Goal: Obtain resource: Download file/media

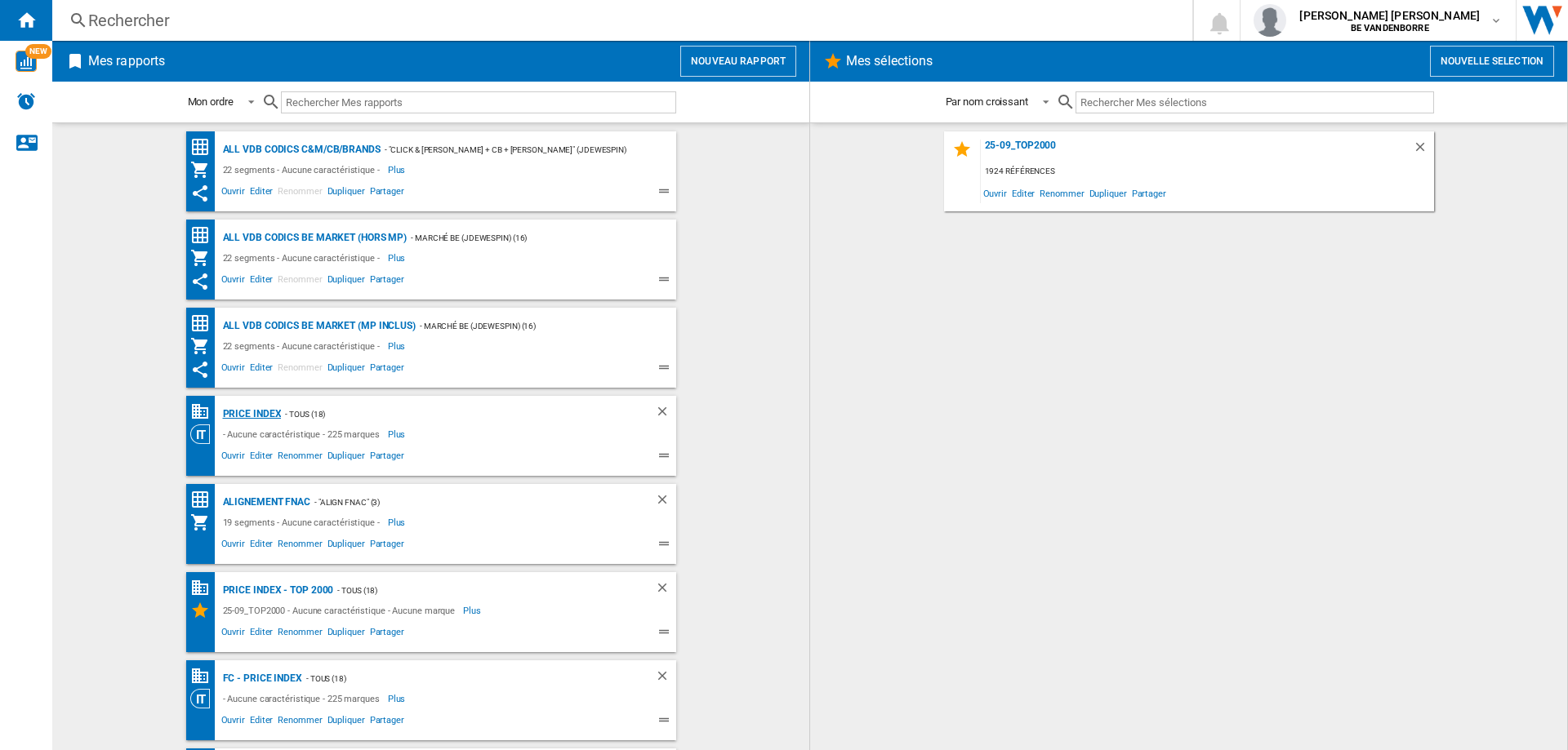
click at [253, 414] on div "PRICE INDEX" at bounding box center [249, 414] width 63 height 20
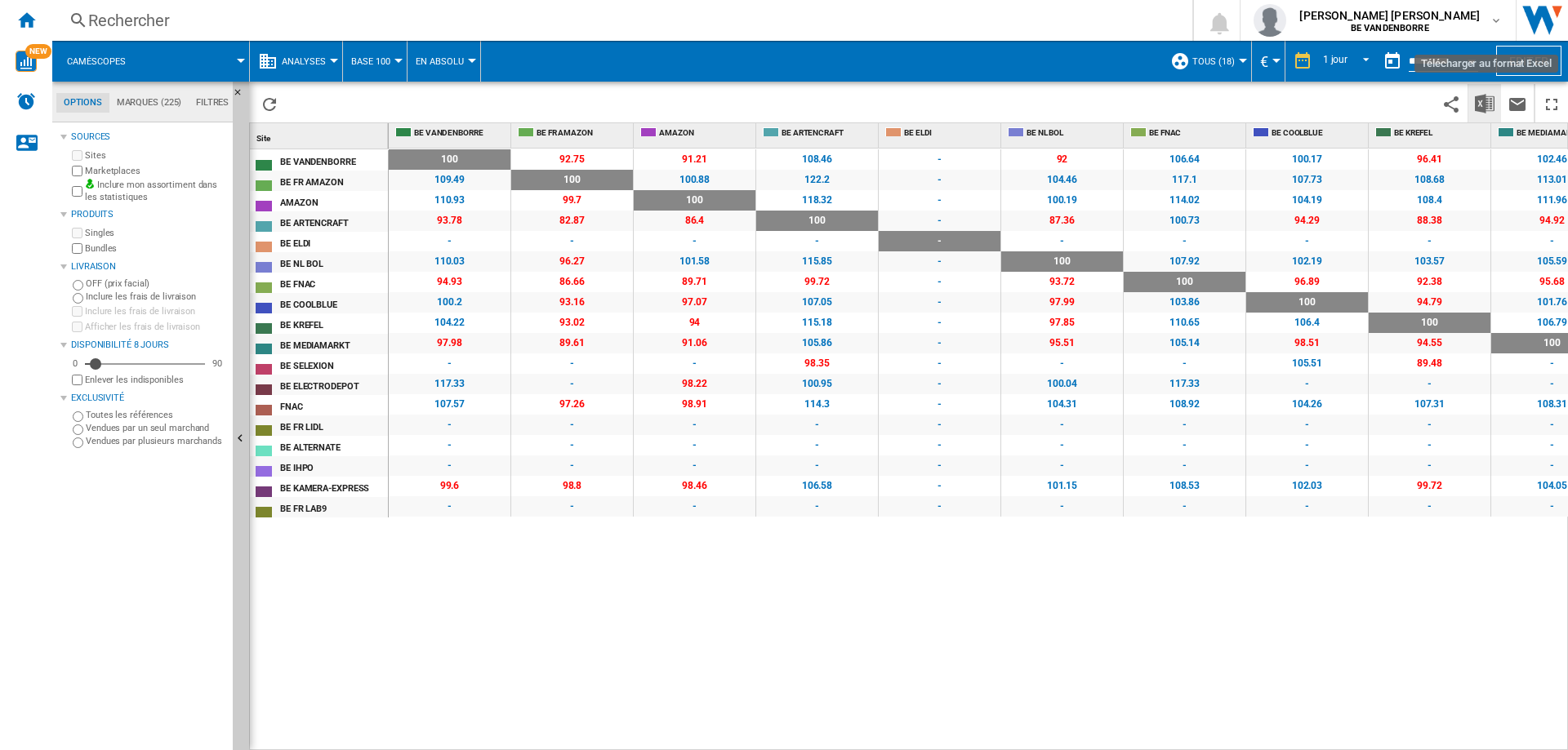
click at [1482, 107] on img "Télécharger au format Excel" at bounding box center [1485, 104] width 19 height 19
click at [99, 57] on span "Caméscopes" at bounding box center [96, 61] width 59 height 11
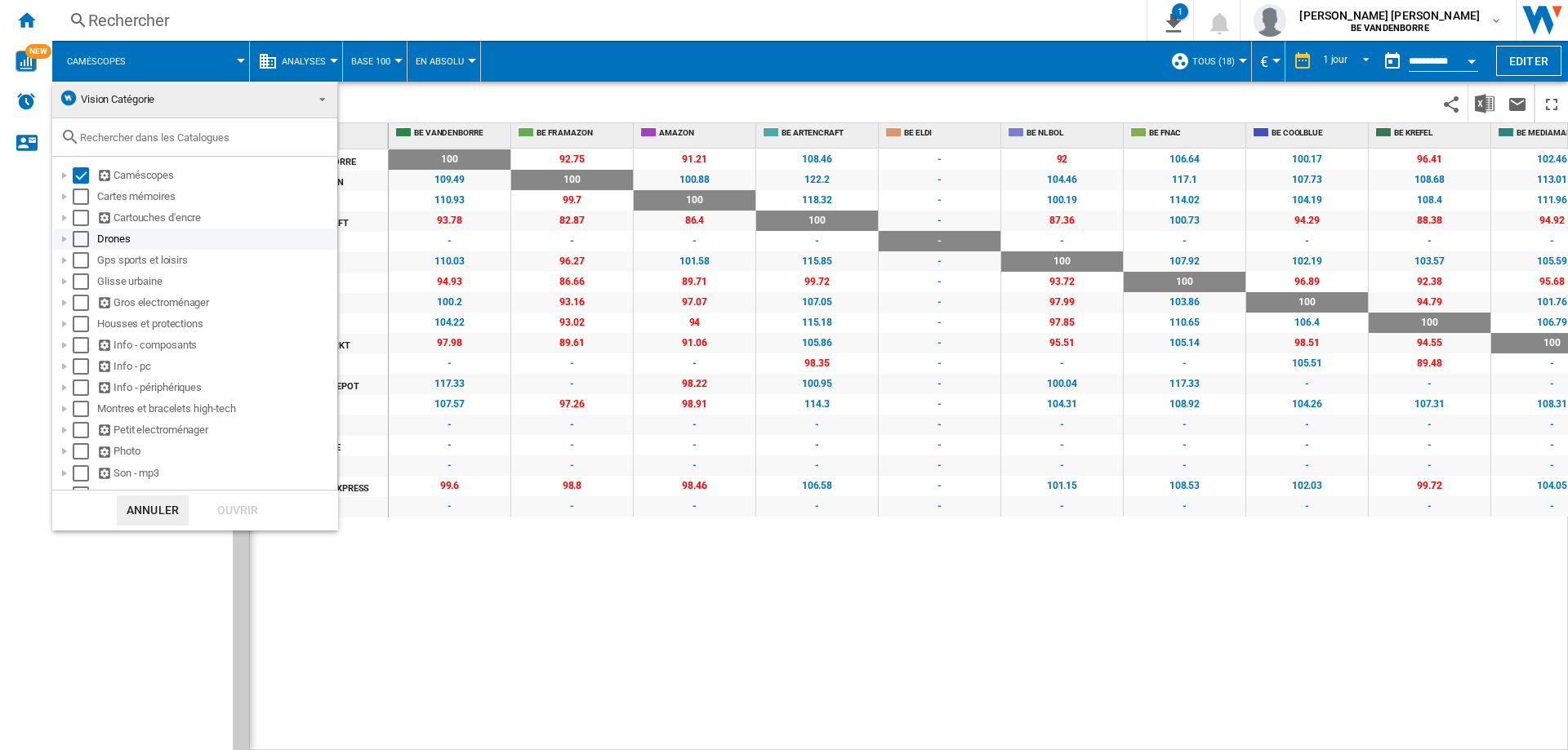
click at [77, 231] on div "Select" at bounding box center [81, 239] width 16 height 16
click at [80, 179] on div "Select" at bounding box center [81, 175] width 16 height 16
click at [245, 503] on div "Ouvrir" at bounding box center [238, 510] width 72 height 30
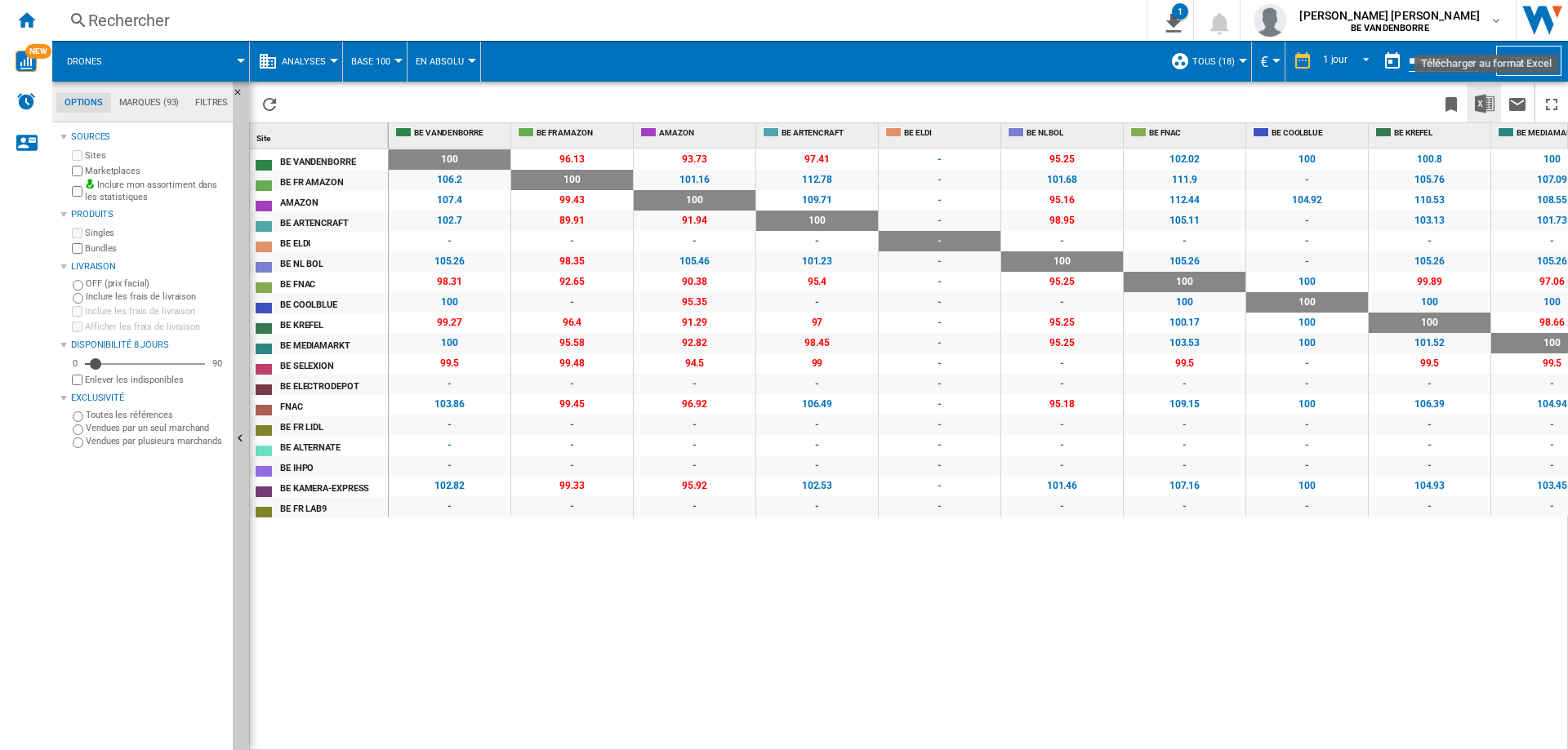
click at [1486, 106] on img "Télécharger au format Excel" at bounding box center [1485, 104] width 19 height 19
click at [146, 63] on span at bounding box center [182, 61] width 115 height 41
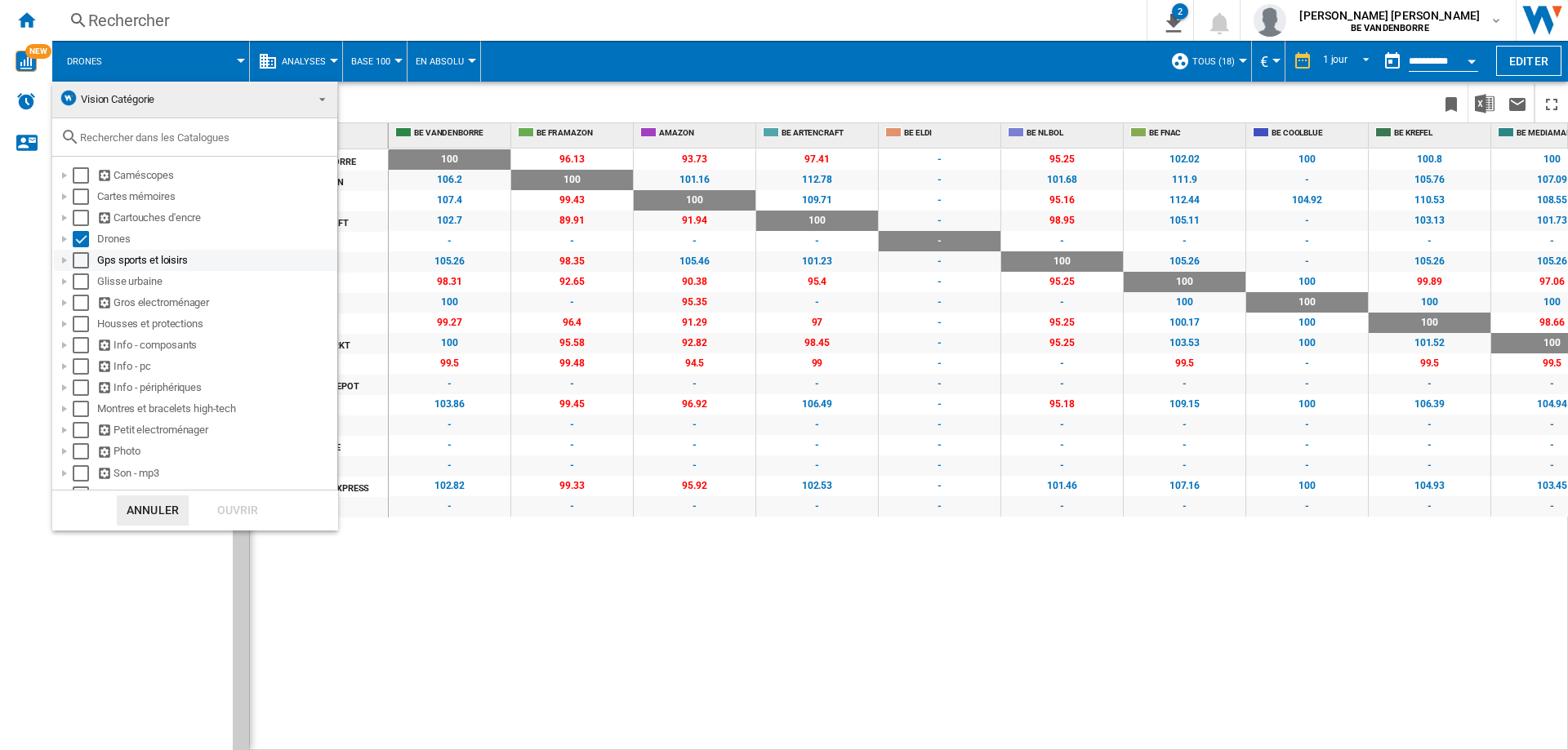
click at [83, 260] on div "Select" at bounding box center [81, 260] width 16 height 16
click at [79, 245] on div "Select" at bounding box center [81, 239] width 16 height 16
click at [237, 521] on div "Ouvrir" at bounding box center [238, 510] width 72 height 30
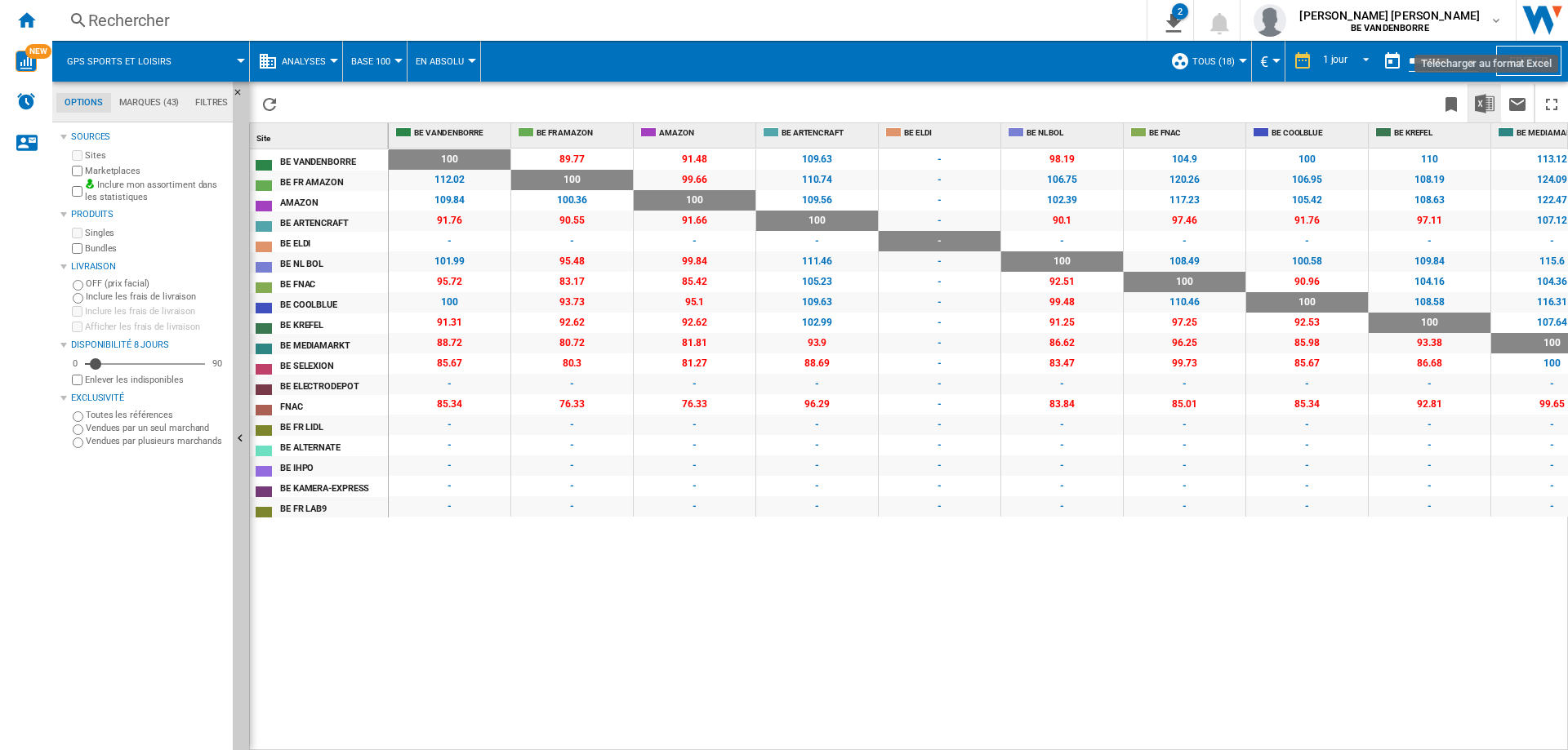
click at [1486, 104] on img "Télécharger au format Excel" at bounding box center [1485, 104] width 19 height 19
click at [107, 58] on span "Gps sports et loisirs" at bounding box center [119, 61] width 105 height 11
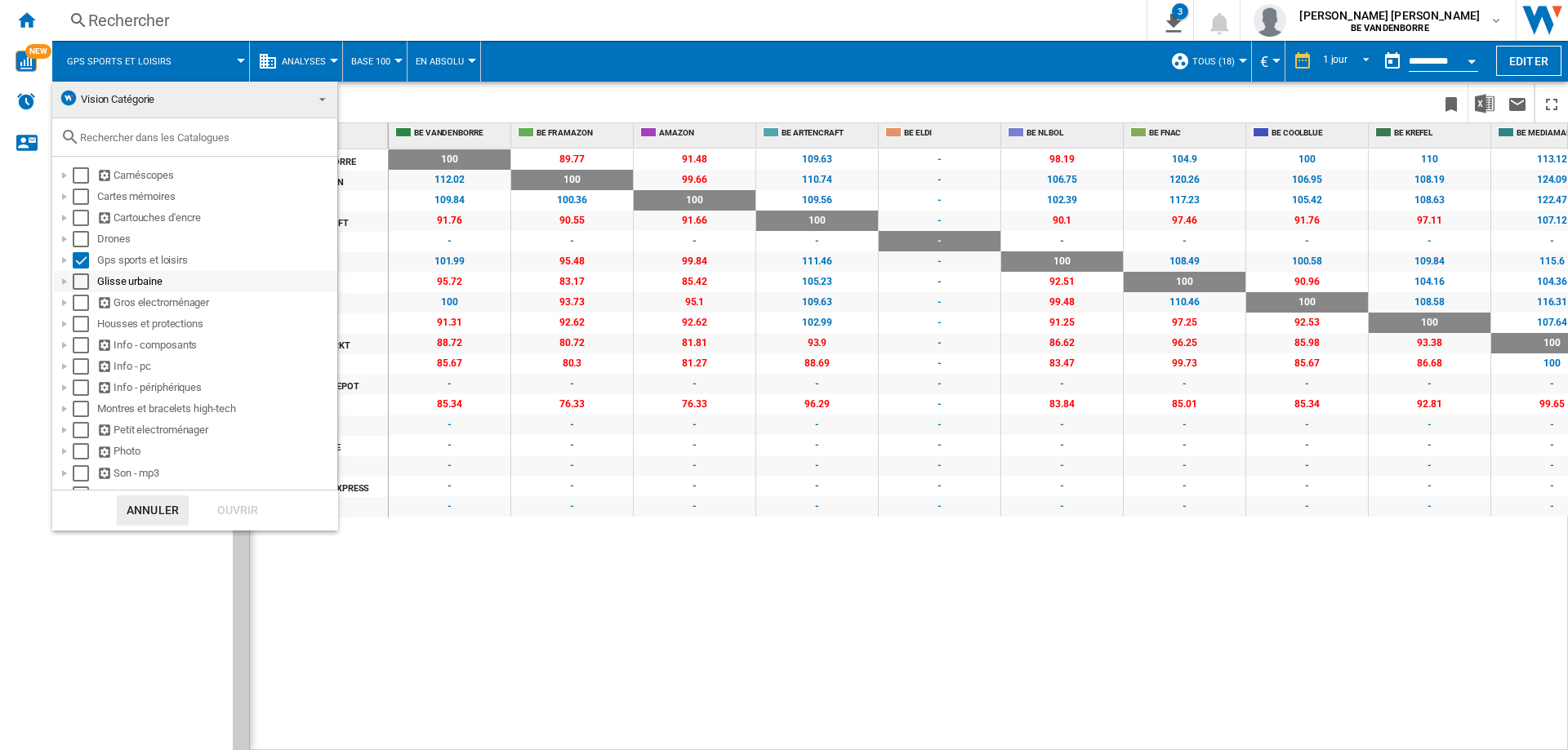
click at [82, 289] on div "Select" at bounding box center [81, 281] width 16 height 16
click at [79, 263] on div "Select" at bounding box center [81, 260] width 16 height 16
click at [226, 507] on div "Ouvrir" at bounding box center [238, 510] width 72 height 30
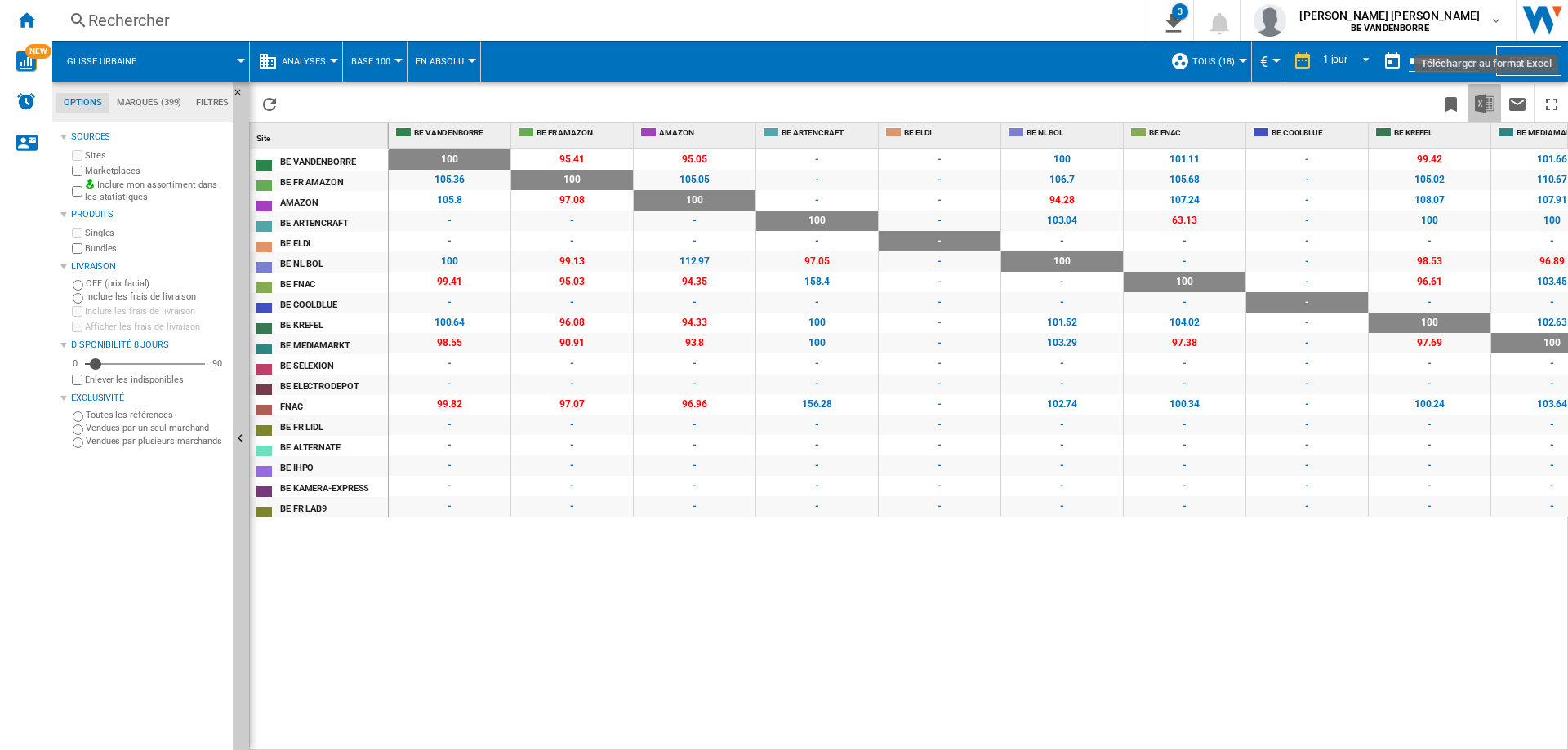
click at [1488, 105] on img "Télécharger au format Excel" at bounding box center [1485, 104] width 19 height 19
click at [145, 49] on button "Glisse urbaine" at bounding box center [110, 61] width 85 height 41
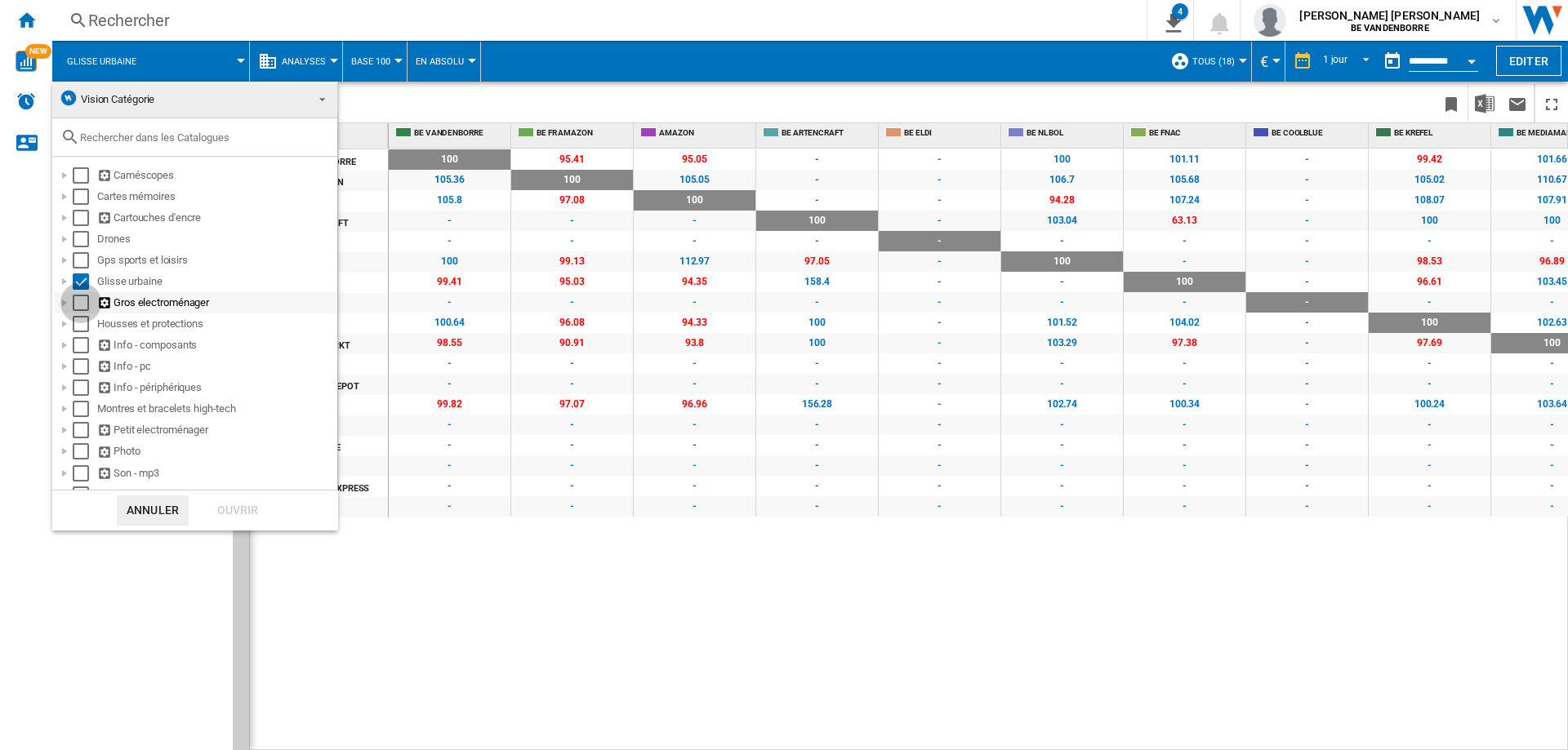
click at [86, 301] on div "Select" at bounding box center [81, 303] width 16 height 16
click at [83, 282] on div "Select" at bounding box center [81, 281] width 16 height 16
click at [260, 517] on div "Ouvrir" at bounding box center [238, 510] width 72 height 30
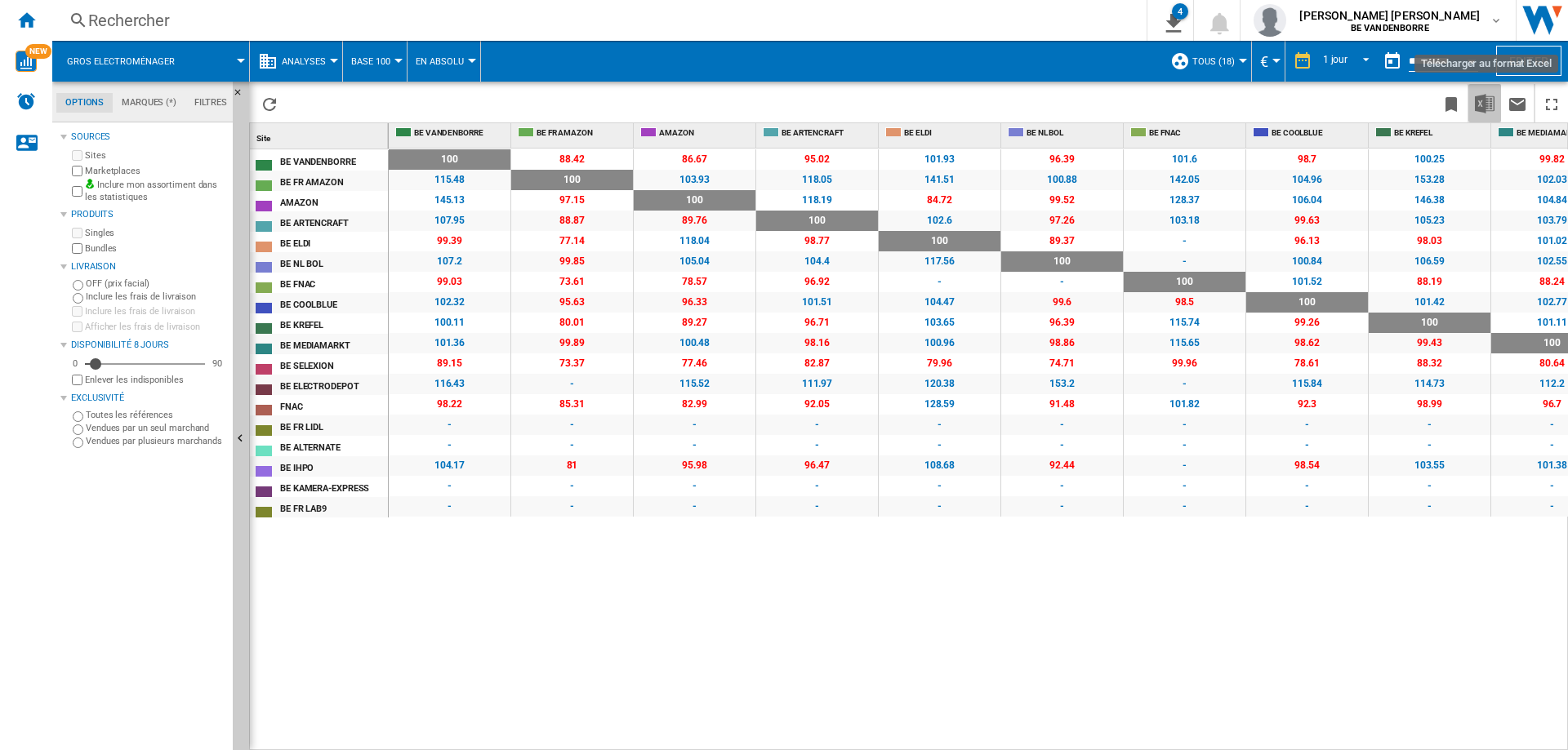
click at [1482, 106] on img "Télécharger au format Excel" at bounding box center [1485, 104] width 19 height 19
click at [151, 49] on button "Gros electroménager" at bounding box center [129, 61] width 124 height 41
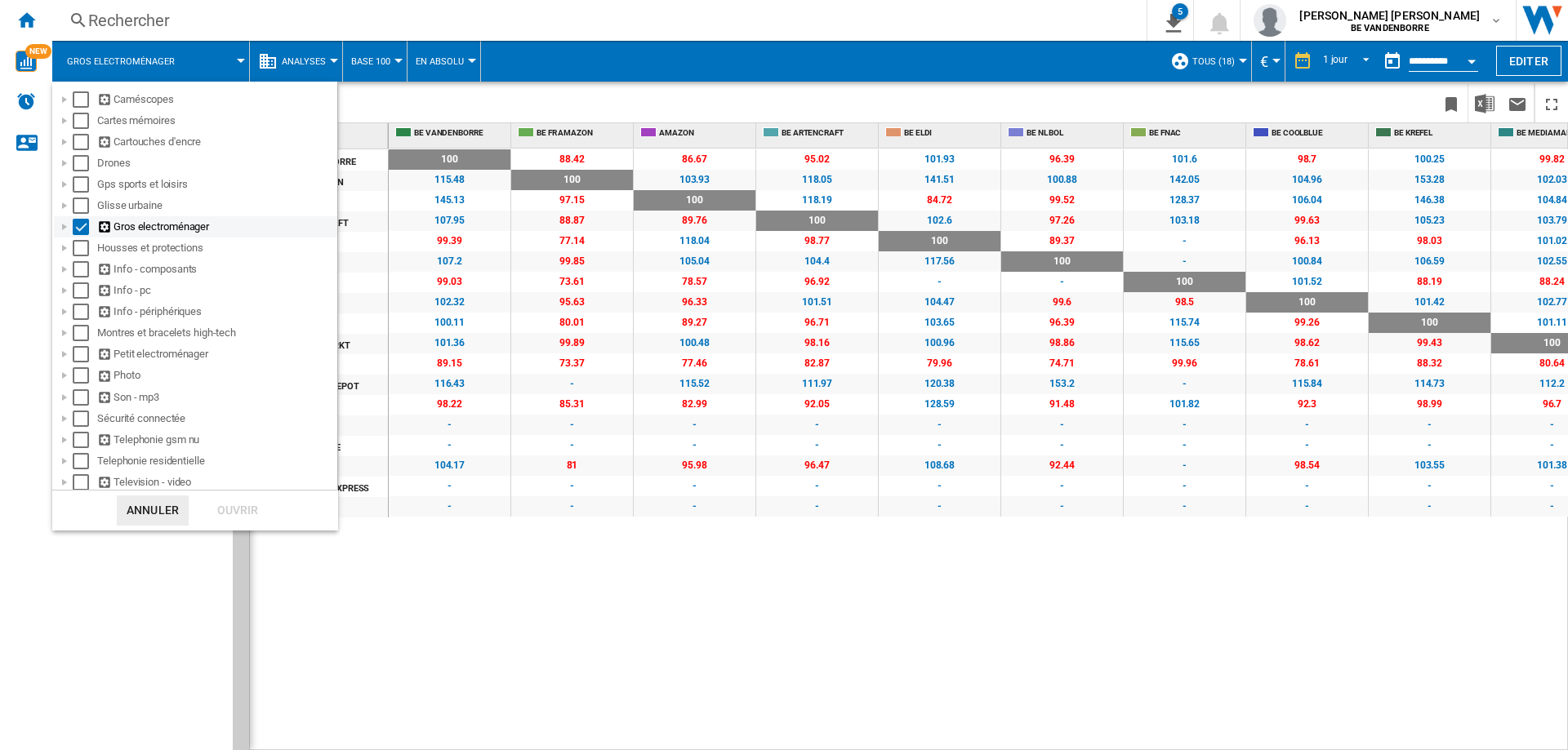
scroll to position [77, 0]
click at [75, 268] on div "Select" at bounding box center [81, 268] width 16 height 16
click at [82, 232] on div "Select" at bounding box center [81, 226] width 16 height 16
click at [246, 512] on div "Ouvrir" at bounding box center [238, 510] width 72 height 30
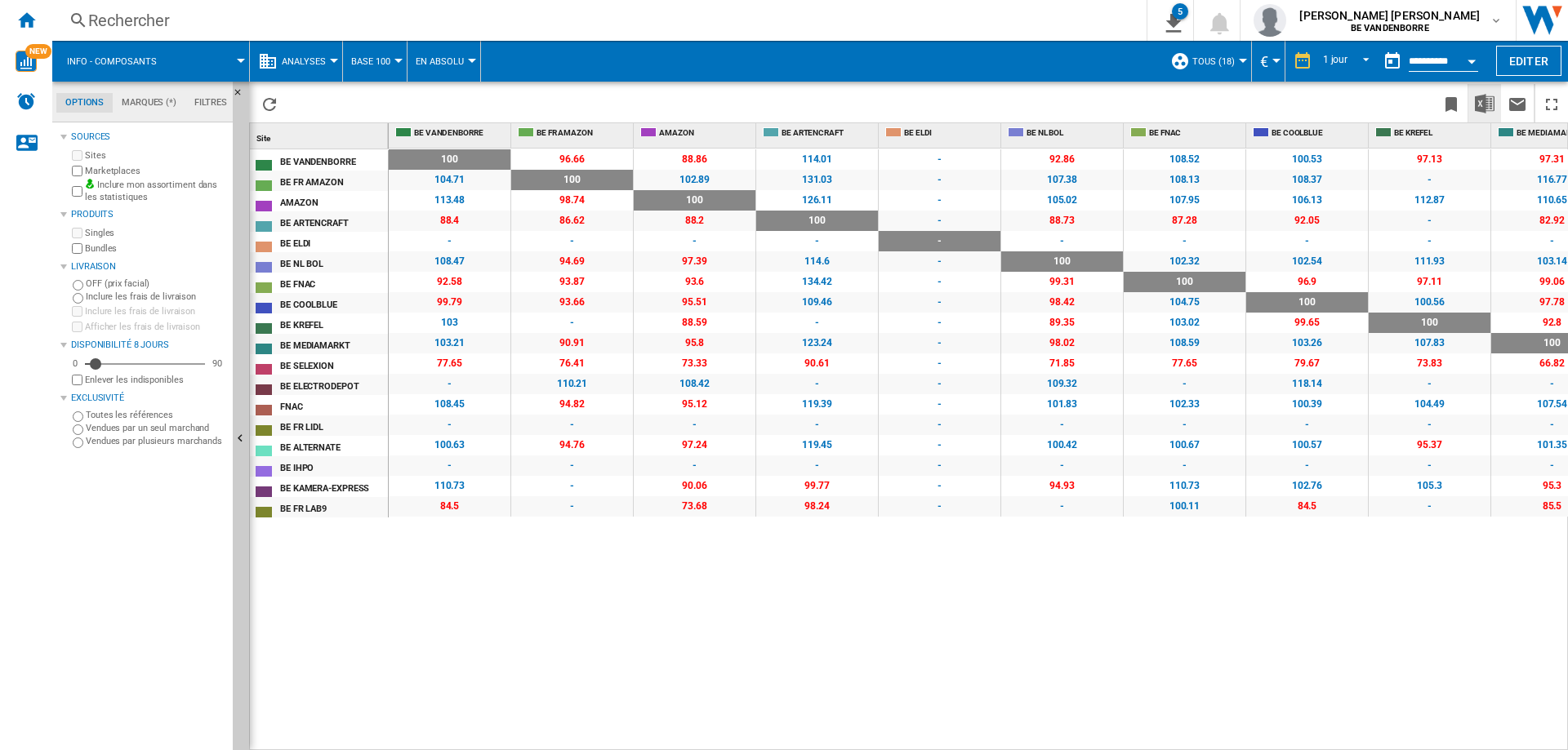
click at [1490, 99] on img "Télécharger au format Excel" at bounding box center [1485, 104] width 19 height 19
click at [115, 70] on button "Info - composants" at bounding box center [119, 61] width 106 height 41
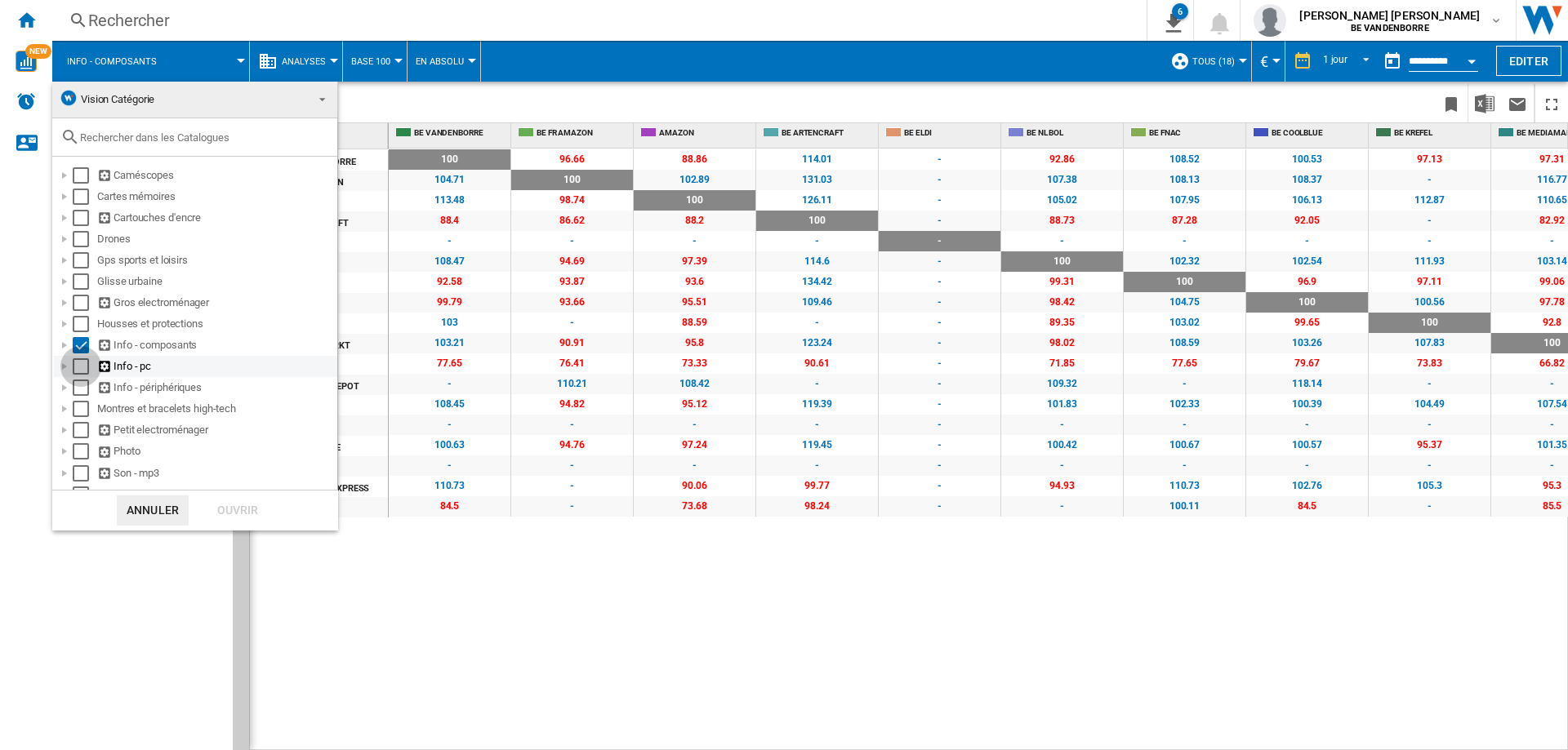
click at [83, 367] on div "Select" at bounding box center [81, 366] width 16 height 16
click at [81, 342] on div "Select" at bounding box center [81, 345] width 16 height 16
click at [234, 512] on div "Ouvrir" at bounding box center [238, 510] width 72 height 30
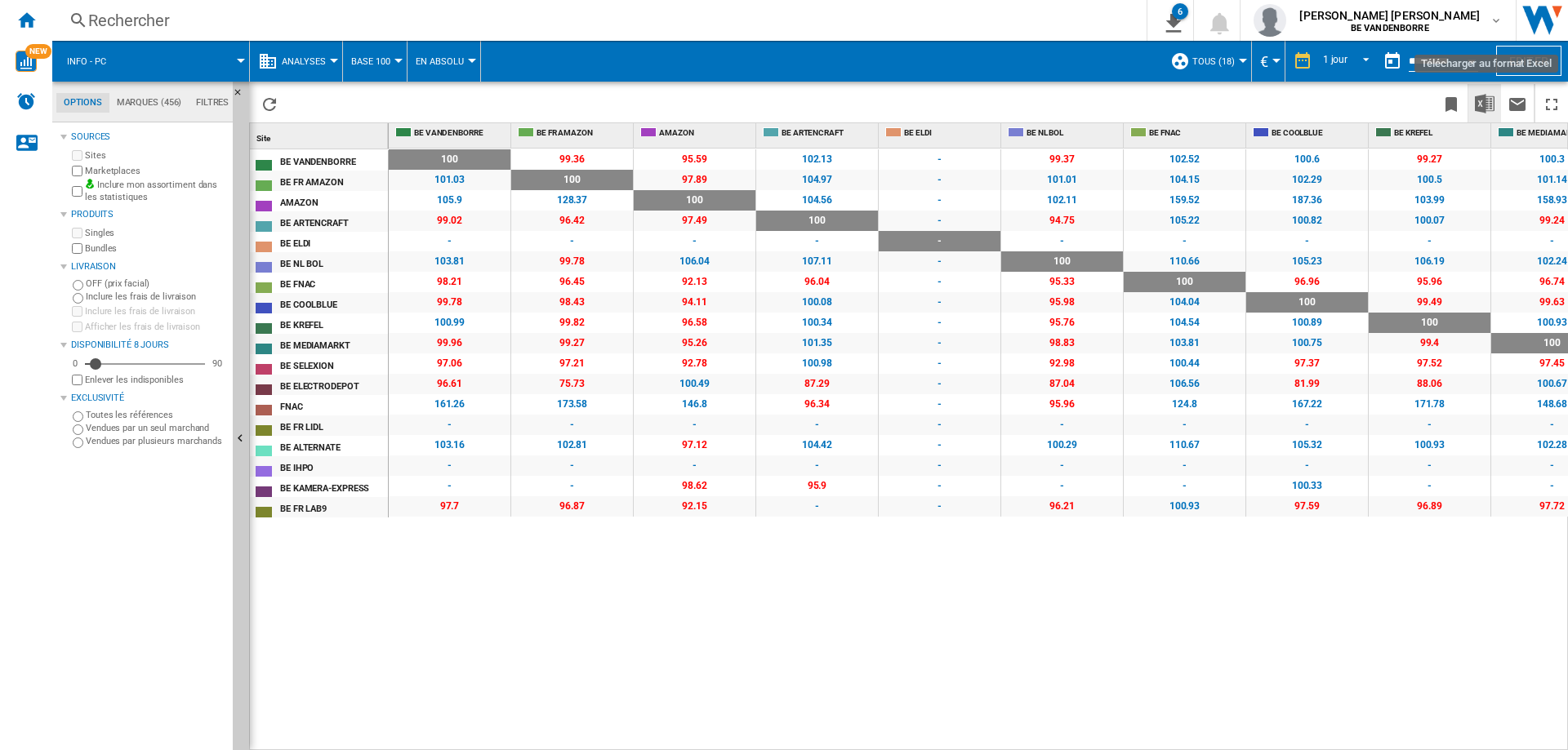
click at [1486, 96] on img "Télécharger au format Excel" at bounding box center [1485, 104] width 19 height 19
click at [108, 61] on button "Info - pc" at bounding box center [94, 61] width 55 height 41
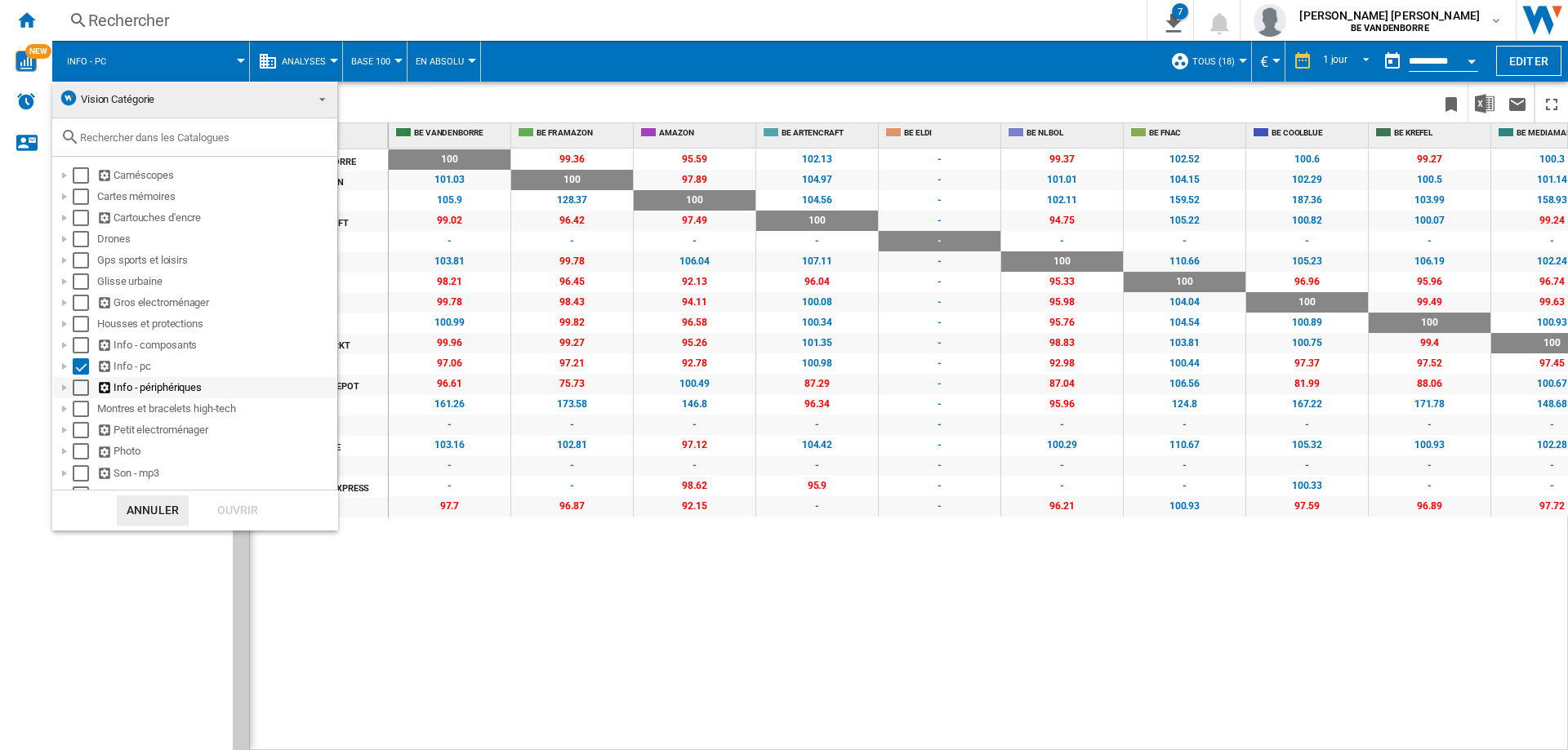
click at [78, 385] on div "Select" at bounding box center [81, 387] width 16 height 16
click at [81, 370] on div "Select" at bounding box center [81, 366] width 16 height 16
click at [245, 508] on div "Ouvrir" at bounding box center [238, 510] width 72 height 30
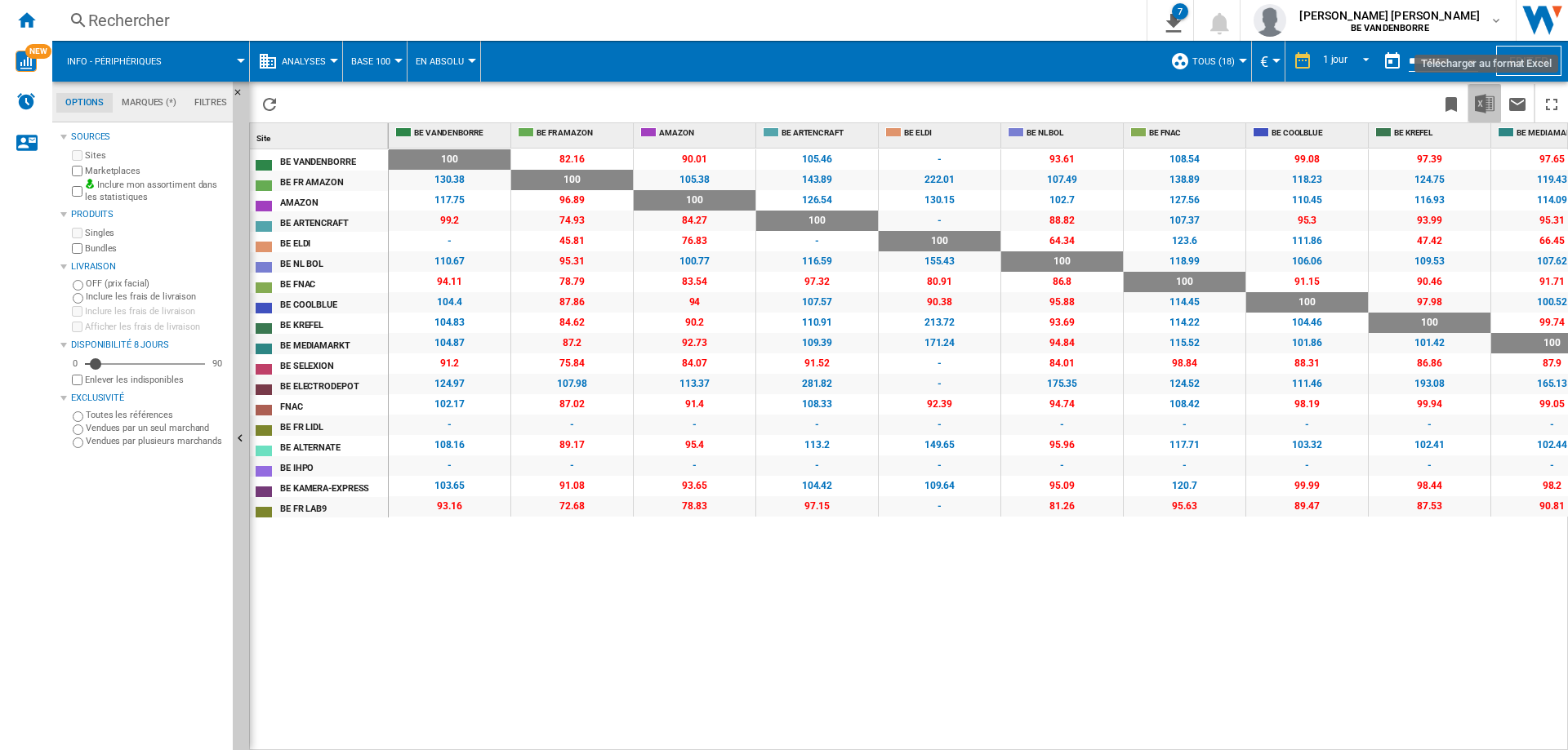
click at [1486, 100] on img "Télécharger au format Excel" at bounding box center [1485, 104] width 19 height 19
click at [158, 57] on span "Info - périphériques" at bounding box center [114, 61] width 95 height 11
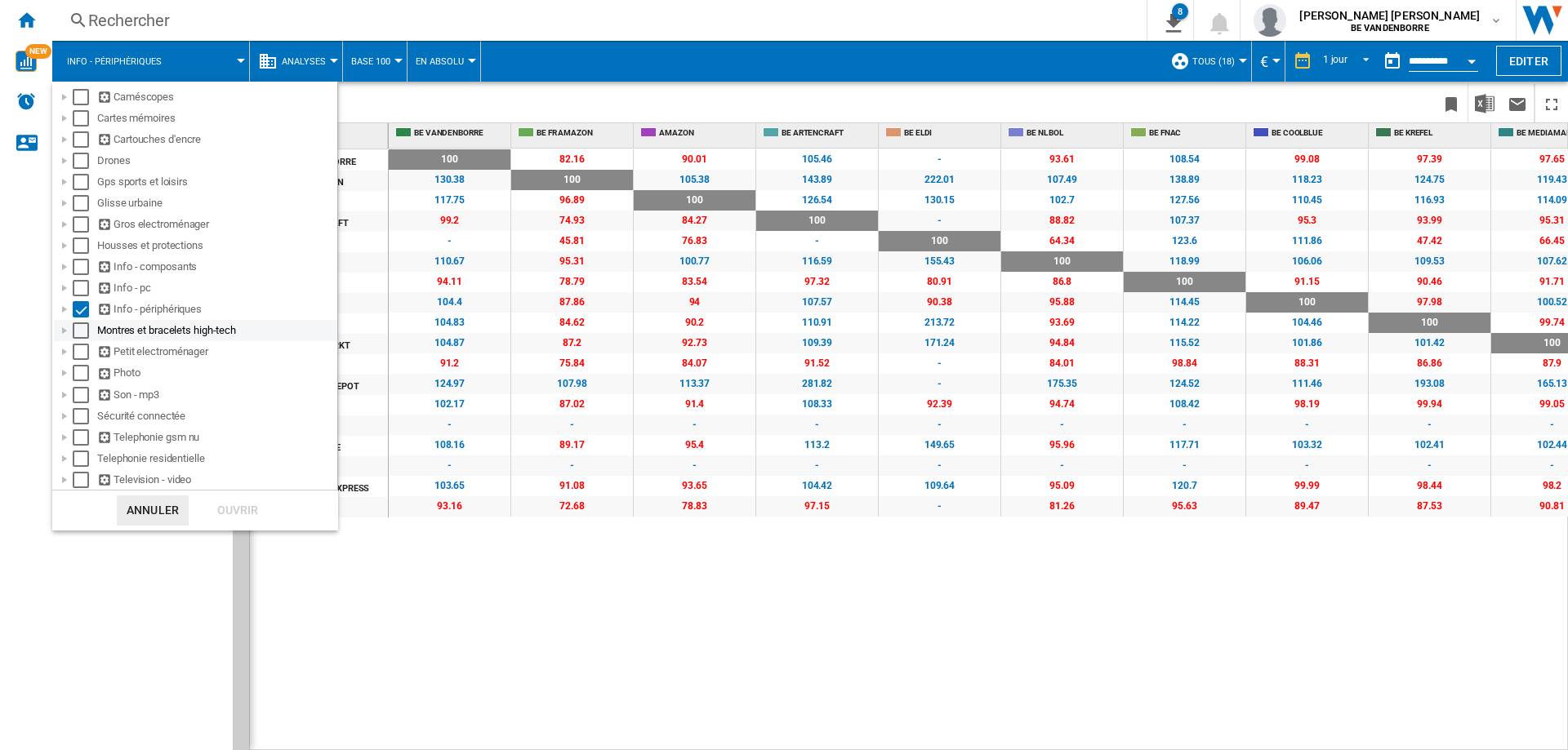
scroll to position [80, 0]
click at [75, 330] on div "Select" at bounding box center [81, 330] width 16 height 16
click at [81, 309] on div "Select" at bounding box center [81, 309] width 16 height 16
click at [245, 512] on div "Ouvrir" at bounding box center [238, 510] width 72 height 30
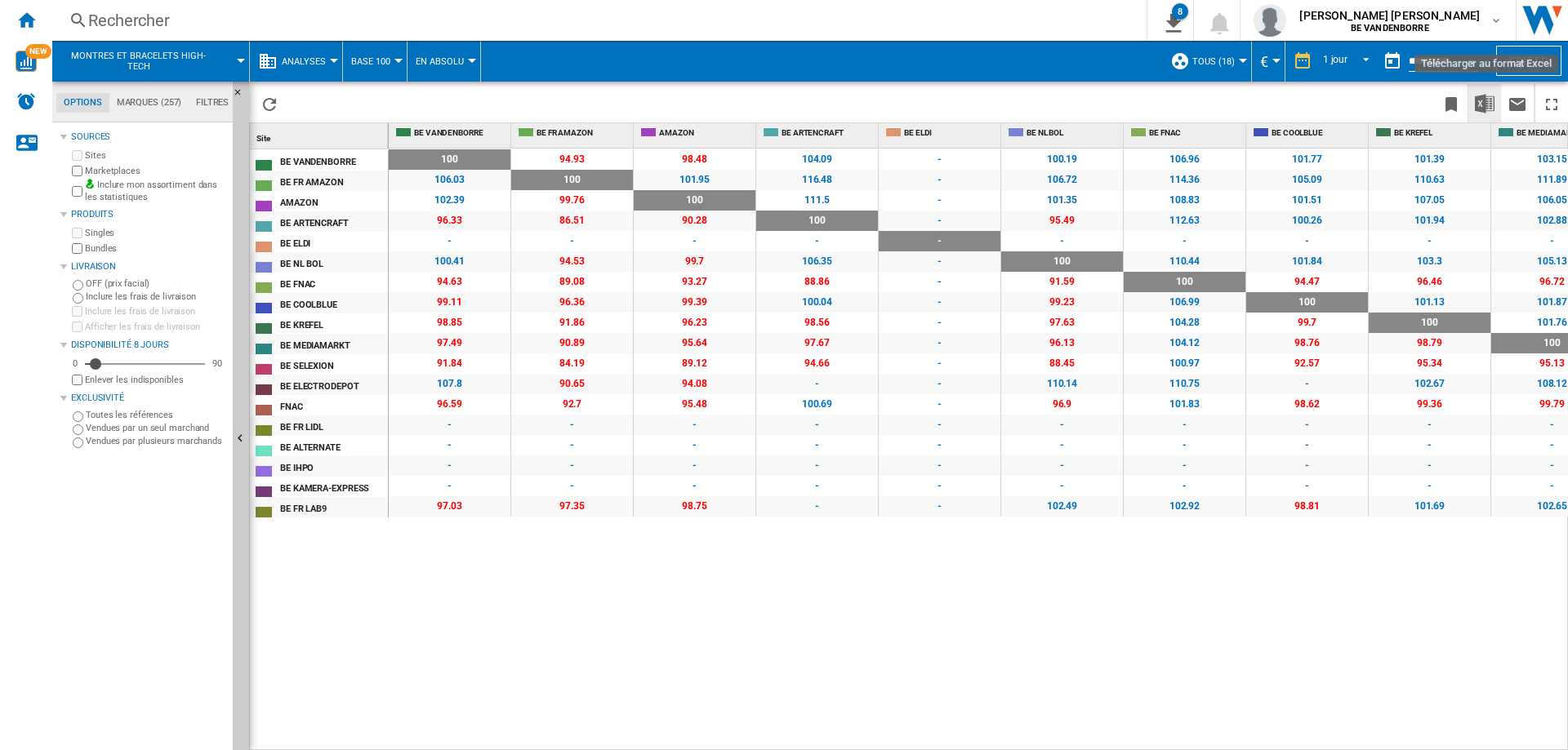
click at [1491, 99] on img "Télécharger au format Excel" at bounding box center [1485, 104] width 19 height 19
click at [204, 63] on span "Montres et bracelets high-tech" at bounding box center [138, 61] width 143 height 21
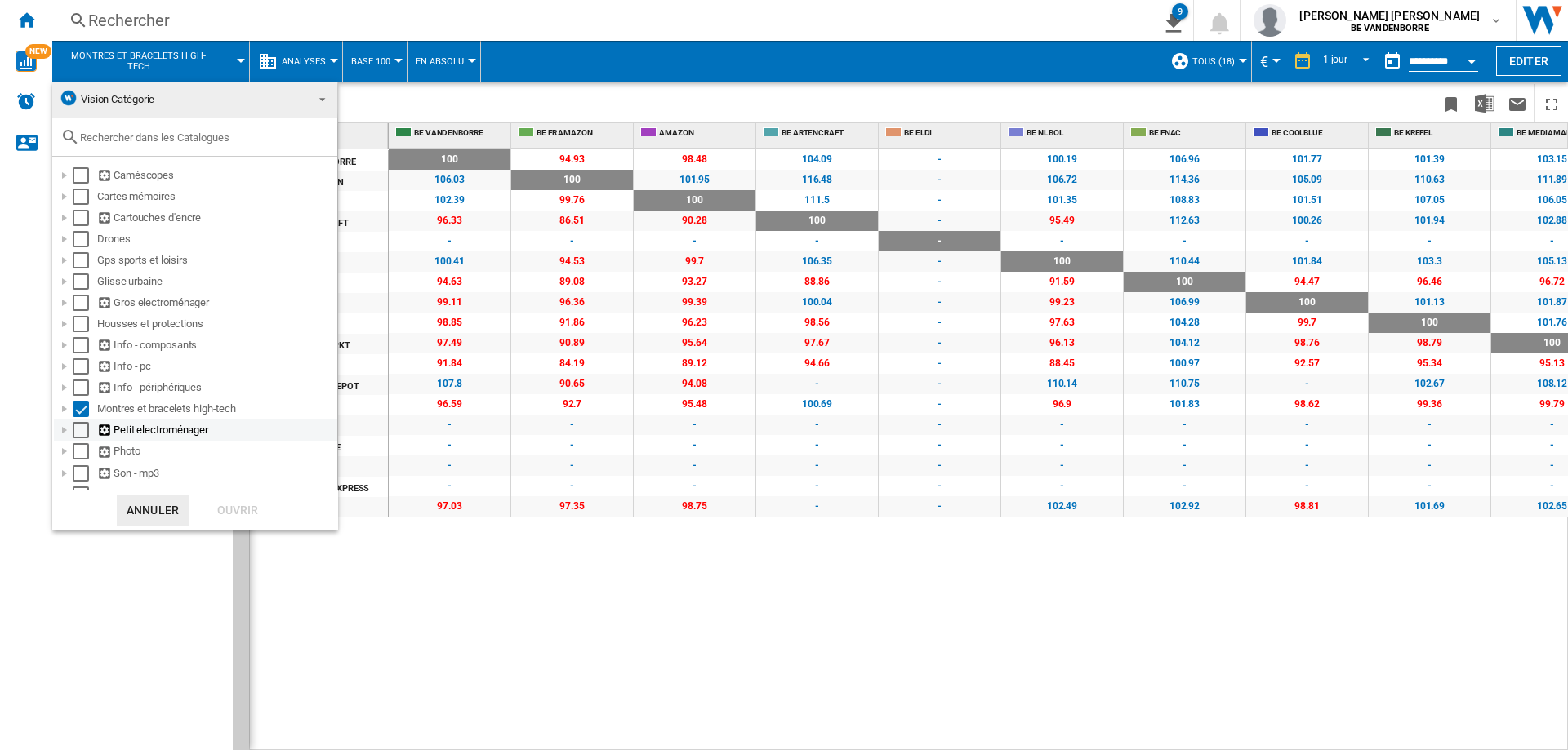
click at [81, 431] on div "Select" at bounding box center [81, 430] width 16 height 16
click at [87, 408] on div "Select" at bounding box center [81, 408] width 16 height 16
click at [218, 507] on div "Ouvrir" at bounding box center [238, 510] width 72 height 30
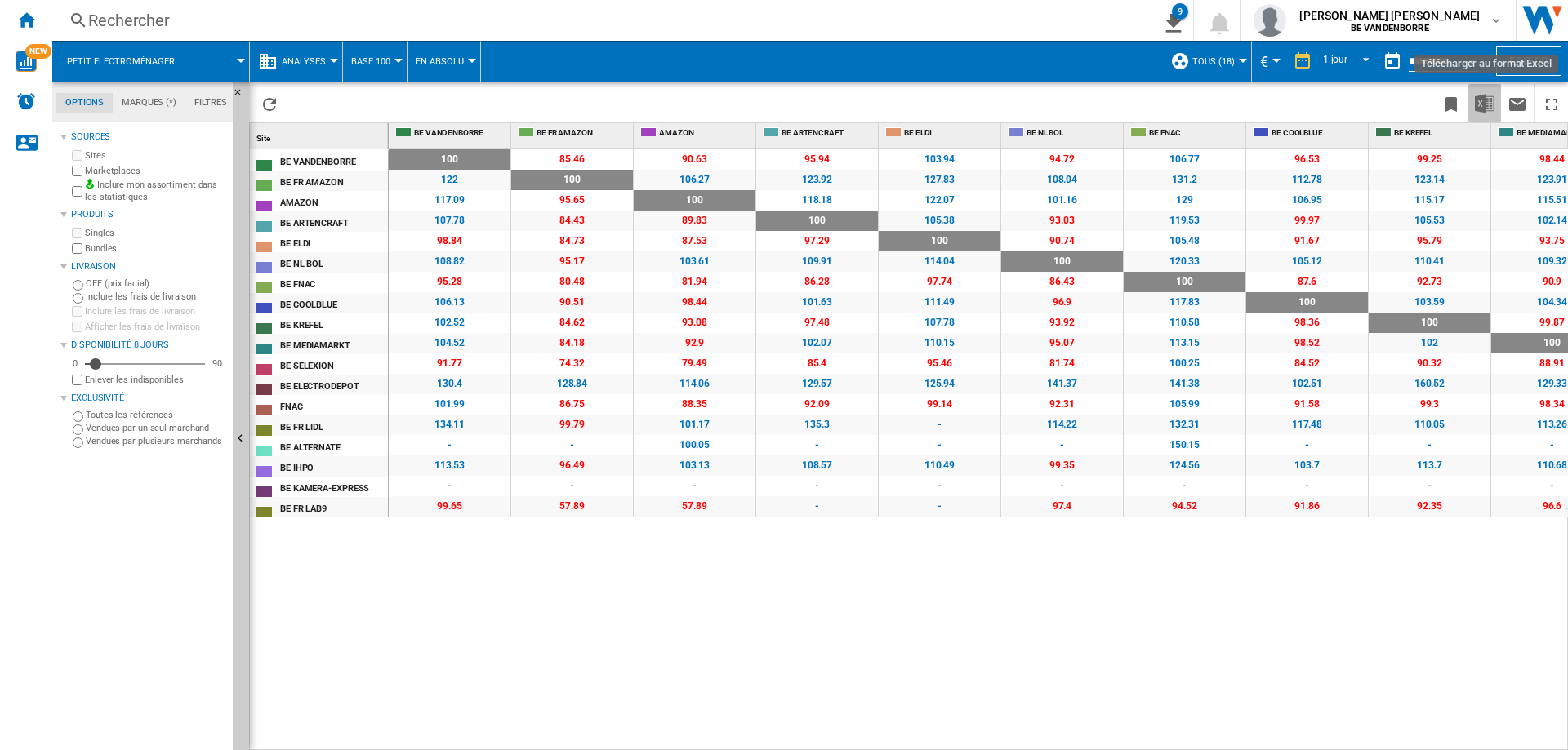
click at [1472, 113] on button "Télécharger au format Excel" at bounding box center [1485, 104] width 33 height 39
click at [142, 53] on button "Petit electroménager" at bounding box center [129, 61] width 124 height 41
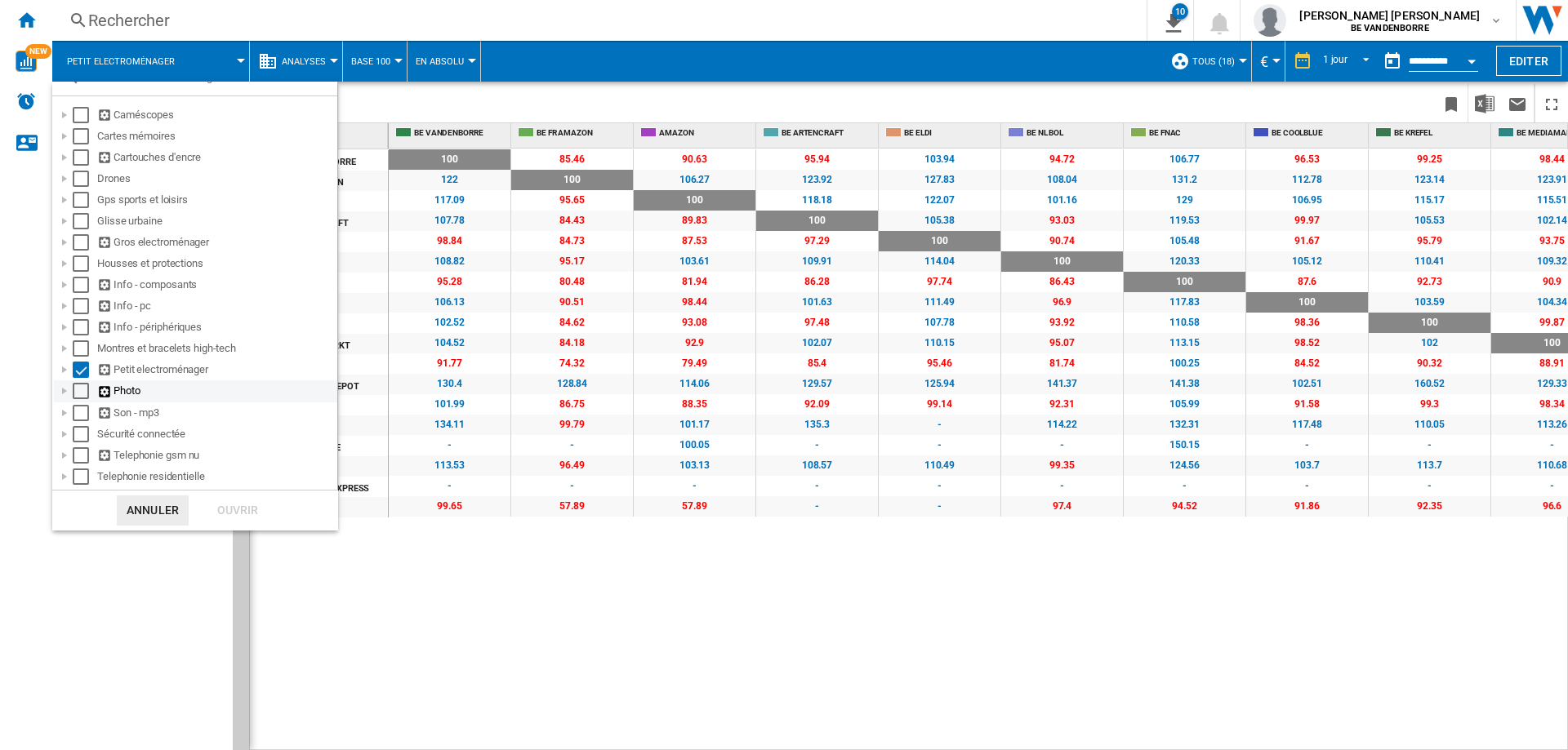
scroll to position [59, 0]
click at [75, 394] on div "Select" at bounding box center [81, 391] width 16 height 16
click at [78, 378] on div "Select" at bounding box center [81, 371] width 16 height 16
click at [231, 516] on div "Ouvrir" at bounding box center [238, 510] width 72 height 30
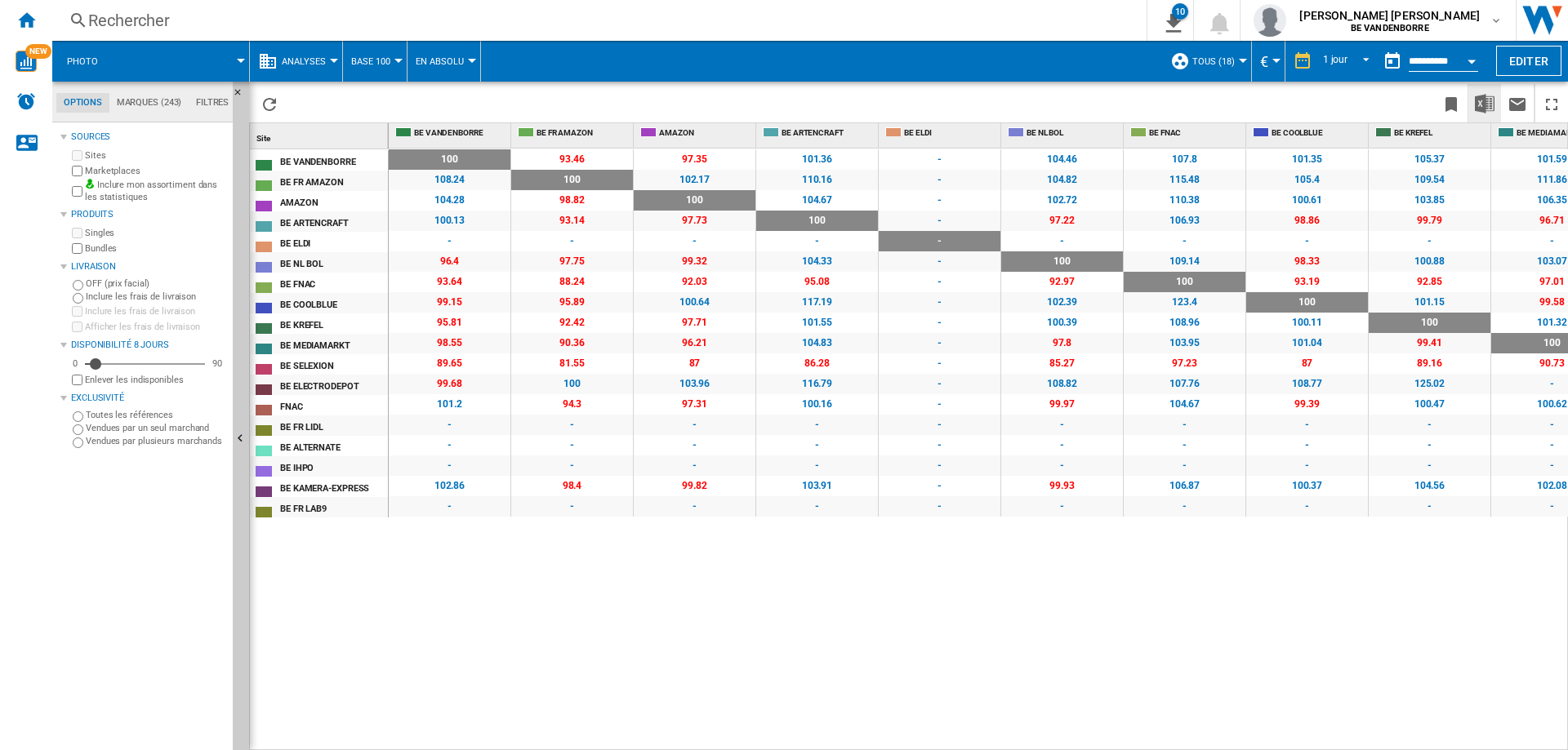
click at [1484, 106] on img "Télécharger au format Excel" at bounding box center [1485, 104] width 19 height 19
click at [157, 33] on div "Rechercher Rechercher 0 11 Photo/Aucune caractéristique/Aucune marque [Base 100…" at bounding box center [810, 20] width 1516 height 41
click at [146, 49] on span at bounding box center [181, 61] width 120 height 41
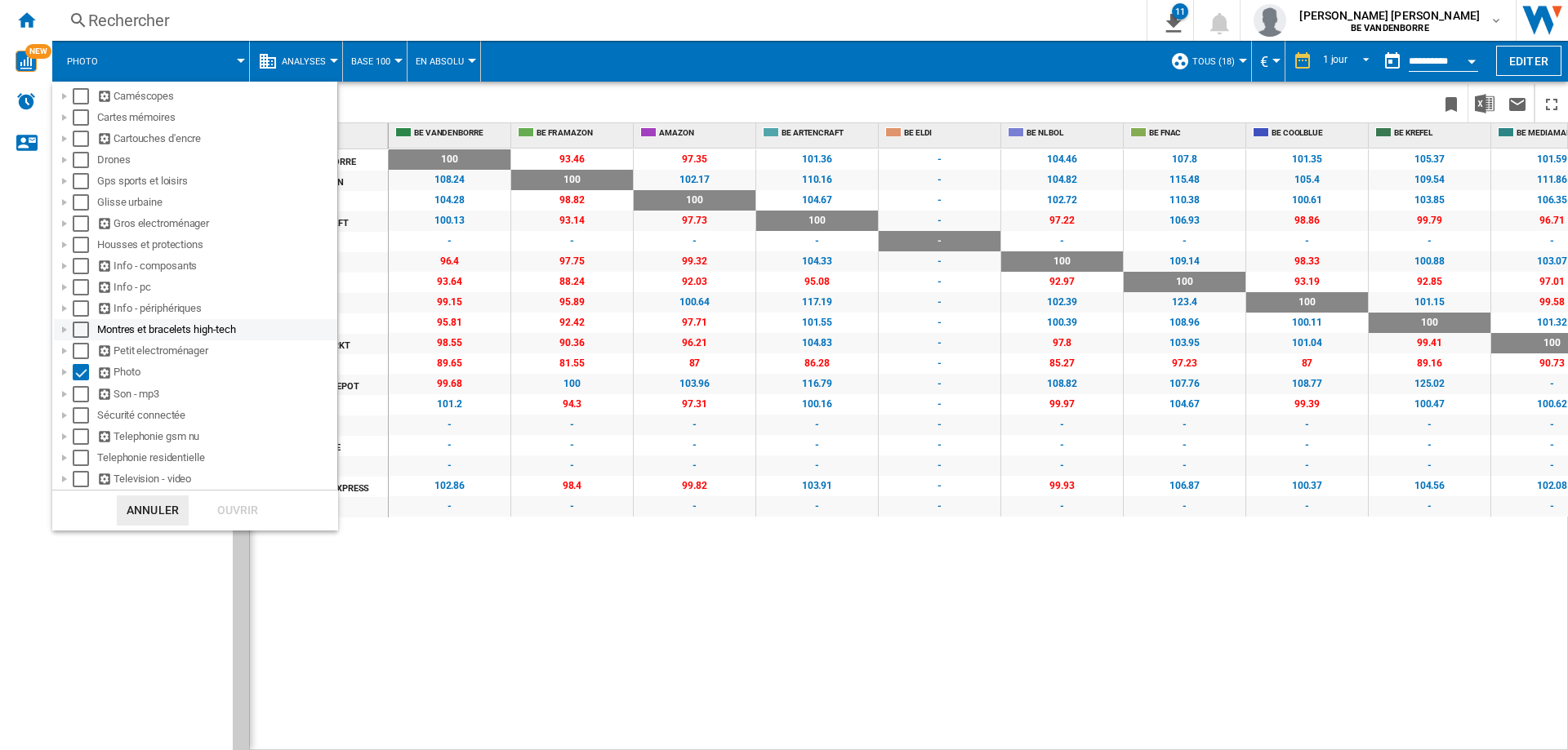
scroll to position [79, 0]
click at [83, 397] on div "Select" at bounding box center [81, 395] width 16 height 16
click at [77, 381] on div "Select" at bounding box center [81, 373] width 16 height 16
click at [229, 506] on div "Ouvrir" at bounding box center [238, 510] width 72 height 30
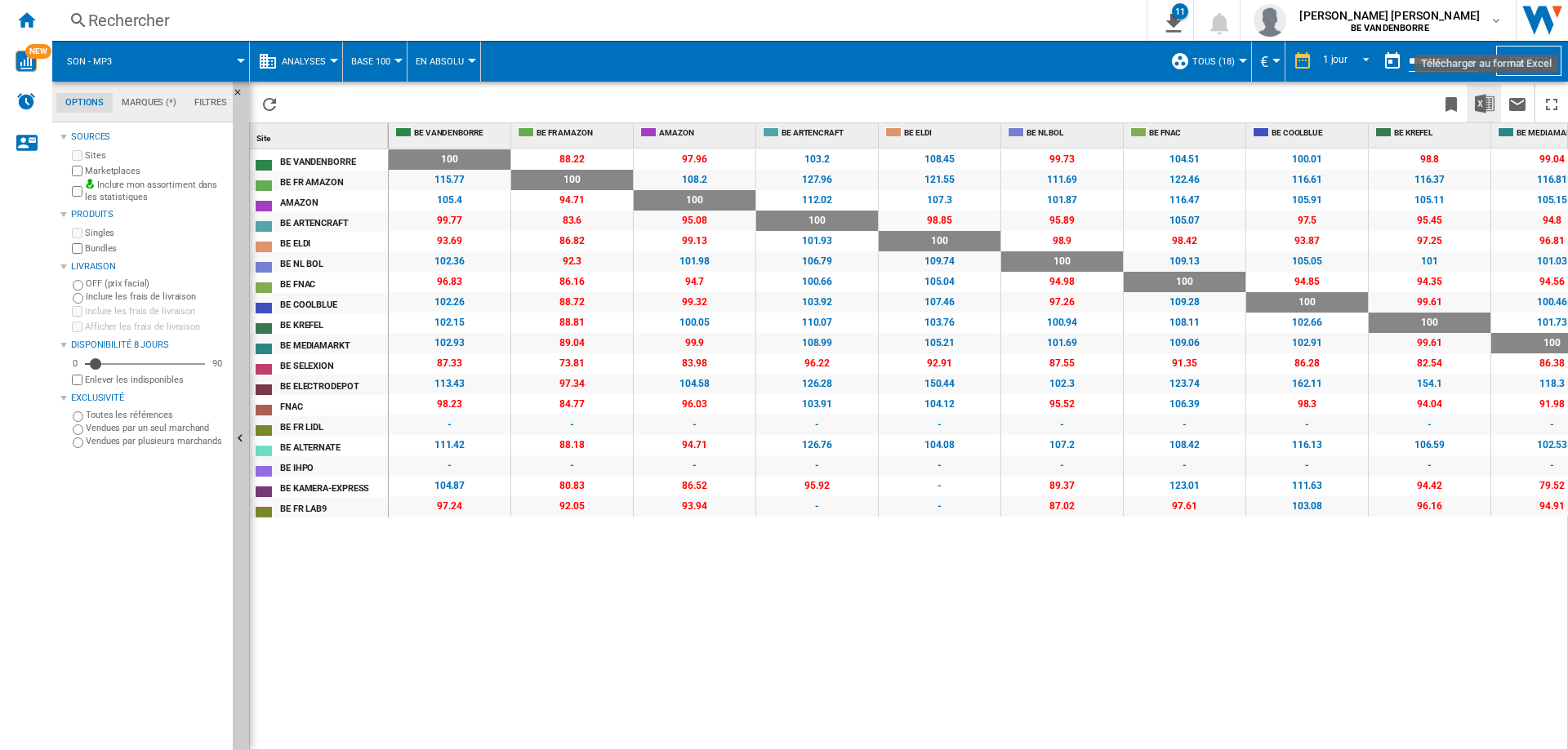
click at [1480, 106] on img "Télécharger au format Excel" at bounding box center [1485, 104] width 19 height 19
click at [156, 78] on span at bounding box center [187, 61] width 106 height 41
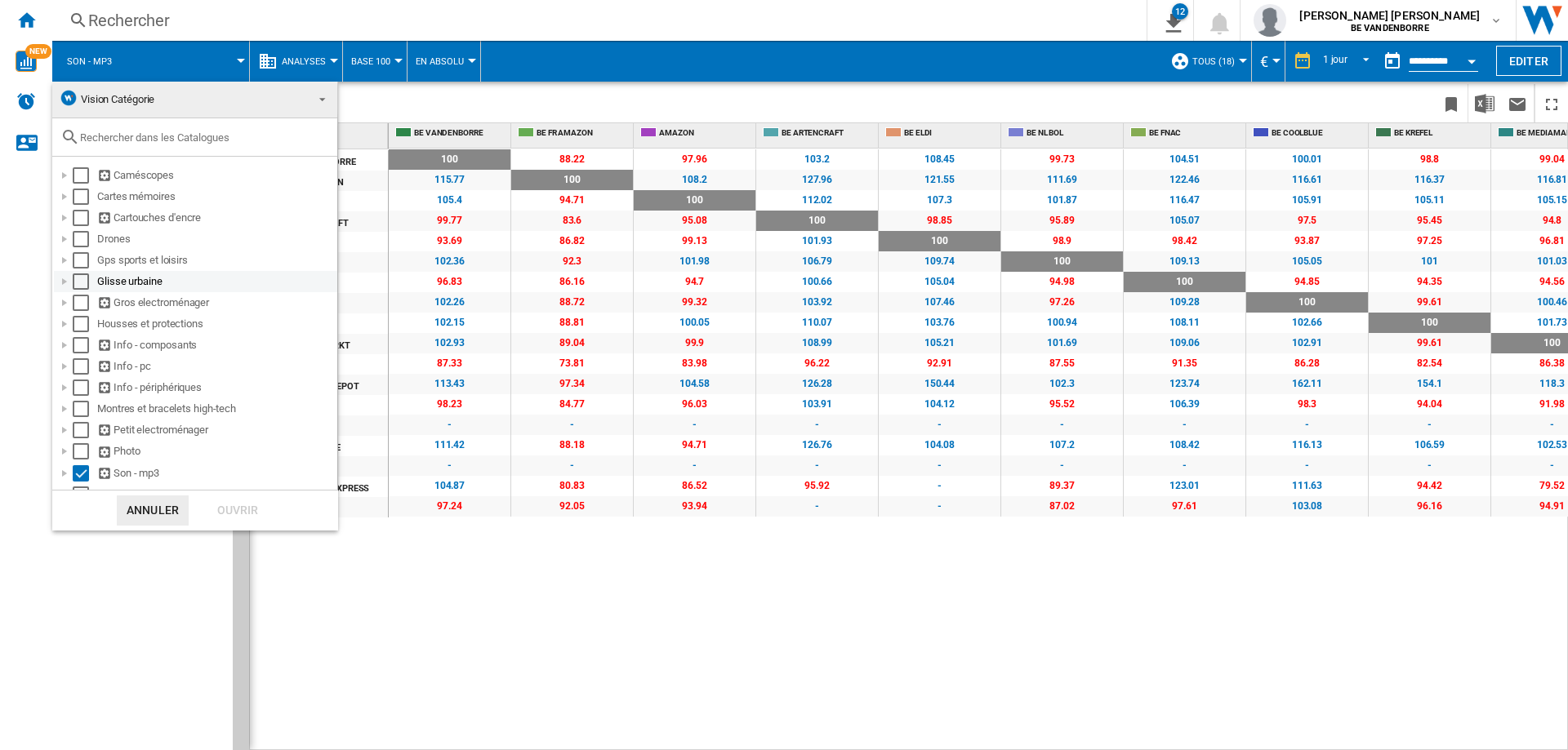
scroll to position [82, 0]
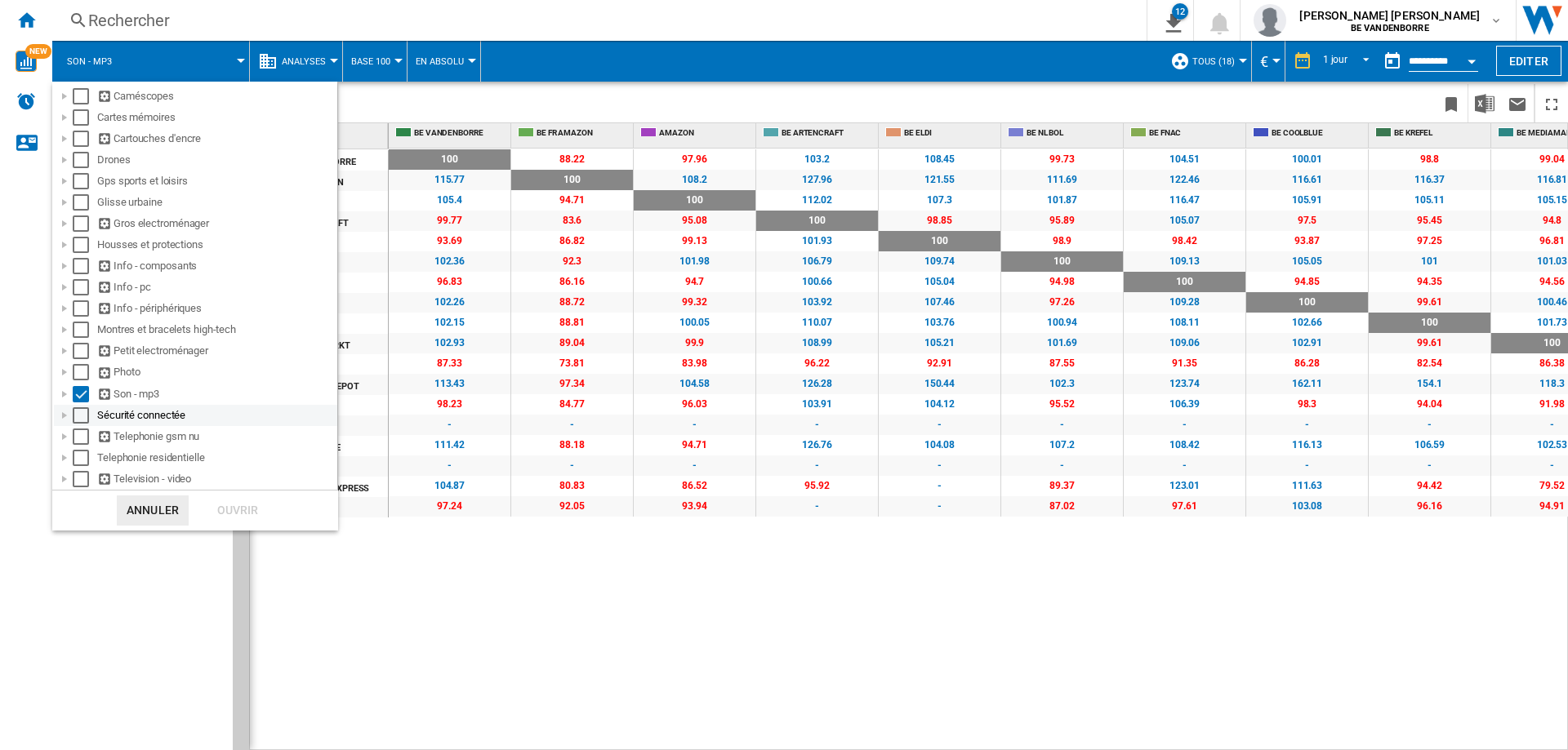
click at [80, 412] on div "Select" at bounding box center [81, 415] width 16 height 16
click at [78, 399] on div "Select" at bounding box center [81, 394] width 16 height 16
click at [213, 504] on div "Ouvrir" at bounding box center [238, 510] width 72 height 30
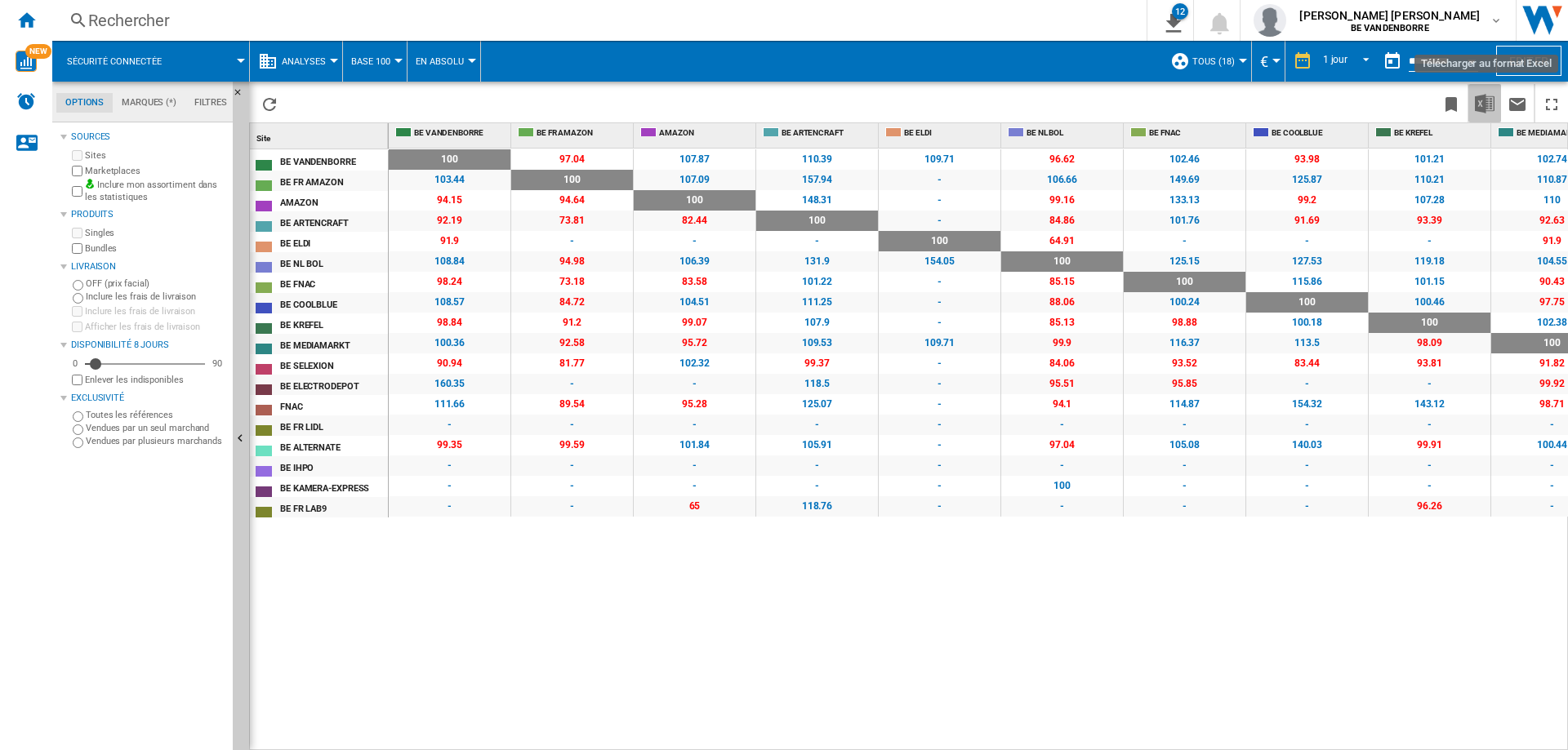
click at [1495, 102] on button "Télécharger au format Excel" at bounding box center [1485, 104] width 33 height 39
click at [198, 58] on span at bounding box center [212, 61] width 56 height 41
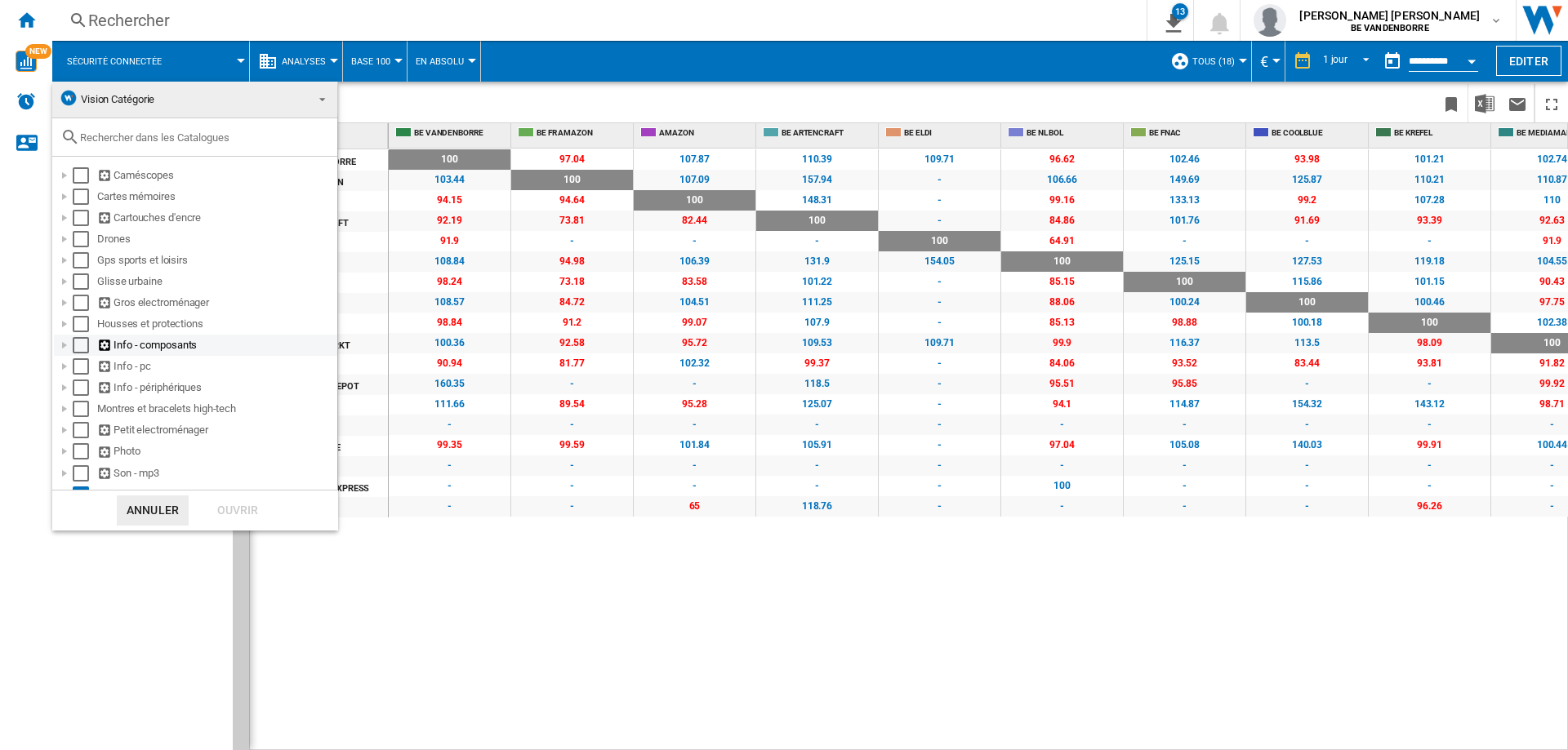
scroll to position [82, 0]
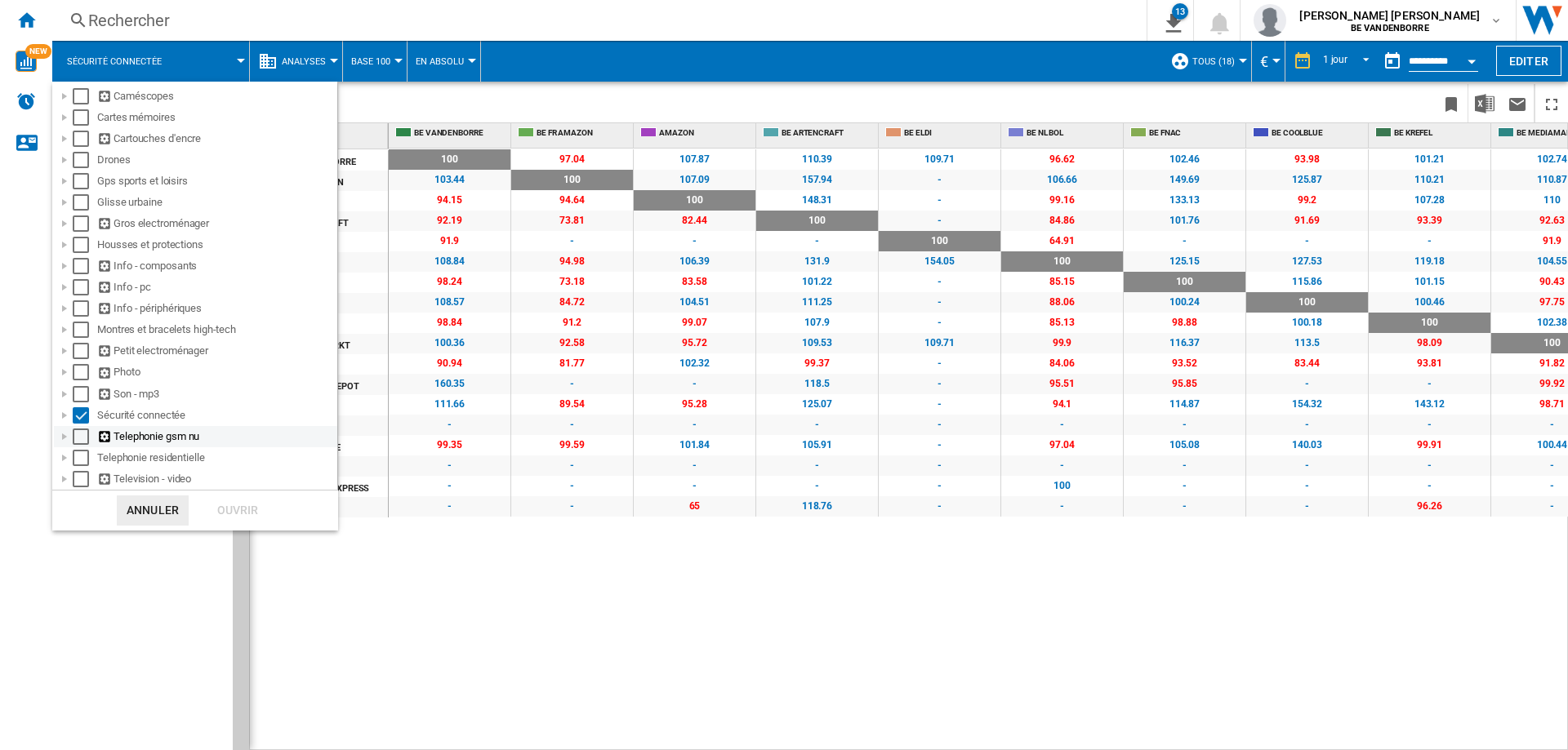
click at [81, 434] on div "Select" at bounding box center [81, 437] width 16 height 16
click at [79, 416] on div "Select" at bounding box center [81, 415] width 16 height 16
click at [257, 512] on div "Ouvrir" at bounding box center [238, 510] width 72 height 30
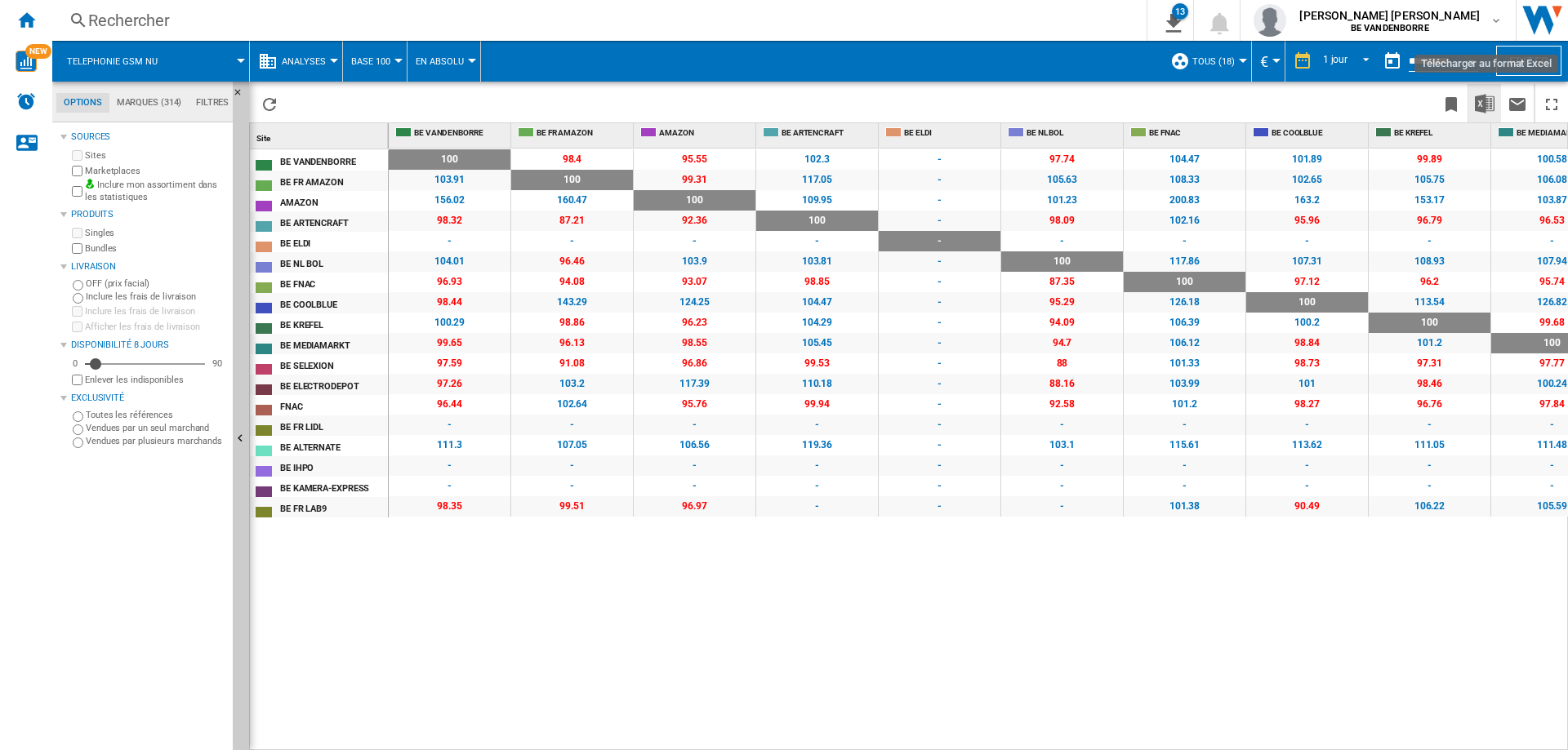
click at [1482, 113] on img "Télécharger au format Excel" at bounding box center [1485, 104] width 19 height 19
click at [140, 65] on span "Telephonie gsm nu" at bounding box center [112, 61] width 90 height 11
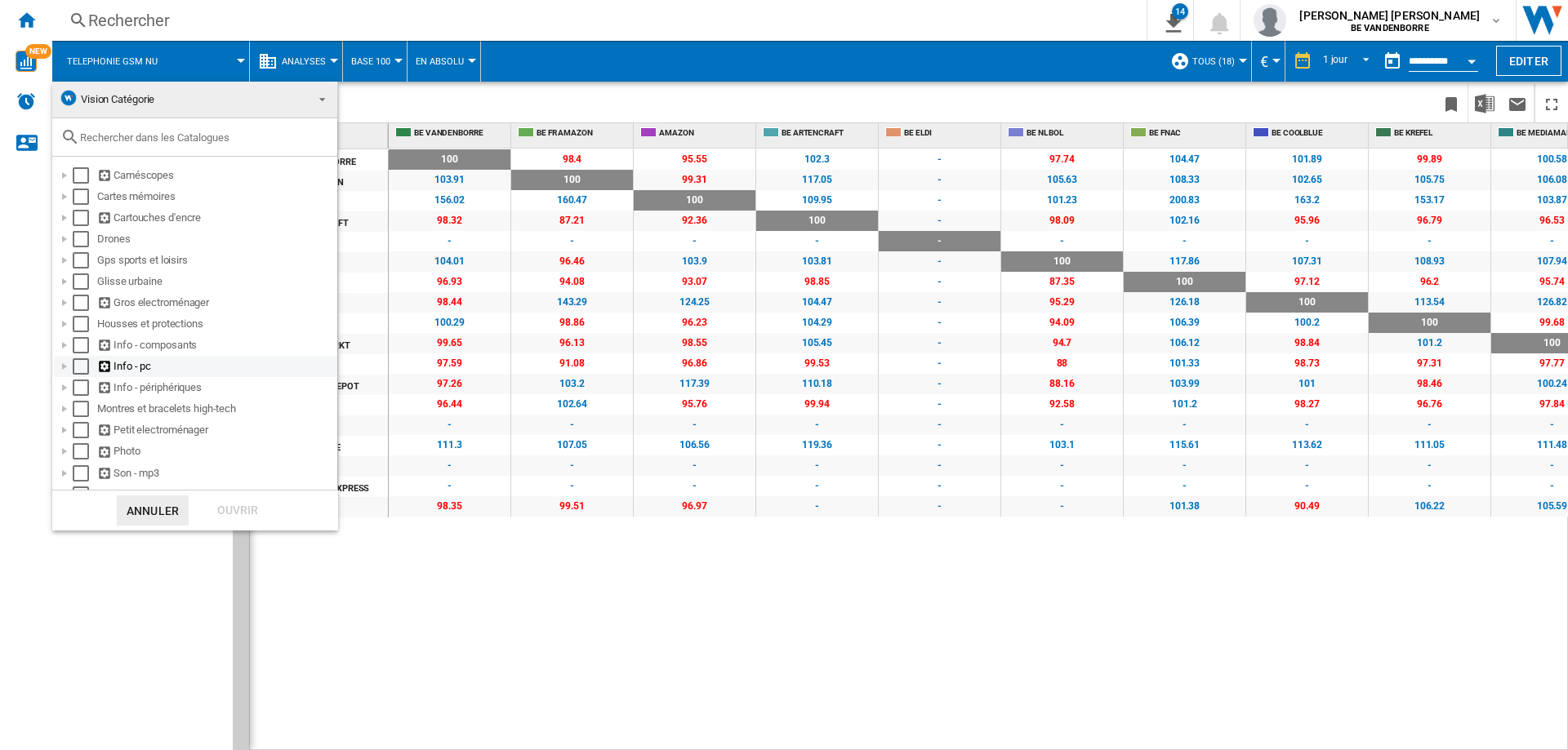
scroll to position [82, 0]
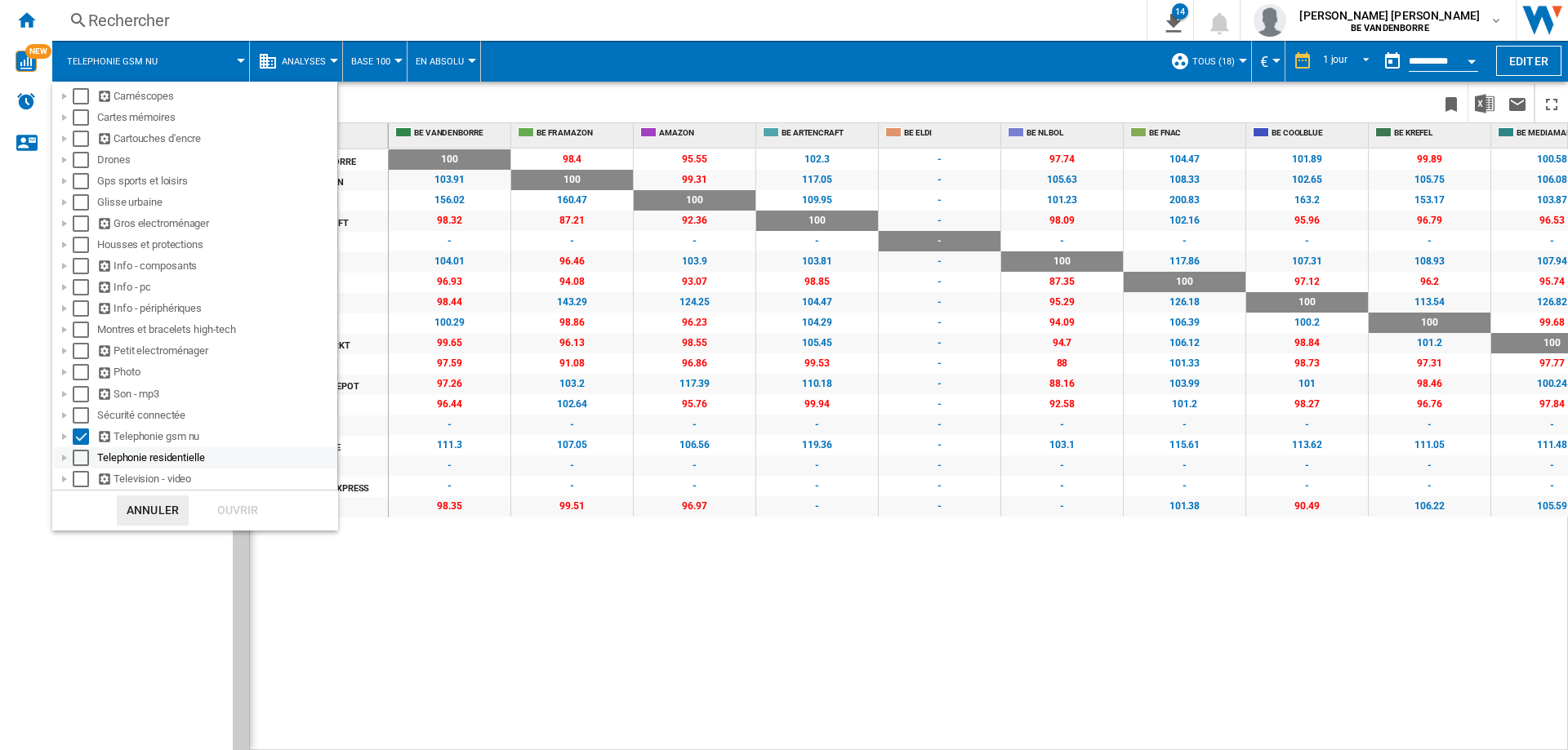
click at [85, 456] on div "Select" at bounding box center [81, 458] width 16 height 16
click at [80, 436] on div "Select" at bounding box center [81, 437] width 16 height 16
click at [239, 521] on div "Ouvrir" at bounding box center [238, 510] width 72 height 30
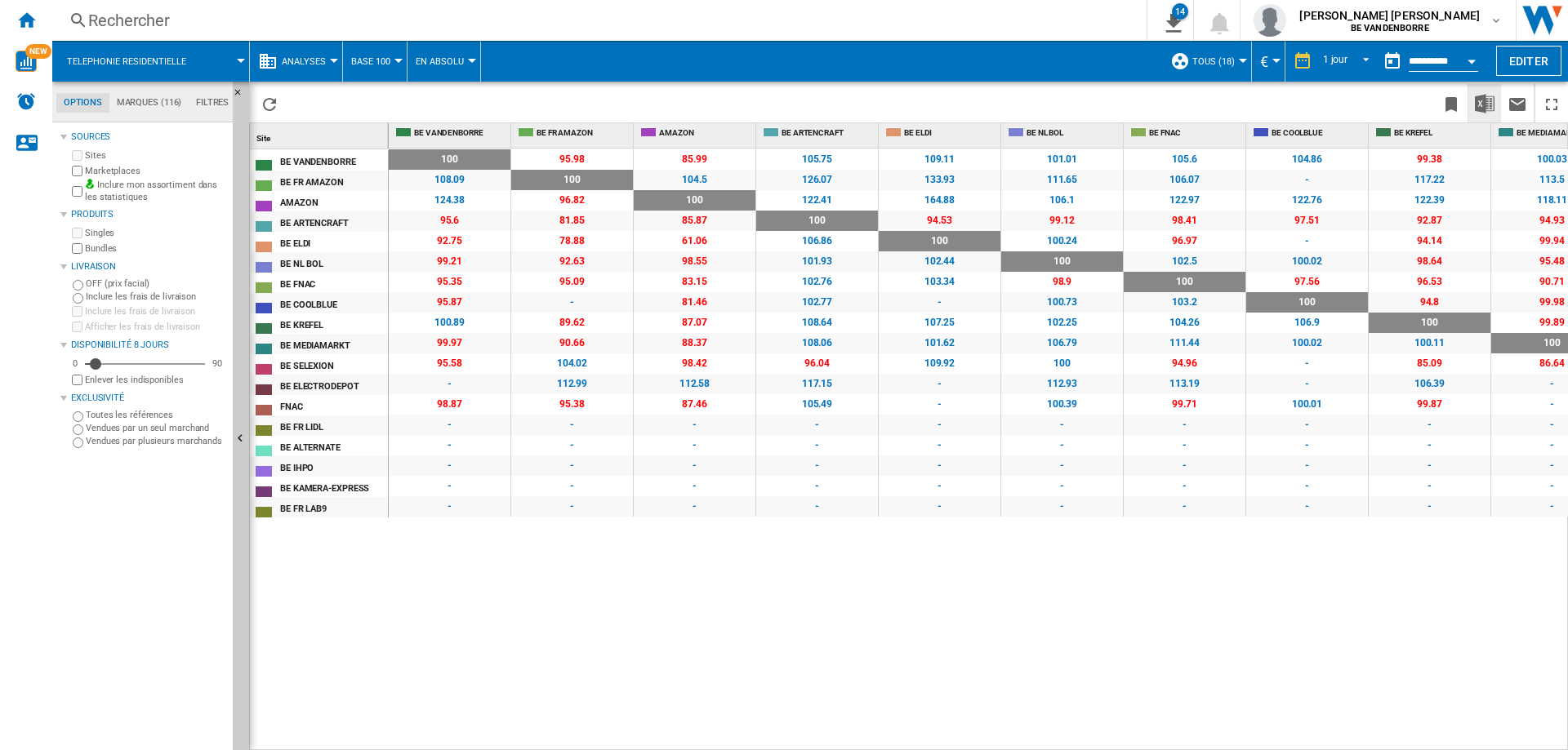
click at [1482, 100] on img "Télécharger au format Excel" at bounding box center [1485, 104] width 19 height 19
click at [159, 60] on span "Telephonie residentielle" at bounding box center [126, 61] width 119 height 11
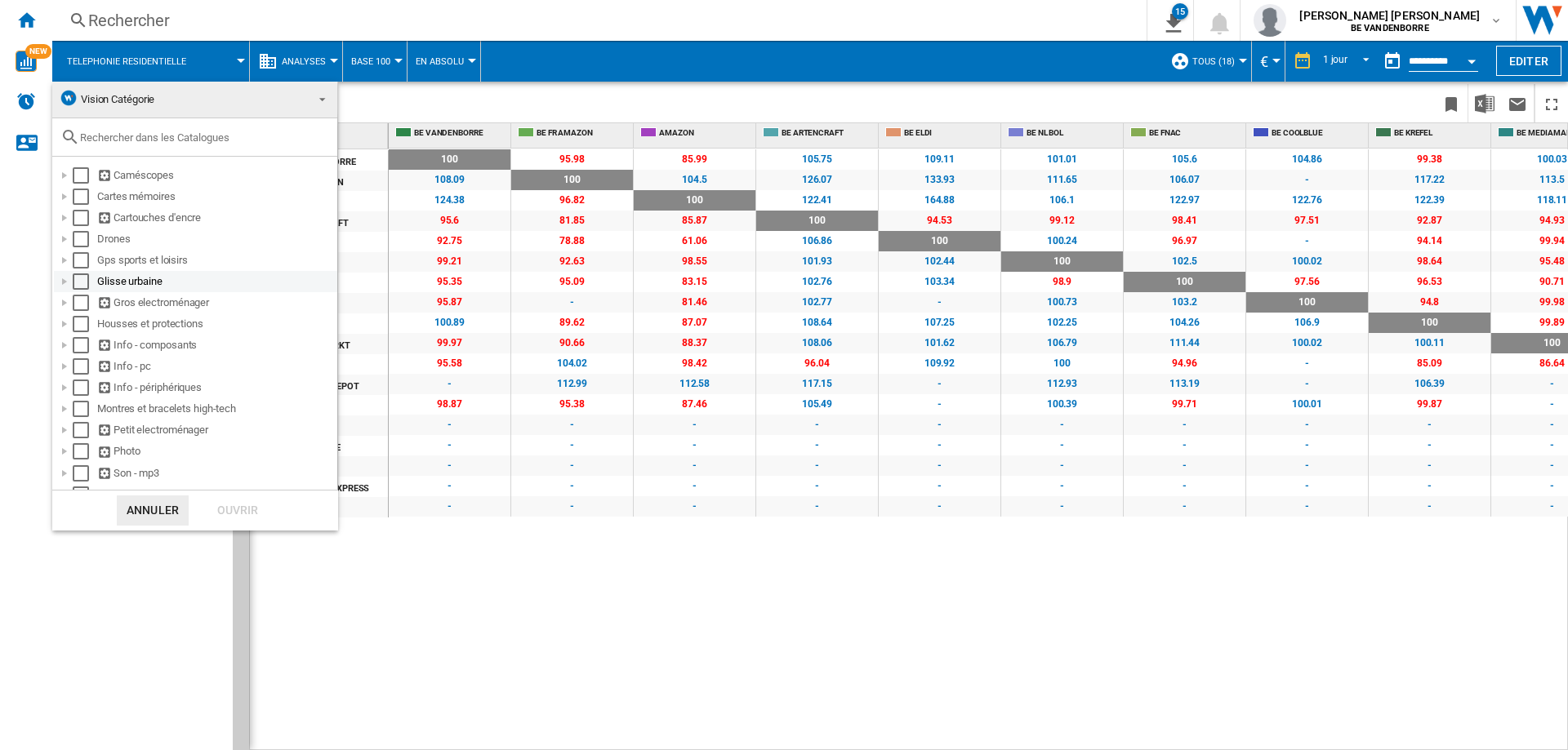
scroll to position [82, 0]
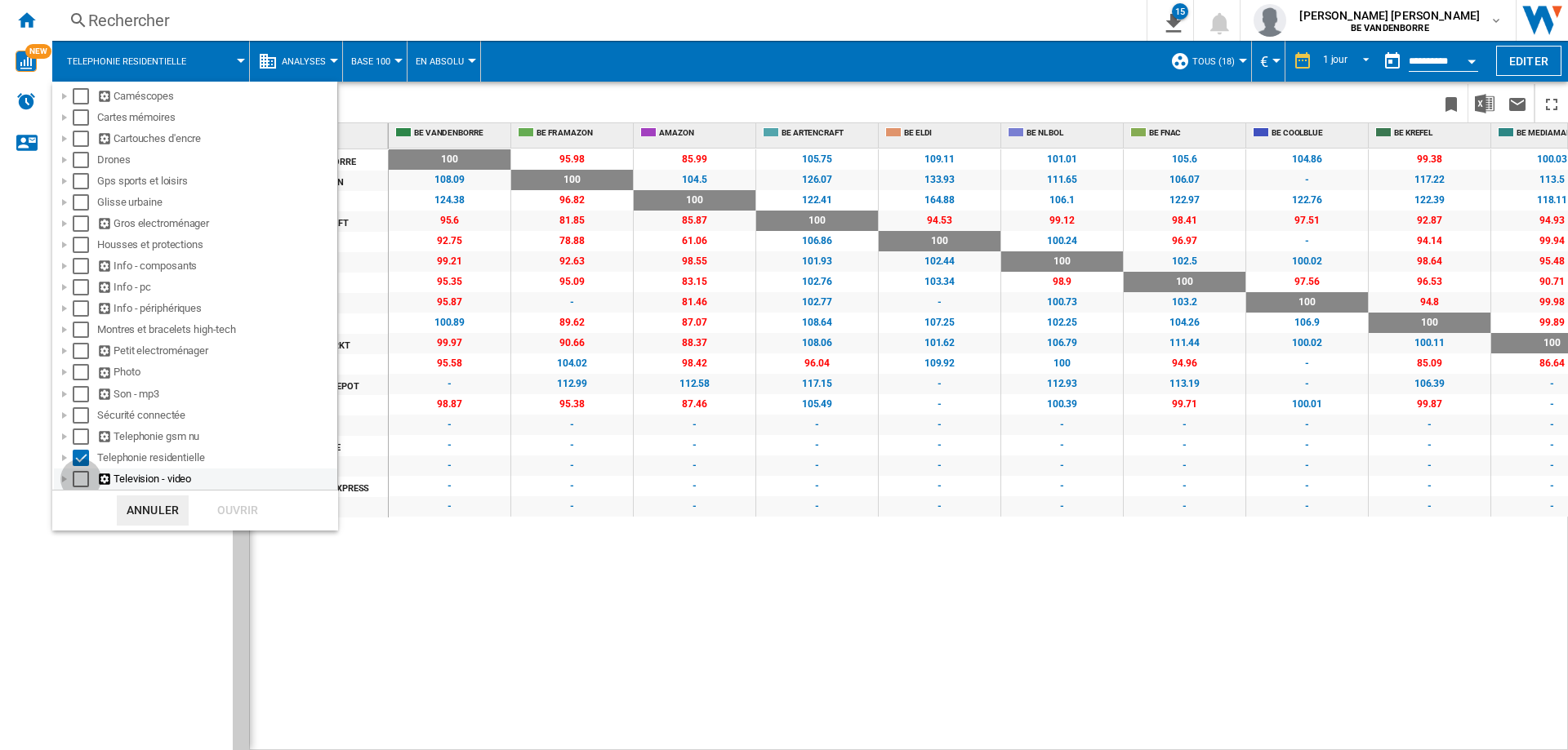
click at [83, 476] on div "Select" at bounding box center [81, 478] width 16 height 16
click at [79, 458] on div "Select" at bounding box center [81, 458] width 16 height 16
click at [234, 515] on div "Ouvrir" at bounding box center [238, 510] width 72 height 30
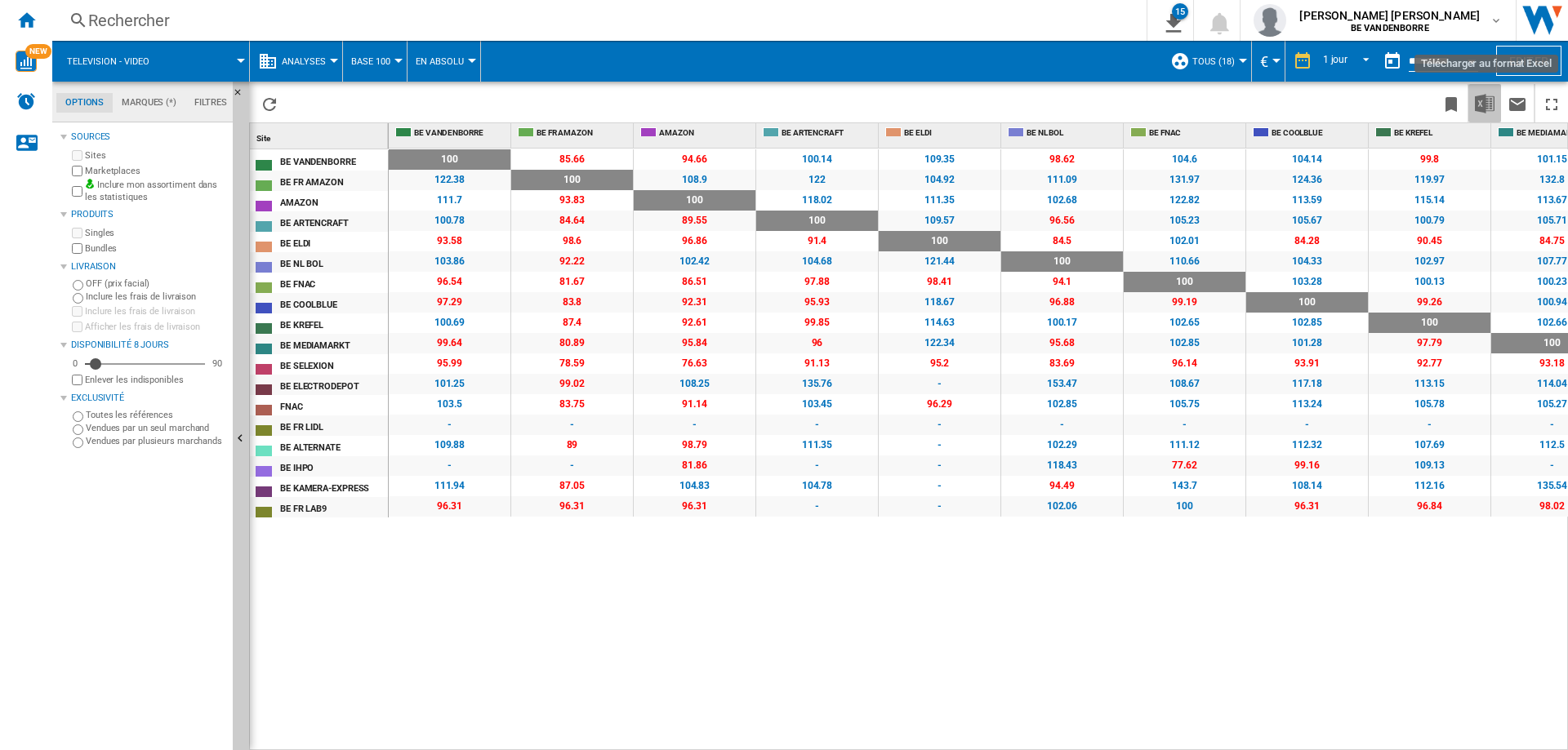
click at [1484, 103] on img "Télécharger au format Excel" at bounding box center [1485, 104] width 19 height 19
click at [141, 59] on span "Television - video" at bounding box center [108, 61] width 82 height 11
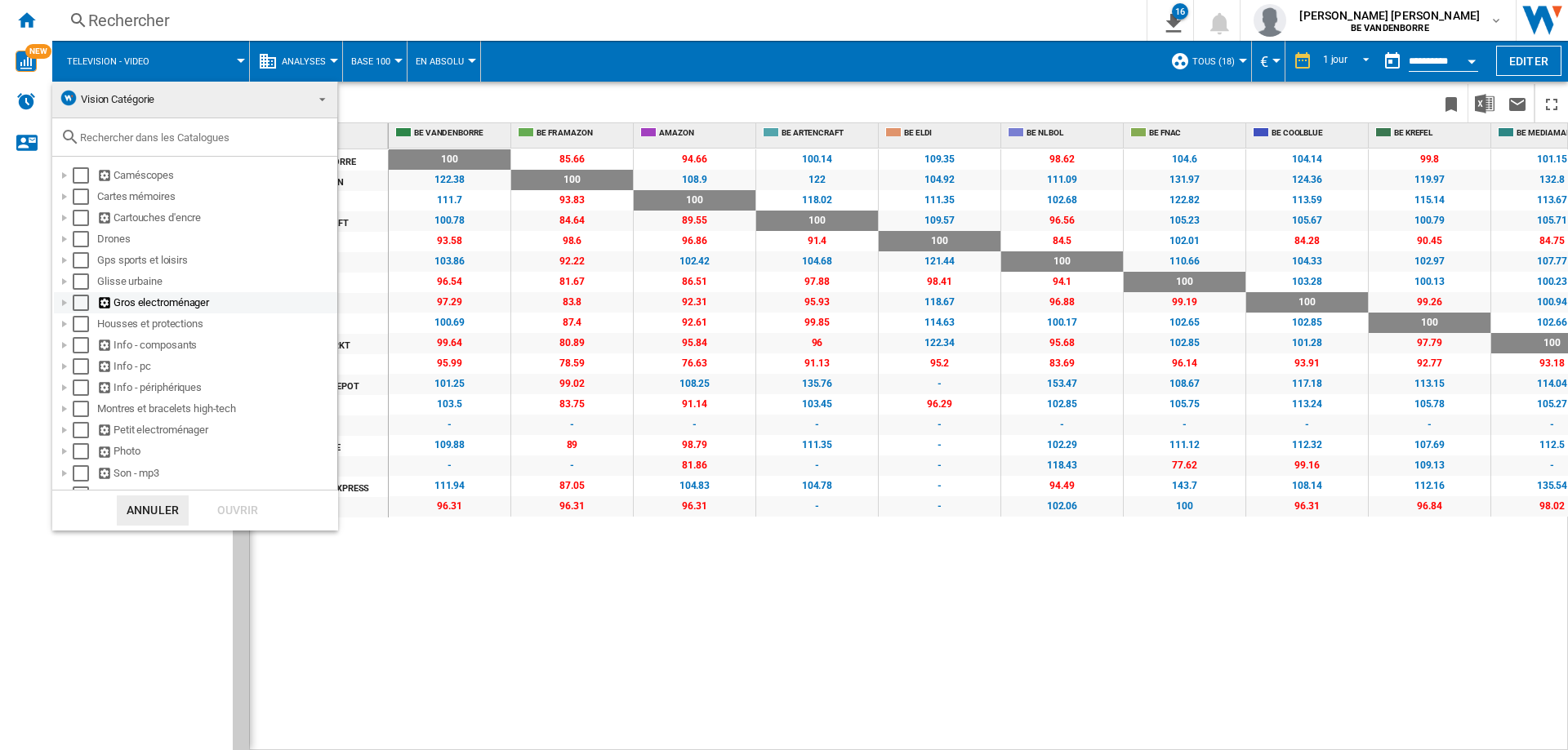
scroll to position [82, 0]
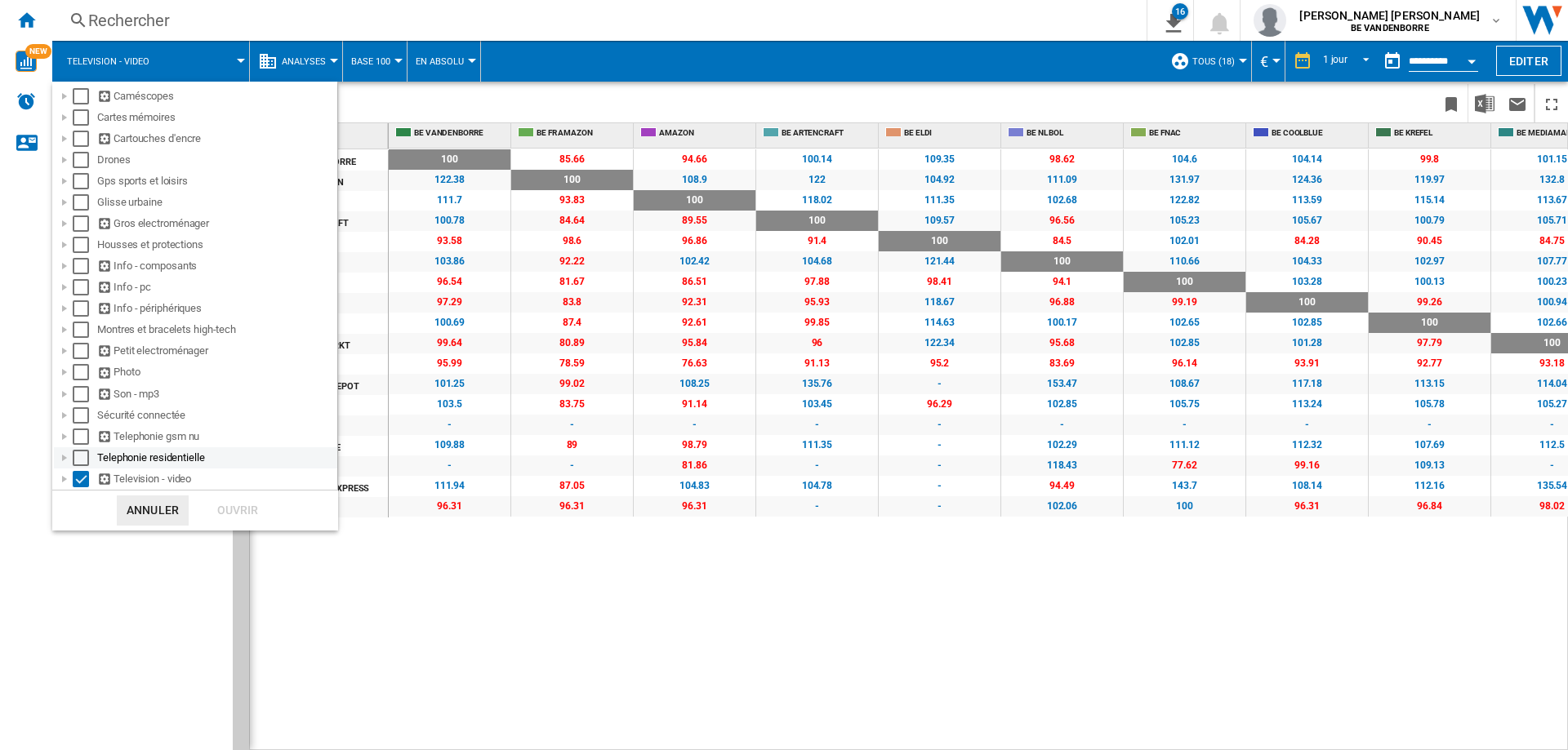
click at [82, 458] on div "Select" at bounding box center [81, 458] width 16 height 16
click at [80, 444] on div "Select" at bounding box center [81, 437] width 16 height 16
click at [80, 414] on div "Select" at bounding box center [81, 415] width 16 height 16
click at [82, 395] on div "Select" at bounding box center [81, 394] width 16 height 16
click at [82, 376] on div "Select" at bounding box center [81, 372] width 16 height 16
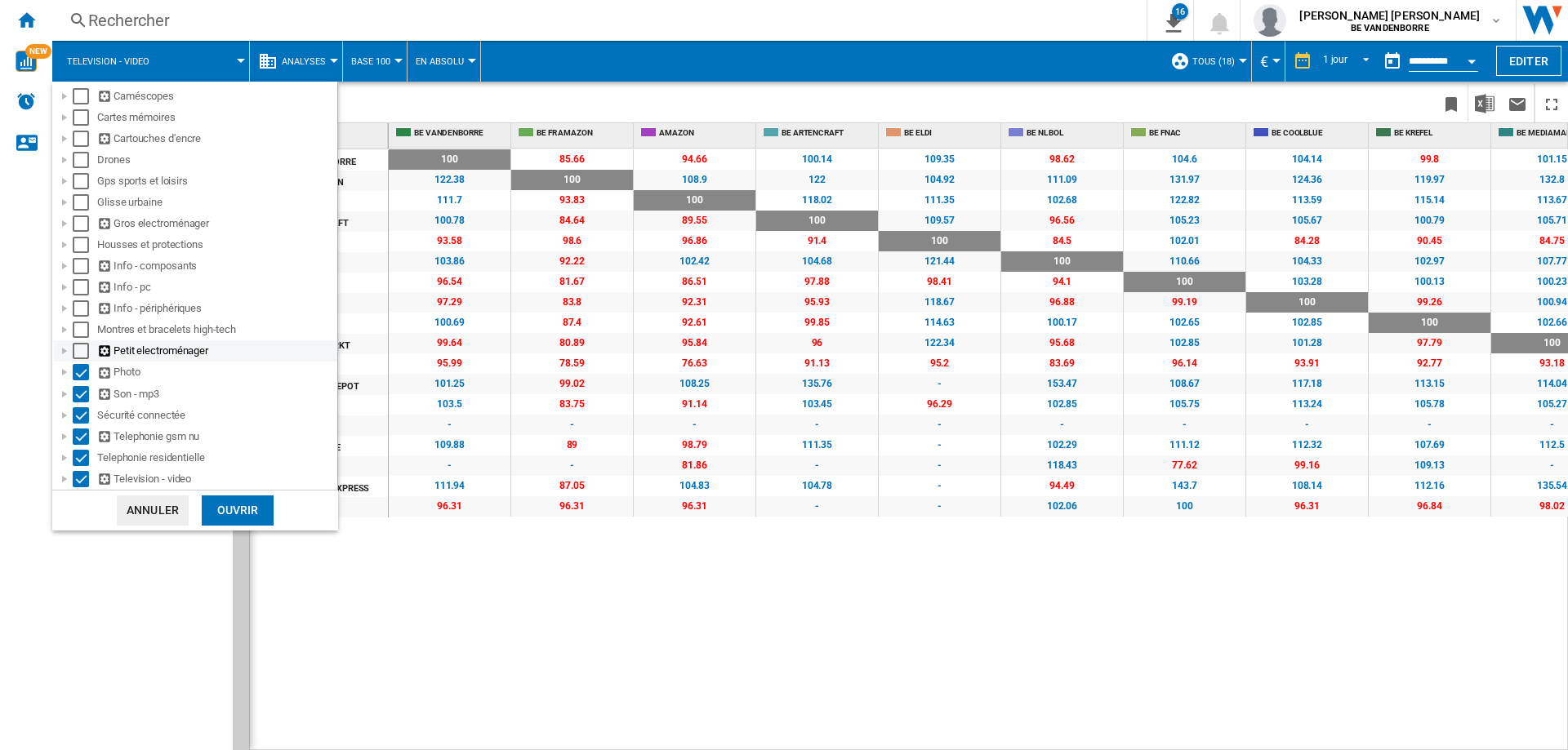
click at [84, 346] on div "Select" at bounding box center [81, 350] width 16 height 16
click at [82, 327] on div "Select" at bounding box center [81, 330] width 16 height 16
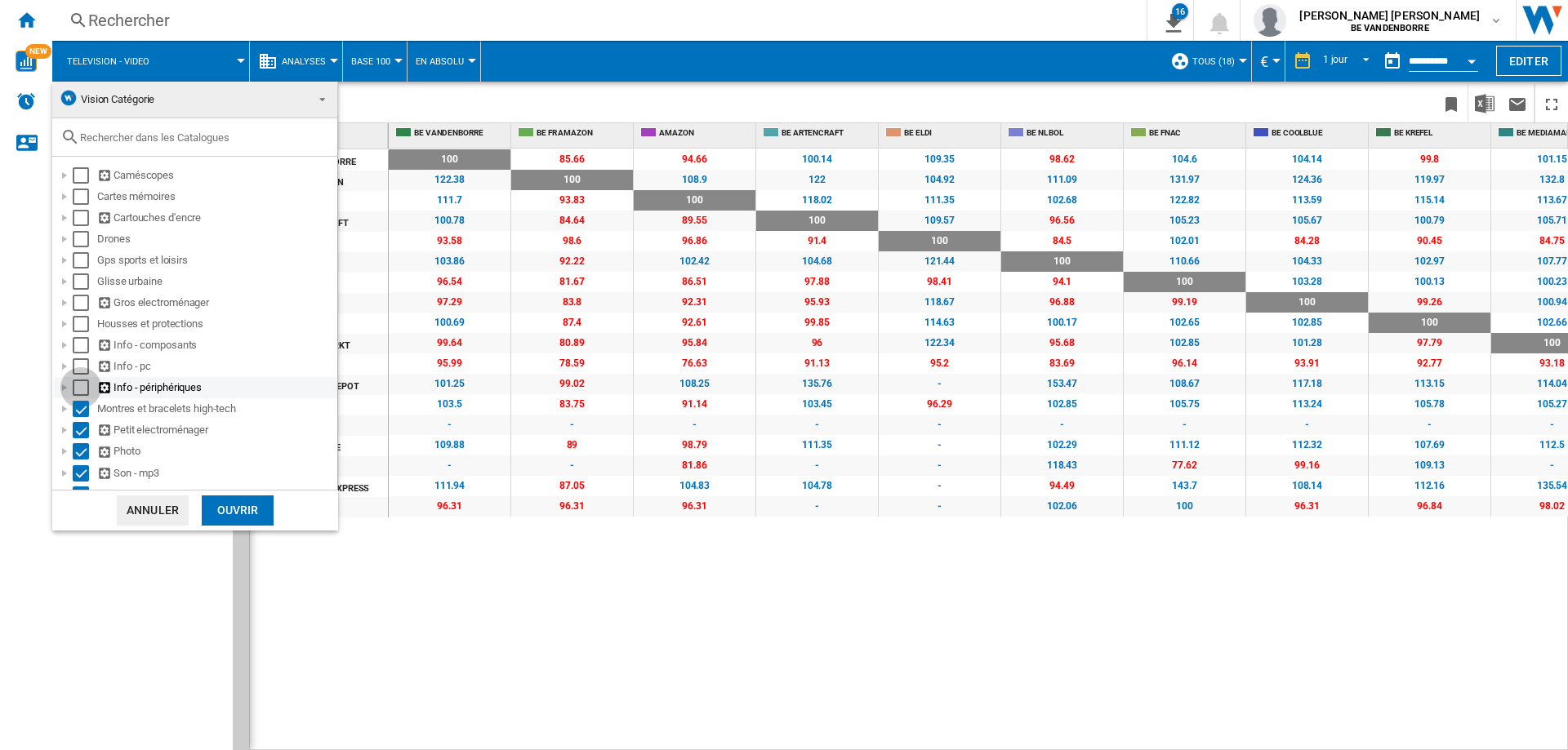
click at [73, 390] on div "Select" at bounding box center [81, 387] width 16 height 16
click at [76, 372] on div "Select" at bounding box center [81, 366] width 16 height 16
click at [80, 347] on div "Select" at bounding box center [81, 345] width 16 height 16
click at [83, 330] on div "Select" at bounding box center [81, 324] width 16 height 16
click at [82, 310] on div "Select" at bounding box center [81, 303] width 16 height 16
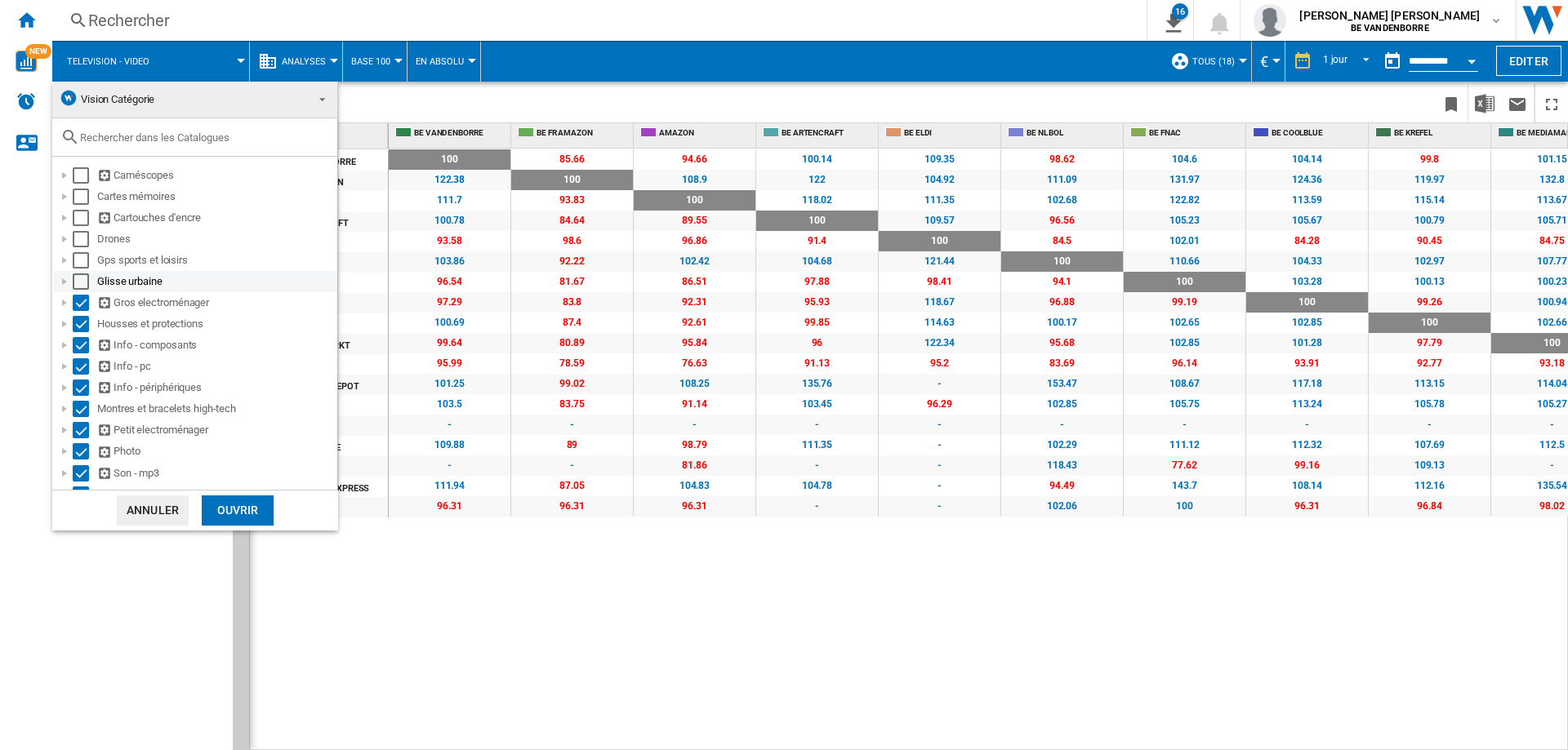
click at [82, 278] on div "Select" at bounding box center [81, 281] width 16 height 16
click at [83, 266] on div "Select" at bounding box center [81, 260] width 16 height 16
click at [83, 229] on div "Drones" at bounding box center [196, 240] width 283 height 21
click at [83, 232] on div "Select" at bounding box center [81, 239] width 16 height 16
click at [83, 204] on div "Select" at bounding box center [81, 196] width 16 height 16
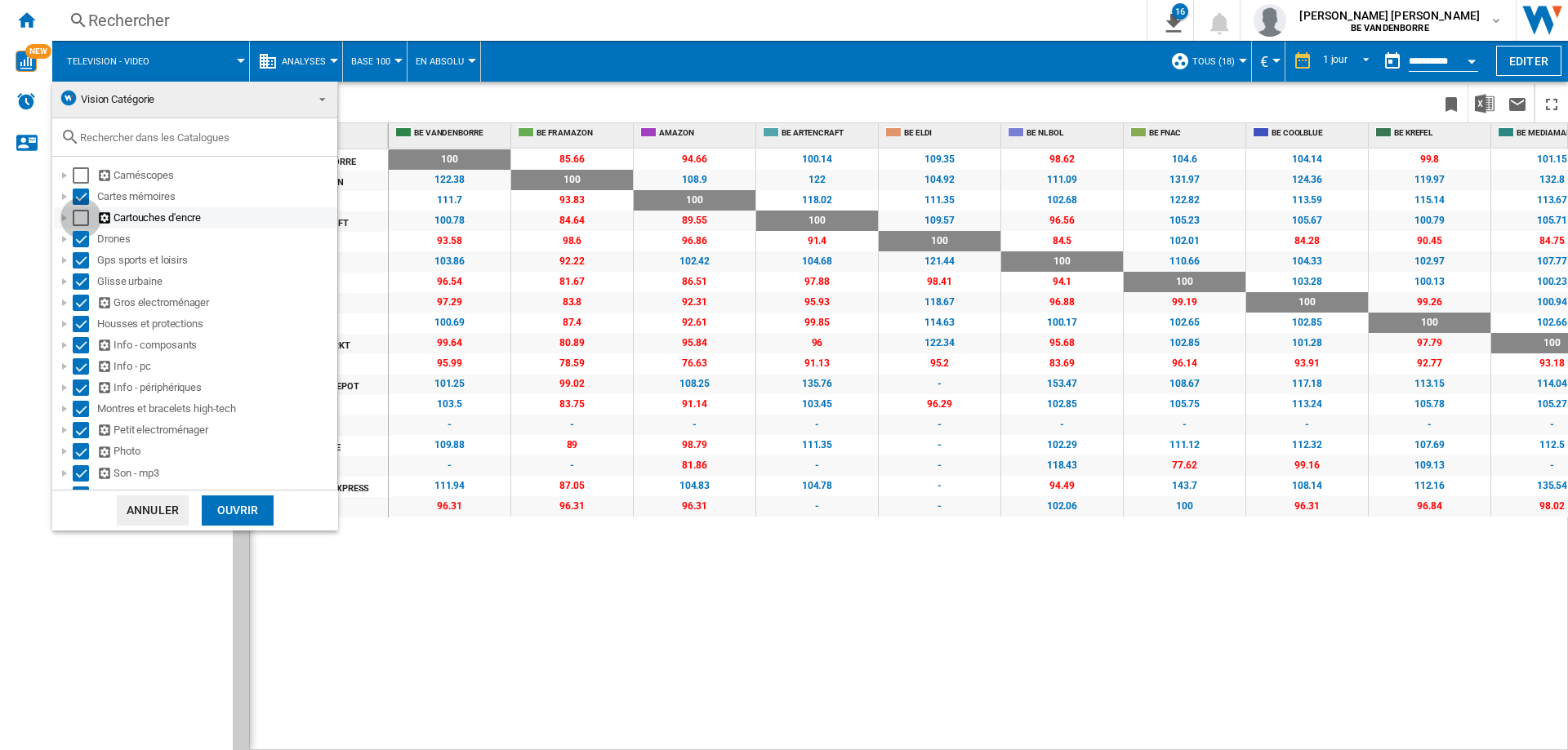
click at [82, 214] on div "Select" at bounding box center [81, 217] width 16 height 16
click at [82, 181] on div "Select" at bounding box center [81, 175] width 16 height 16
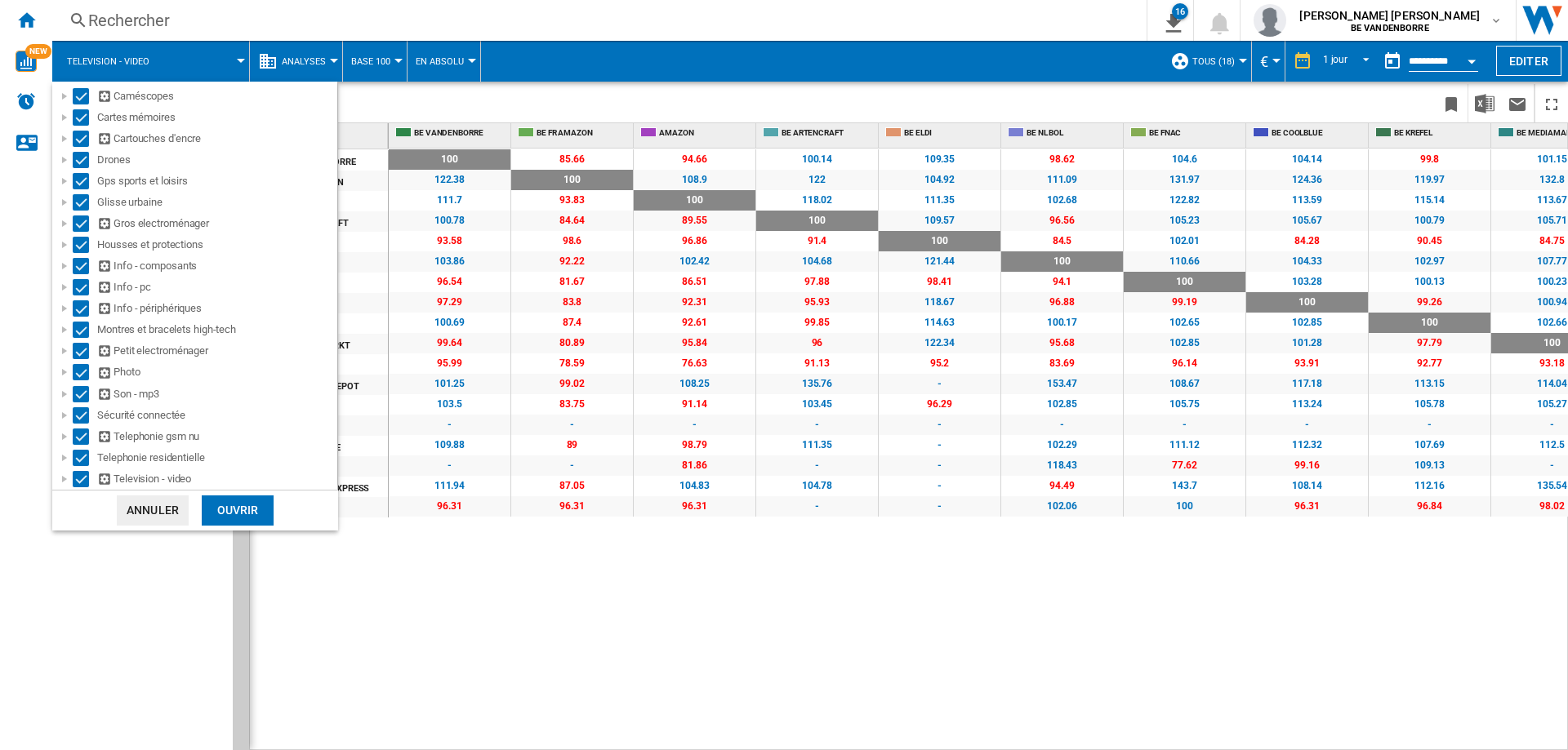
click at [222, 502] on div "Ouvrir" at bounding box center [238, 510] width 72 height 30
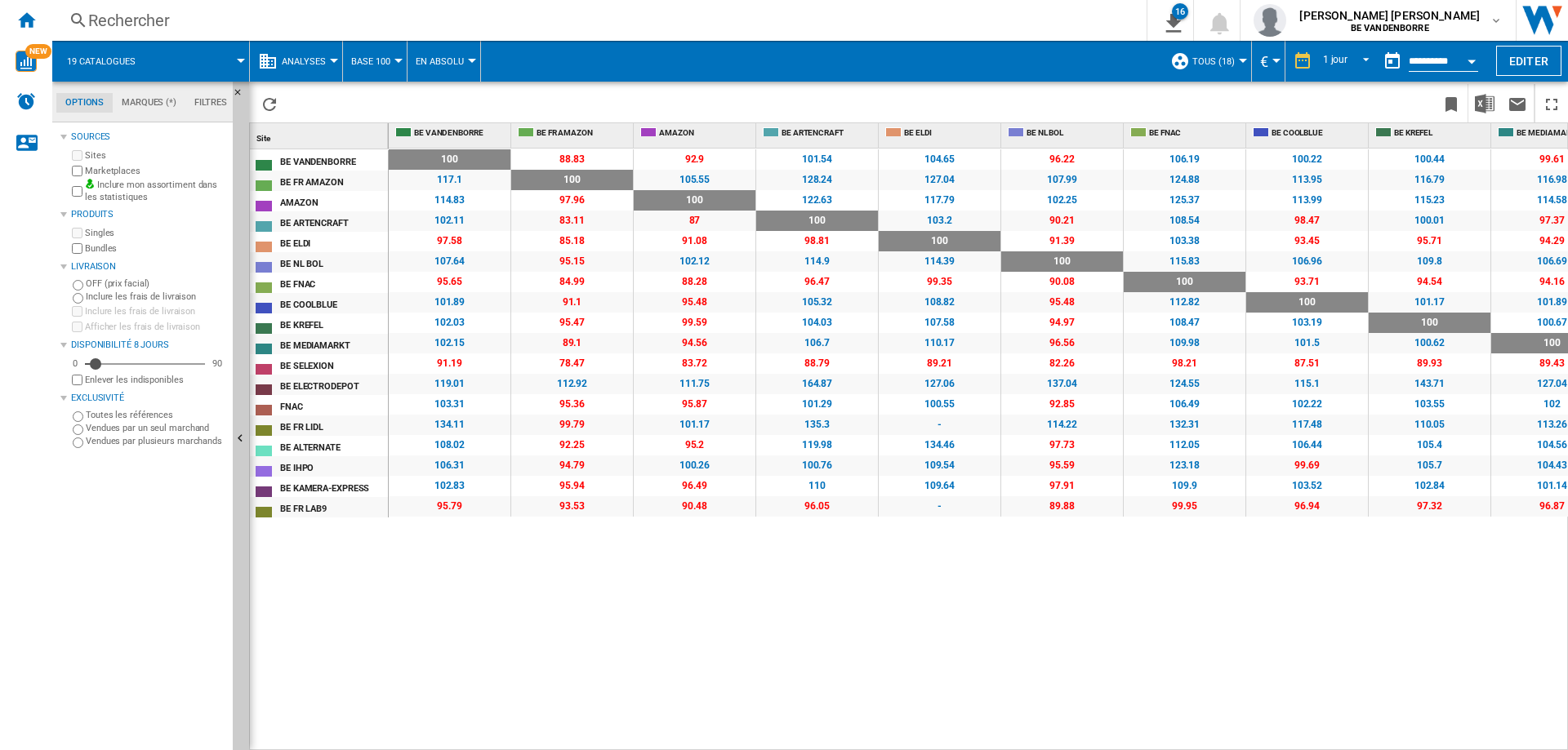
click at [559, 581] on div "100 0 % 88.83 -11.17 % 92.9 -7.1 % 101.54 +1.54 % 104.65 +4.65 % 96.22 -3.78 % …" at bounding box center [979, 449] width 1180 height 603
click at [1490, 112] on img "Télécharger au format Excel" at bounding box center [1485, 104] width 19 height 19
click at [135, 68] on button "19 catalogues" at bounding box center [110, 61] width 85 height 41
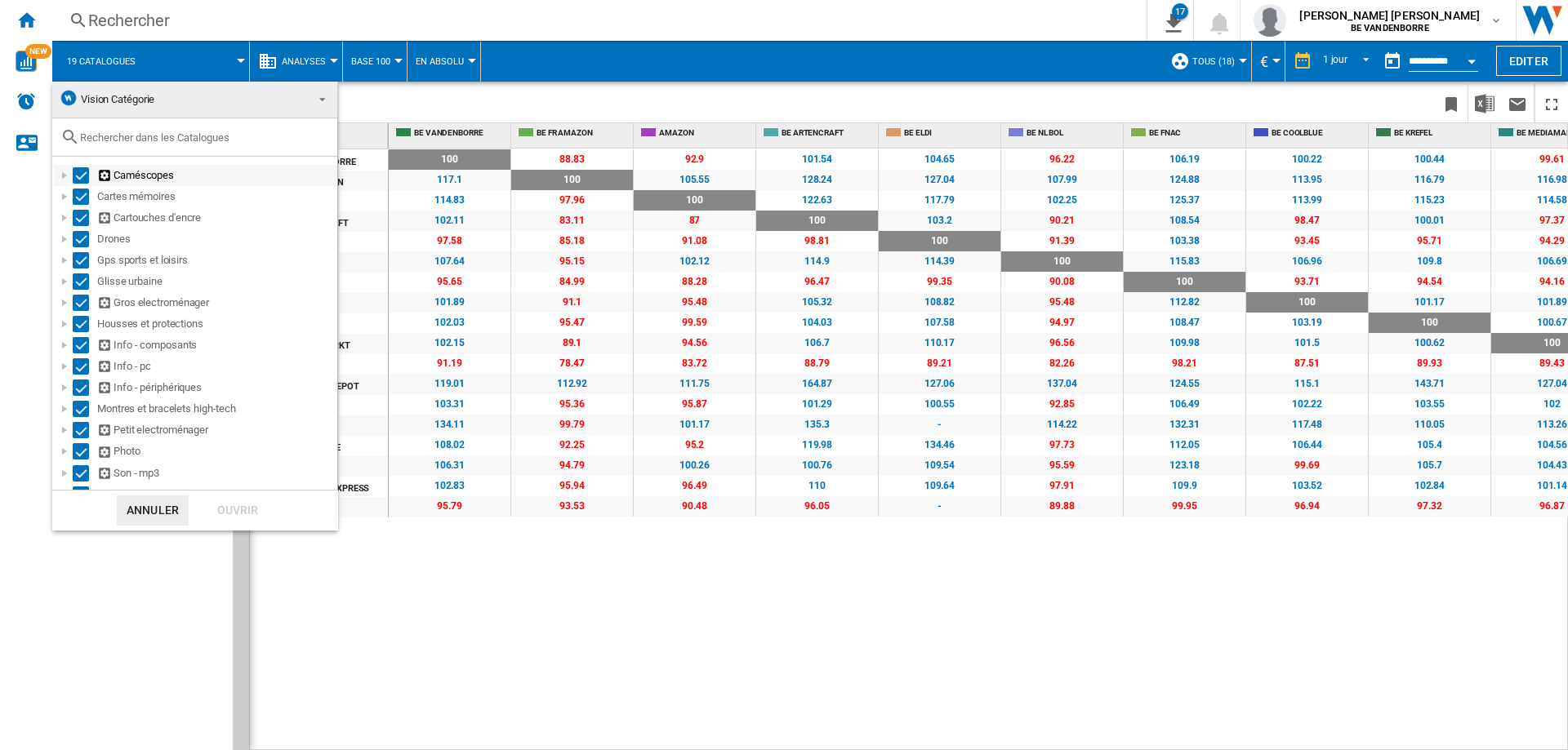
click at [120, 176] on div "Caméscopes" at bounding box center [215, 175] width 238 height 16
click at [62, 178] on div at bounding box center [64, 175] width 16 height 16
click at [75, 176] on div "Select" at bounding box center [81, 175] width 16 height 16
click at [83, 198] on div "Select" at bounding box center [81, 196] width 16 height 16
click at [83, 224] on div "Select" at bounding box center [81, 217] width 16 height 16
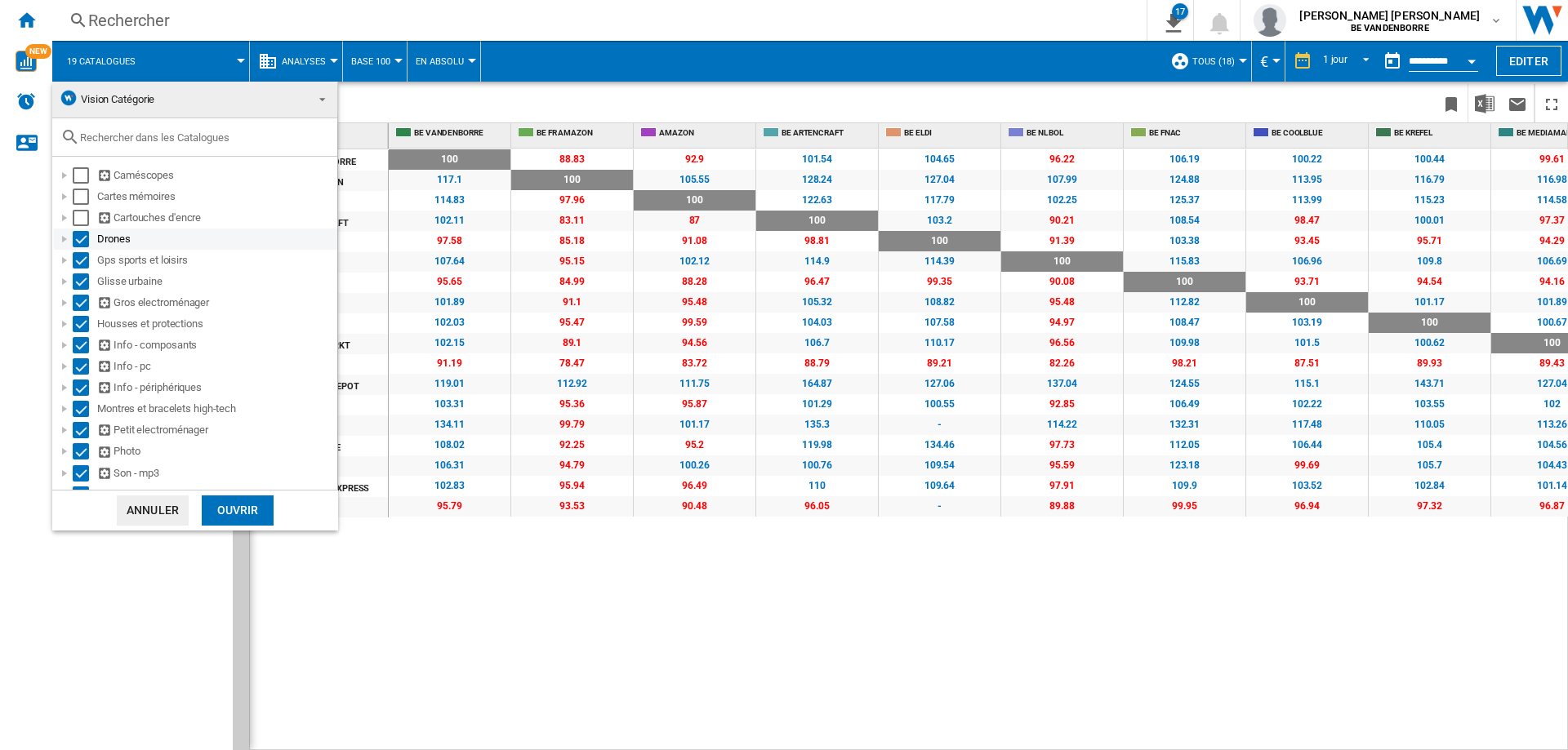
click at [82, 240] on div "Select" at bounding box center [81, 239] width 16 height 16
click at [82, 282] on div "Select" at bounding box center [81, 281] width 16 height 16
click at [81, 308] on div "Select" at bounding box center [81, 303] width 16 height 16
click at [78, 334] on div "Housses et protections" at bounding box center [196, 324] width 283 height 21
click at [80, 325] on div "Select" at bounding box center [81, 324] width 16 height 16
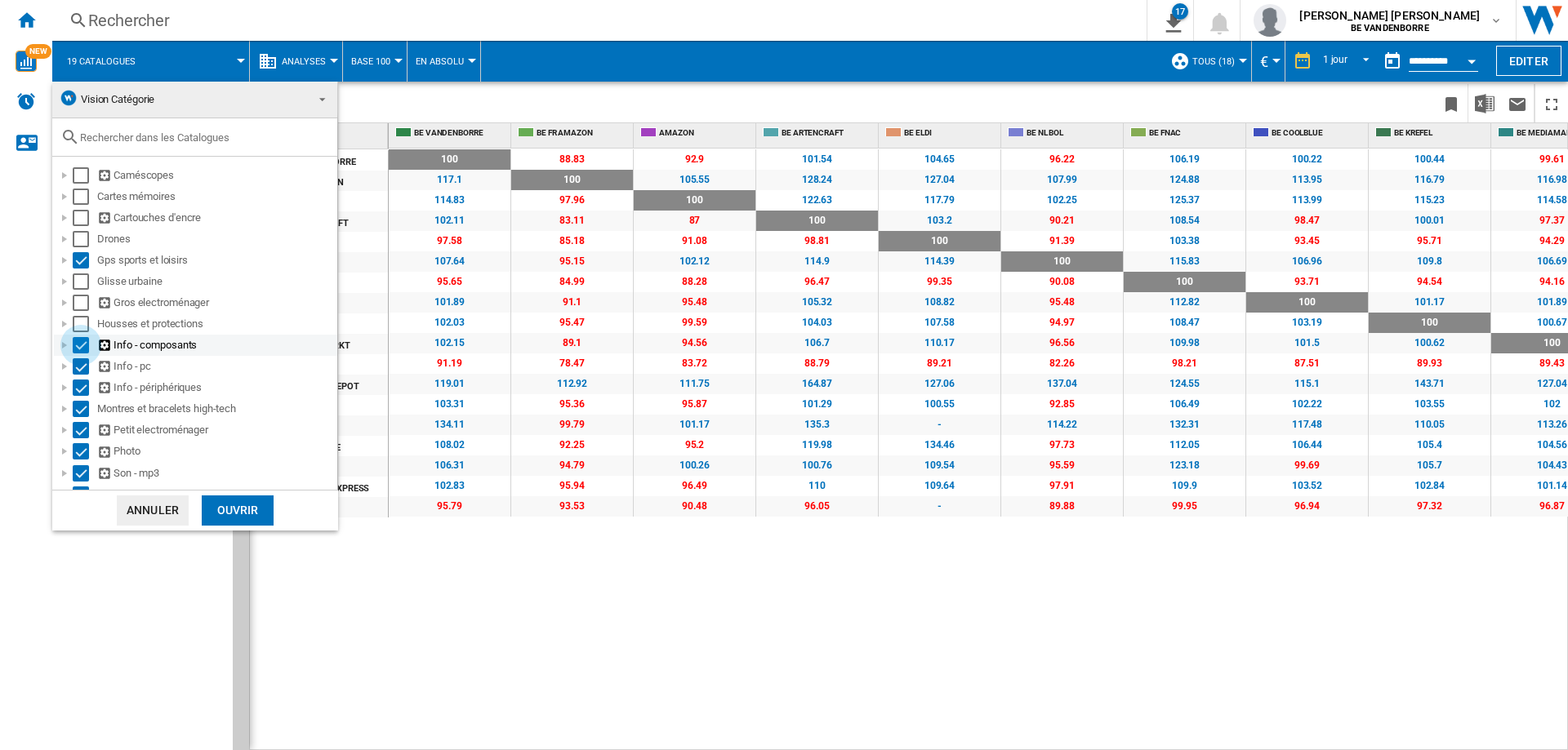
click at [80, 343] on div "Select" at bounding box center [81, 345] width 16 height 16
click at [80, 362] on div "Select" at bounding box center [81, 366] width 16 height 16
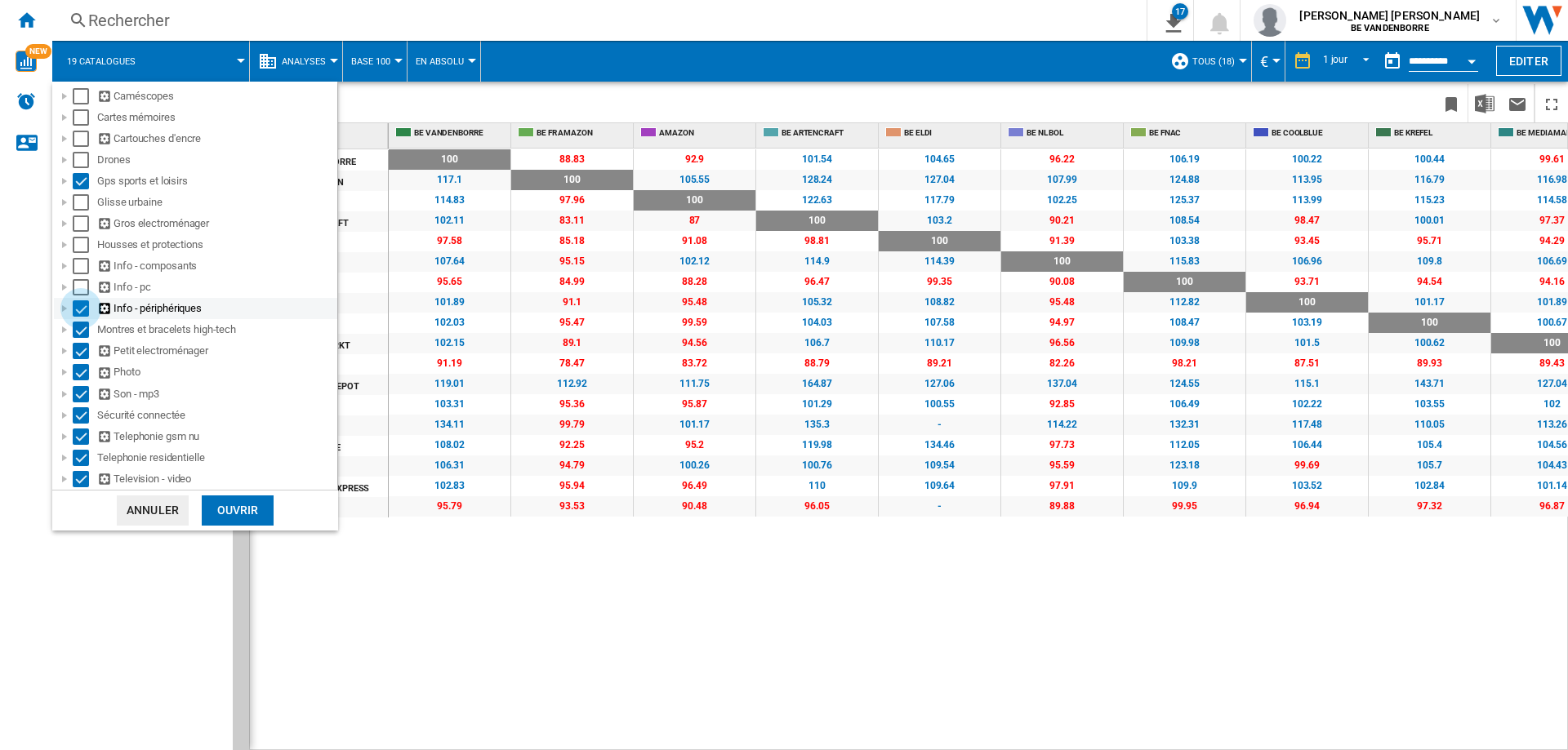
click at [83, 310] on div "Select" at bounding box center [81, 309] width 16 height 16
click at [83, 323] on div "Select" at bounding box center [81, 330] width 16 height 16
click at [82, 346] on div "Select" at bounding box center [81, 350] width 16 height 16
click at [81, 367] on div "Select" at bounding box center [81, 372] width 16 height 16
click at [80, 392] on div "Select" at bounding box center [81, 394] width 16 height 16
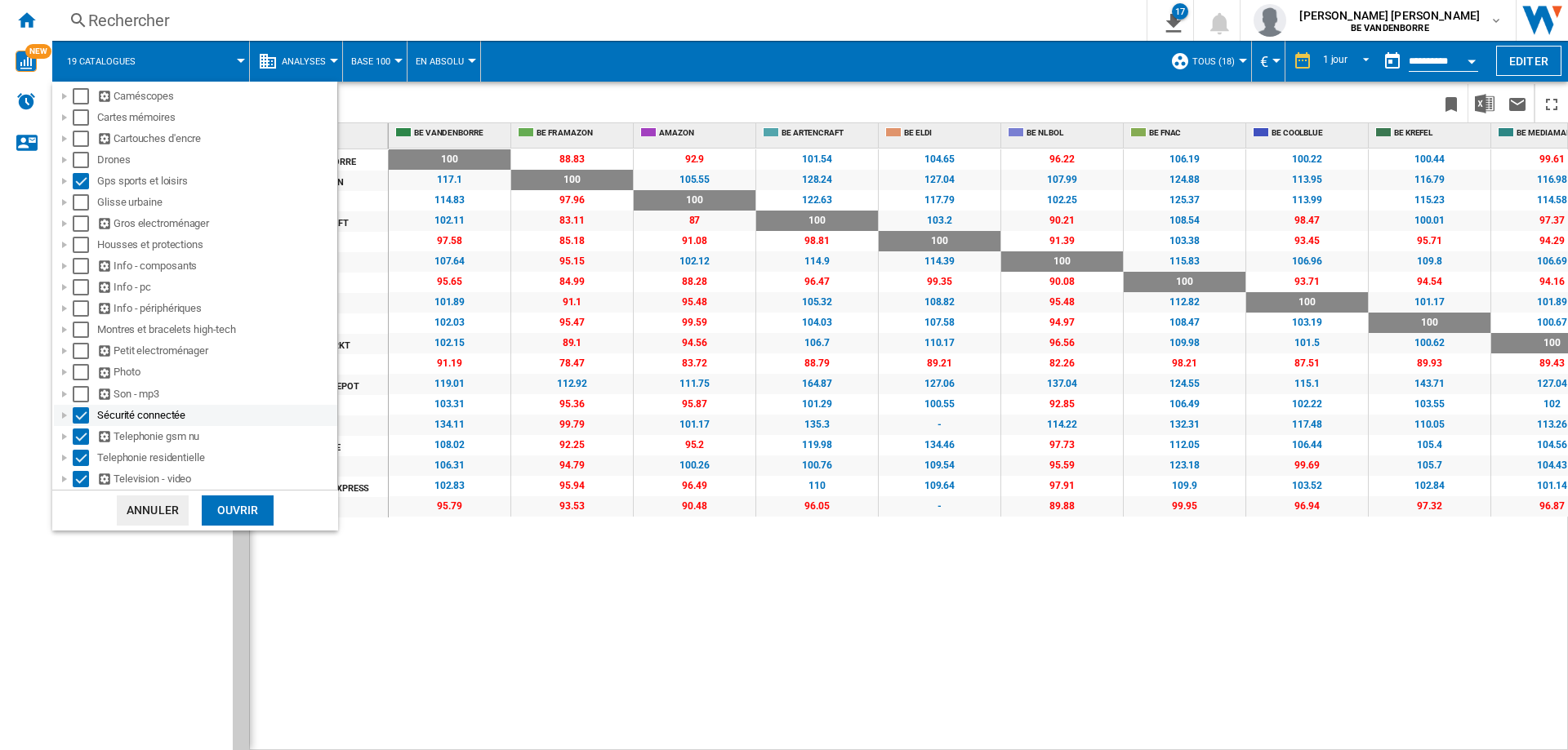
click at [81, 411] on div "Select" at bounding box center [81, 415] width 16 height 16
click at [82, 439] on div "Select" at bounding box center [81, 437] width 16 height 16
click at [82, 456] on div "Select" at bounding box center [81, 458] width 16 height 16
click at [82, 481] on div "Select" at bounding box center [81, 478] width 16 height 16
click at [253, 499] on div "Ouvrir" at bounding box center [238, 510] width 72 height 30
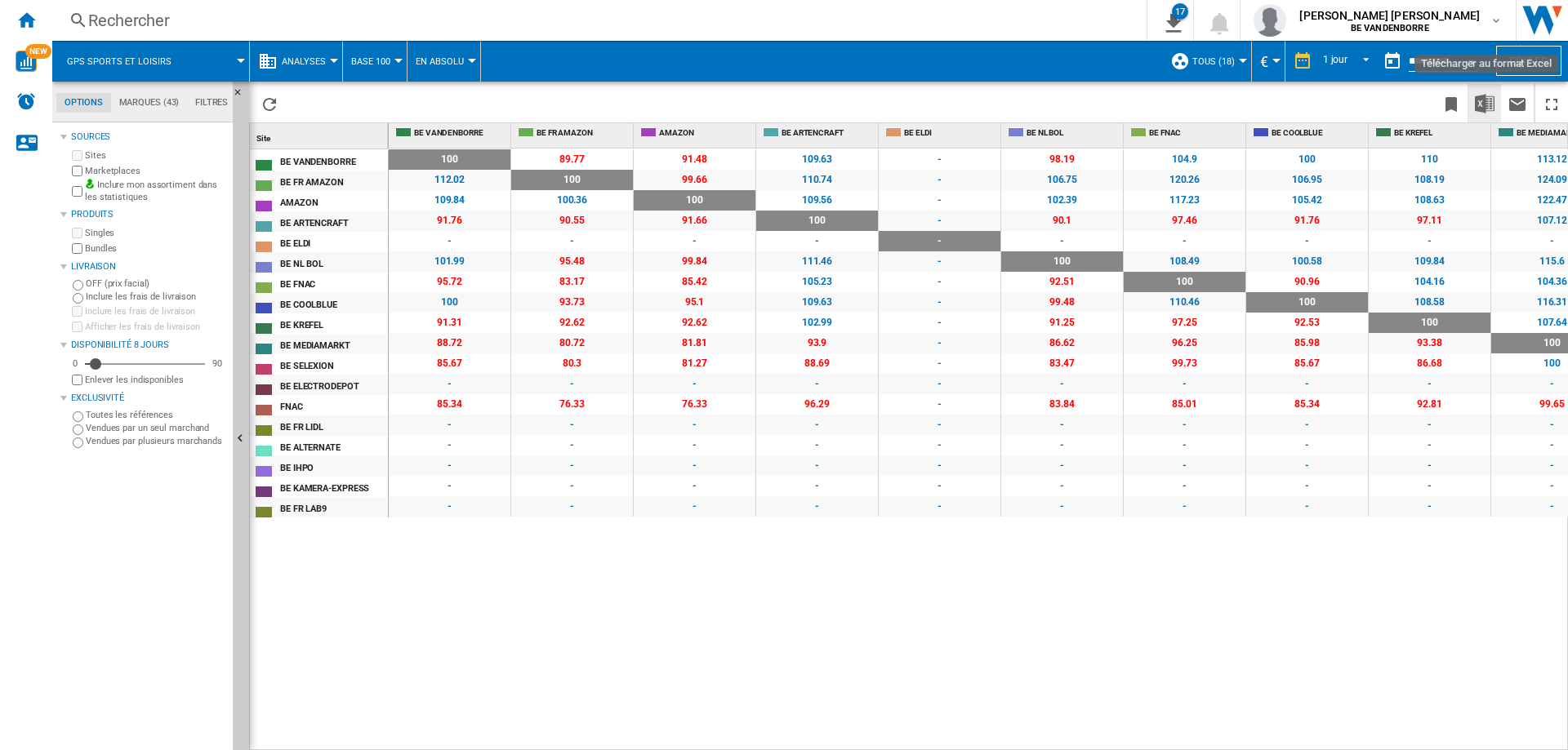
click at [1477, 115] on button "Télécharger au format Excel" at bounding box center [1485, 104] width 33 height 39
click at [23, 17] on ng-md-icon "Accueil" at bounding box center [26, 19] width 19 height 19
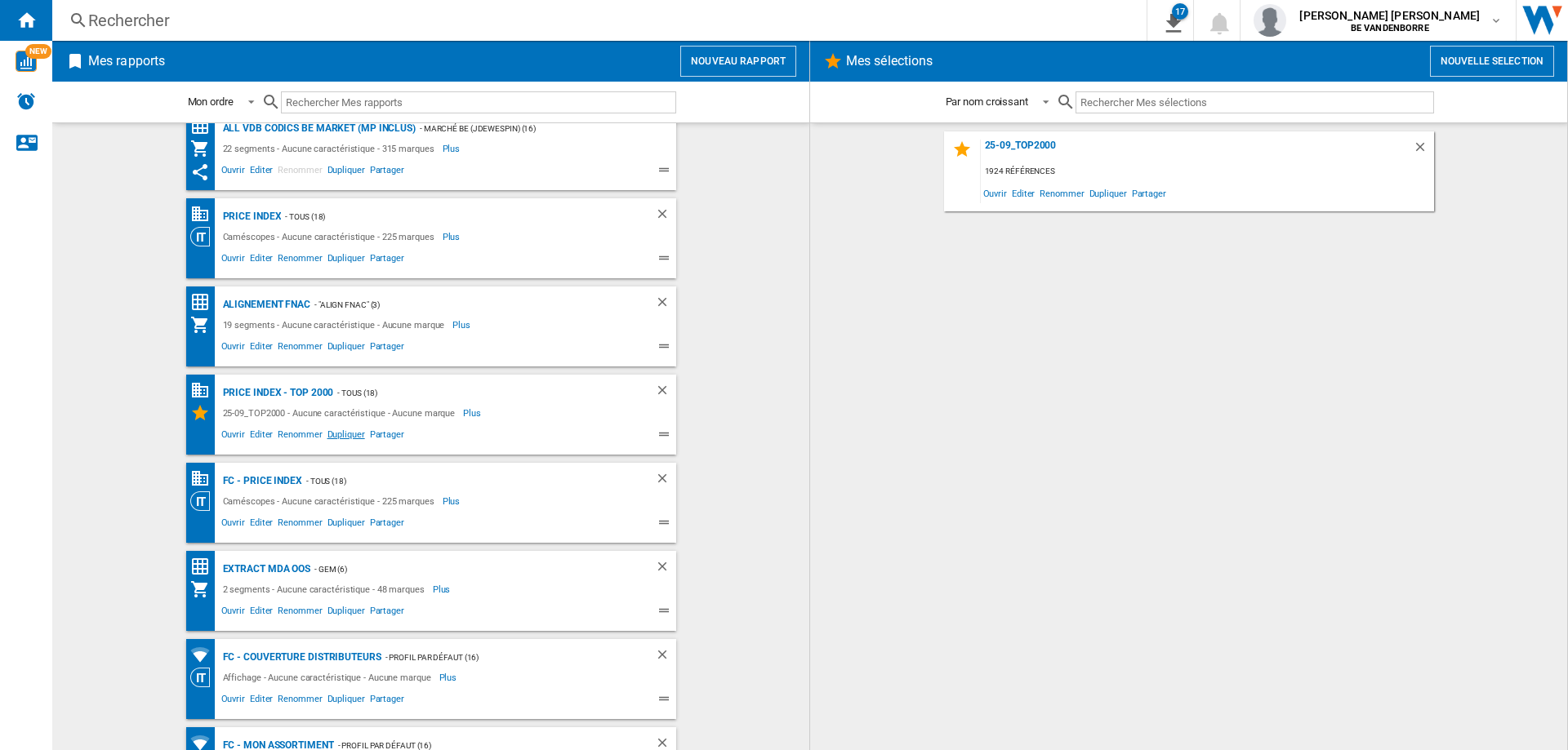
scroll to position [198, 0]
click at [274, 394] on div "PRICE INDEX - Top 2000" at bounding box center [276, 392] width 115 height 20
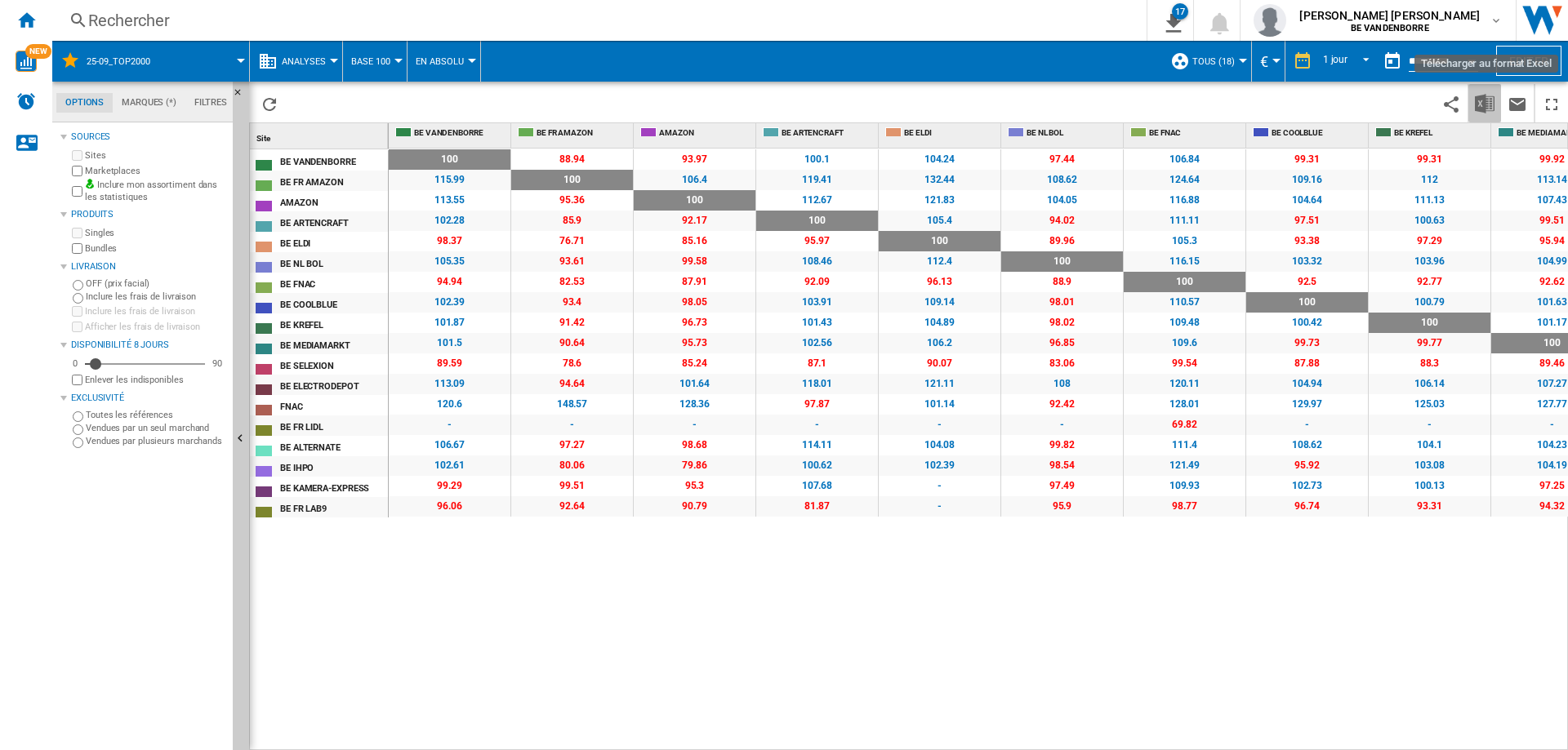
click at [1492, 106] on img "Télécharger au format Excel" at bounding box center [1485, 104] width 19 height 19
click at [33, 32] on div "Accueil" at bounding box center [26, 20] width 52 height 41
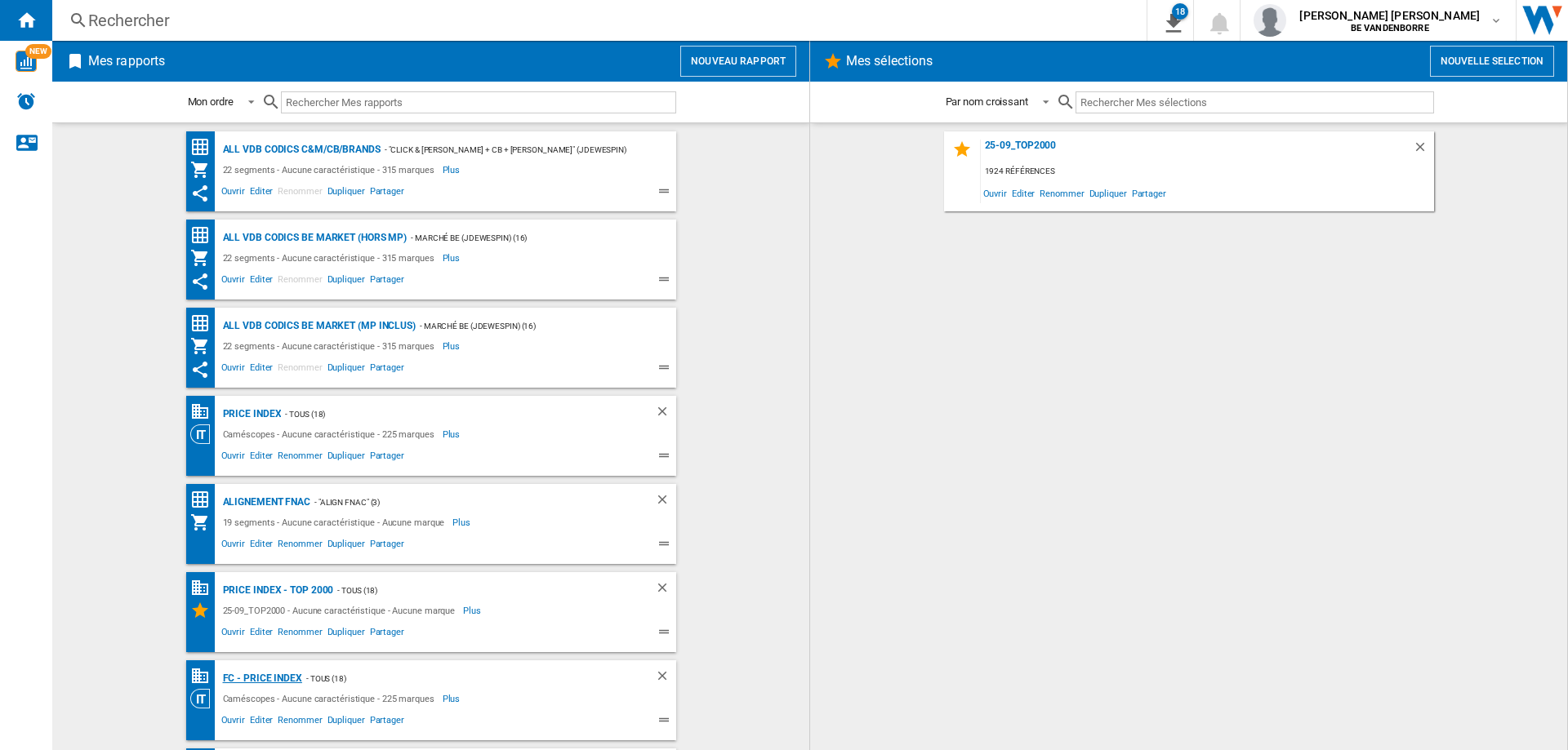
click at [242, 671] on div "FC - PRICE INDEX" at bounding box center [260, 678] width 83 height 20
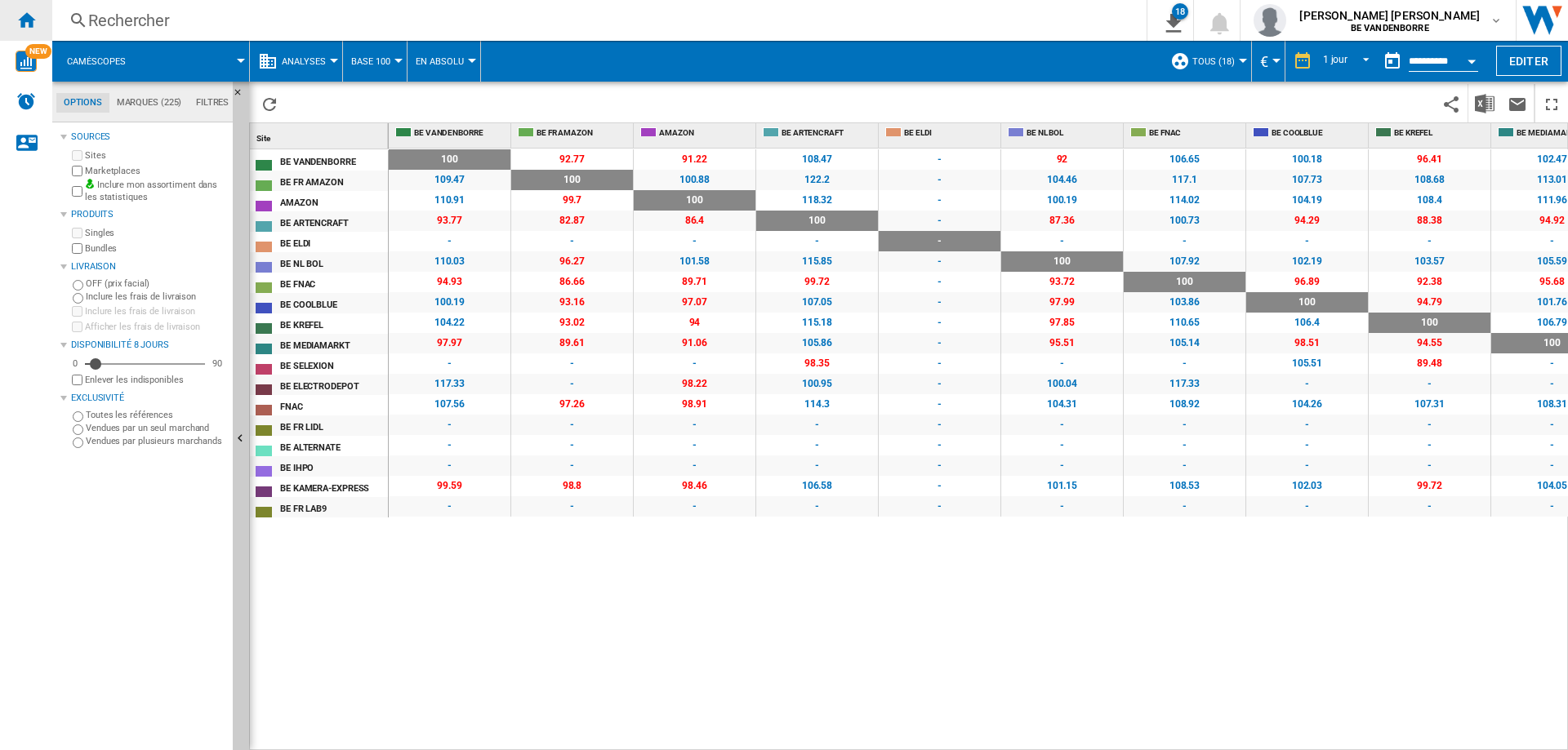
click at [31, 40] on div "Accueil" at bounding box center [26, 20] width 52 height 41
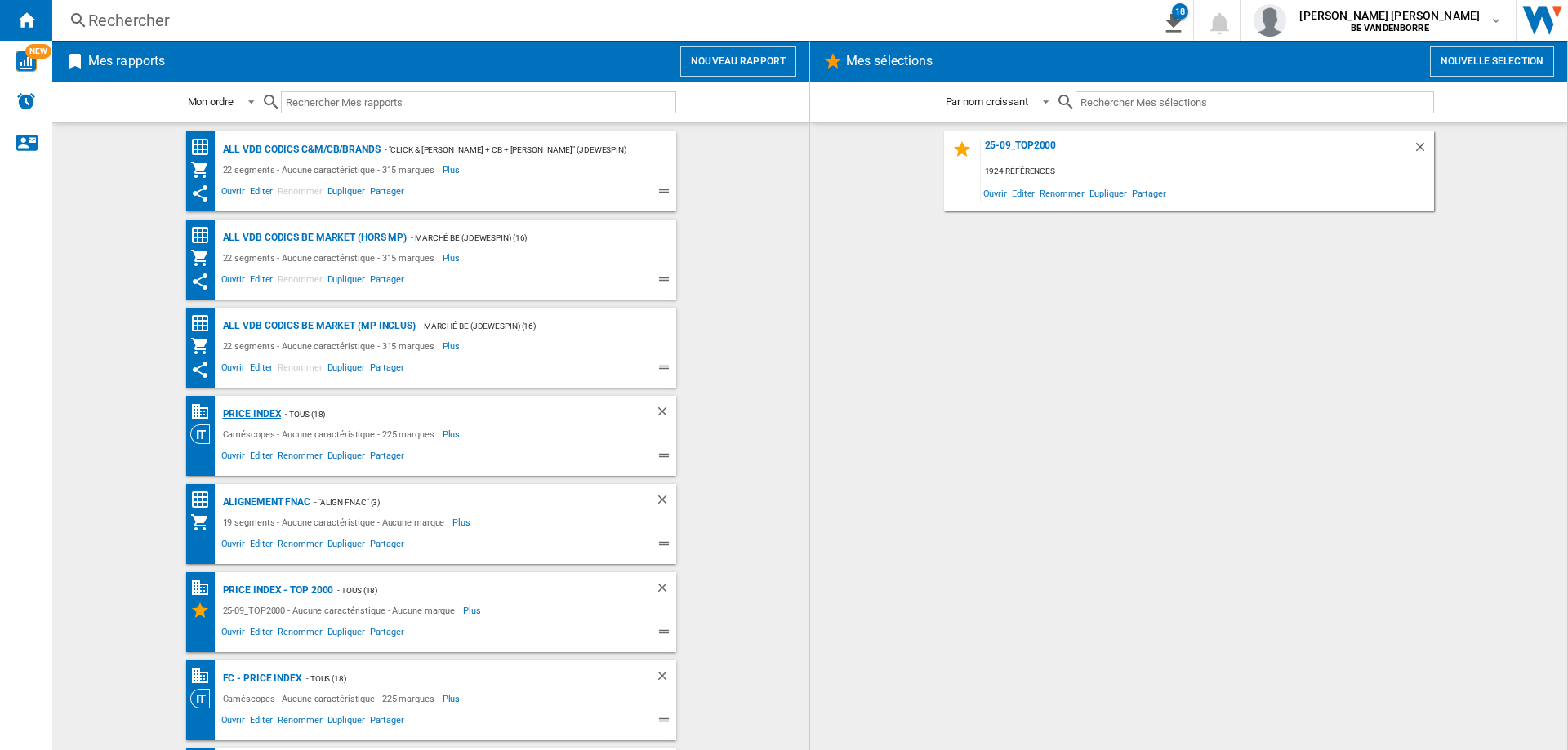
click at [254, 414] on div "PRICE INDEX" at bounding box center [249, 414] width 63 height 20
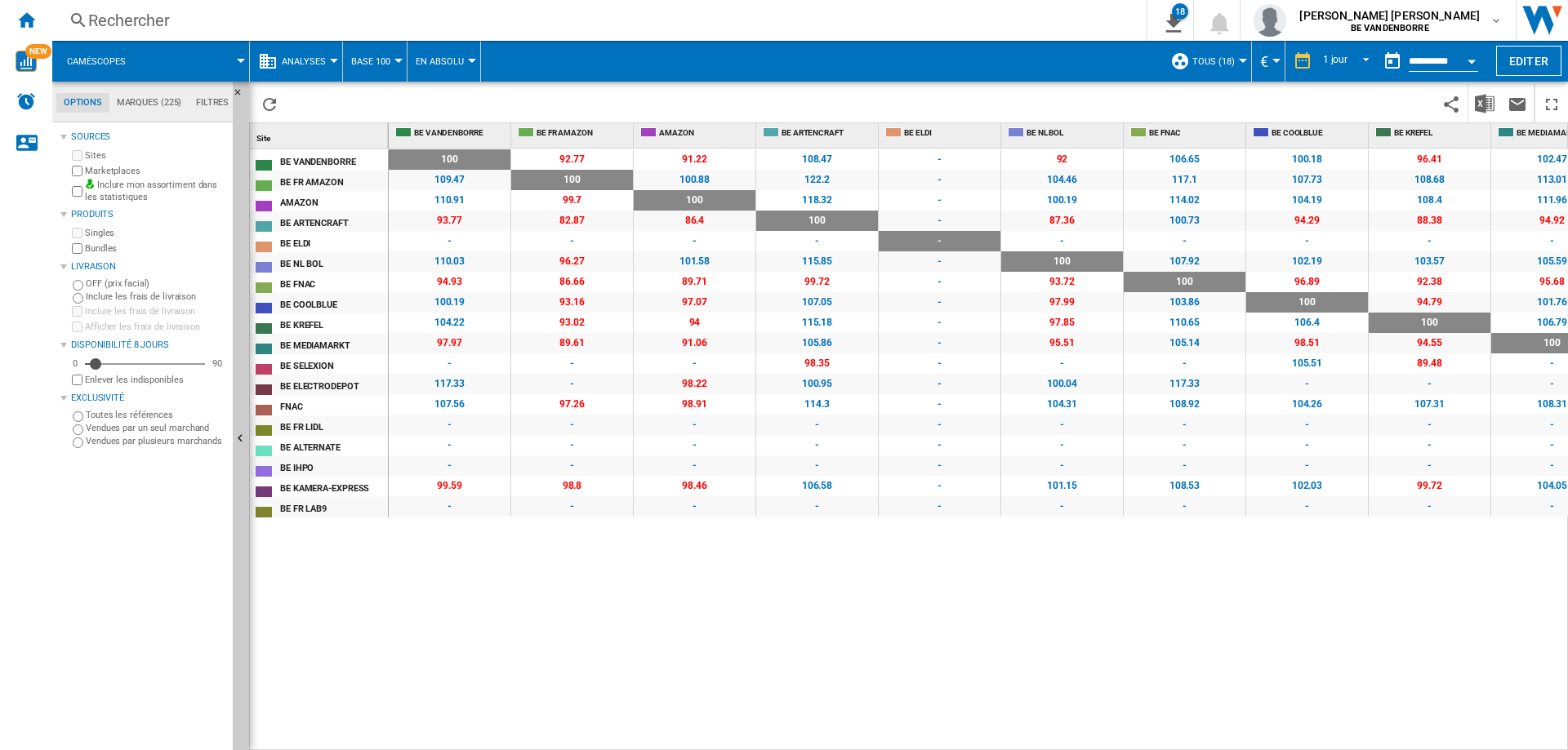
click at [99, 59] on span "Caméscopes" at bounding box center [96, 61] width 59 height 11
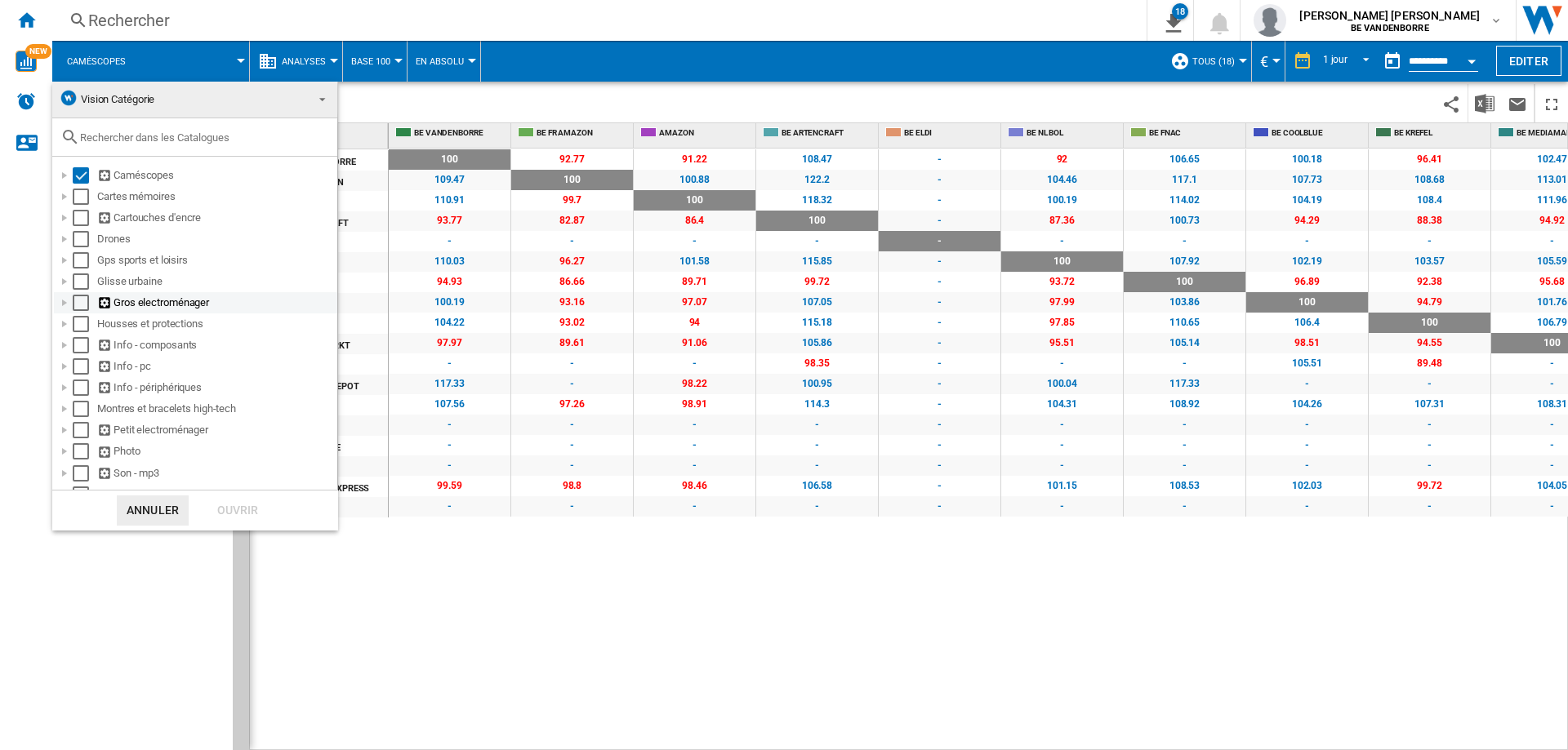
scroll to position [82, 0]
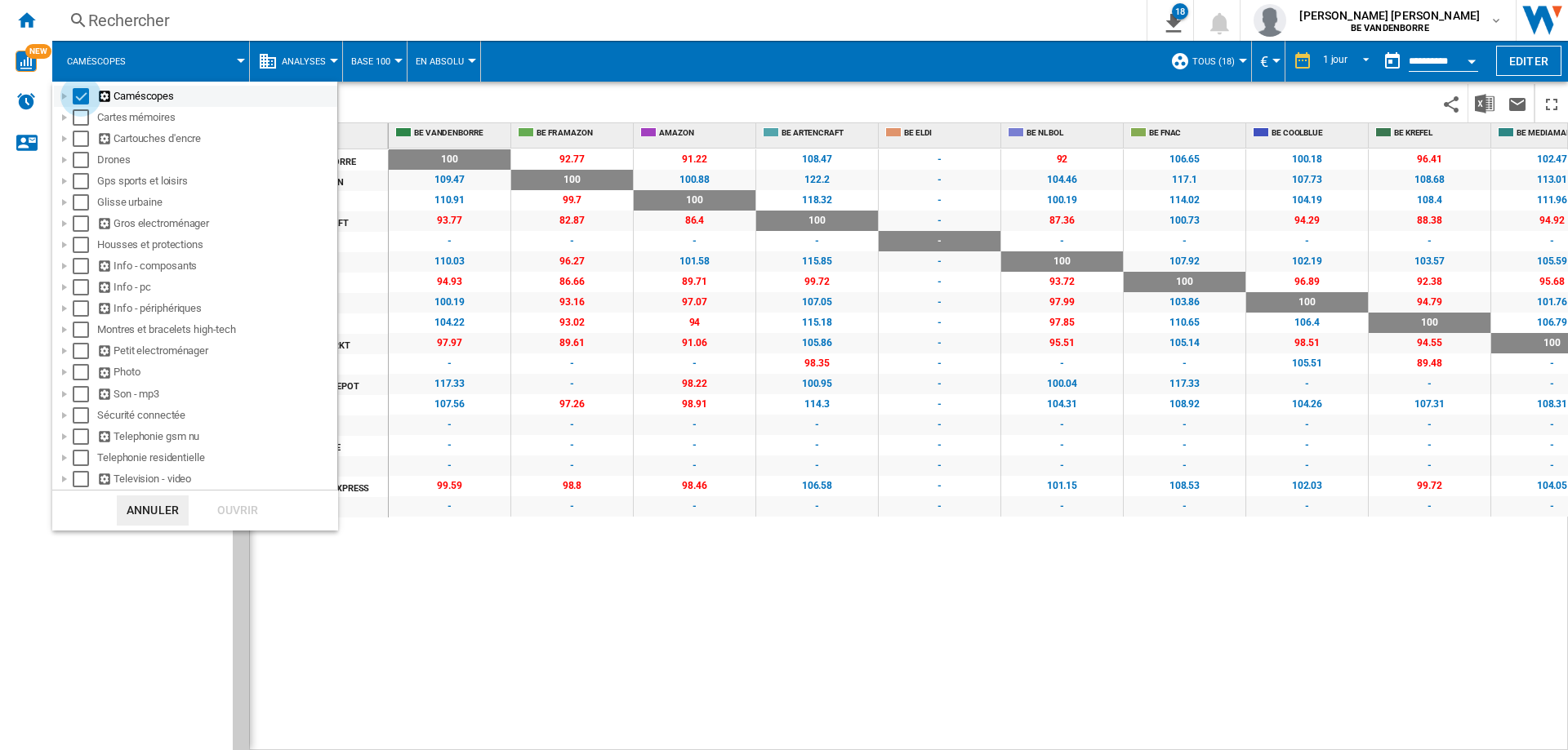
click at [80, 89] on div "Select" at bounding box center [81, 96] width 16 height 16
click at [65, 346] on div at bounding box center [64, 350] width 16 height 16
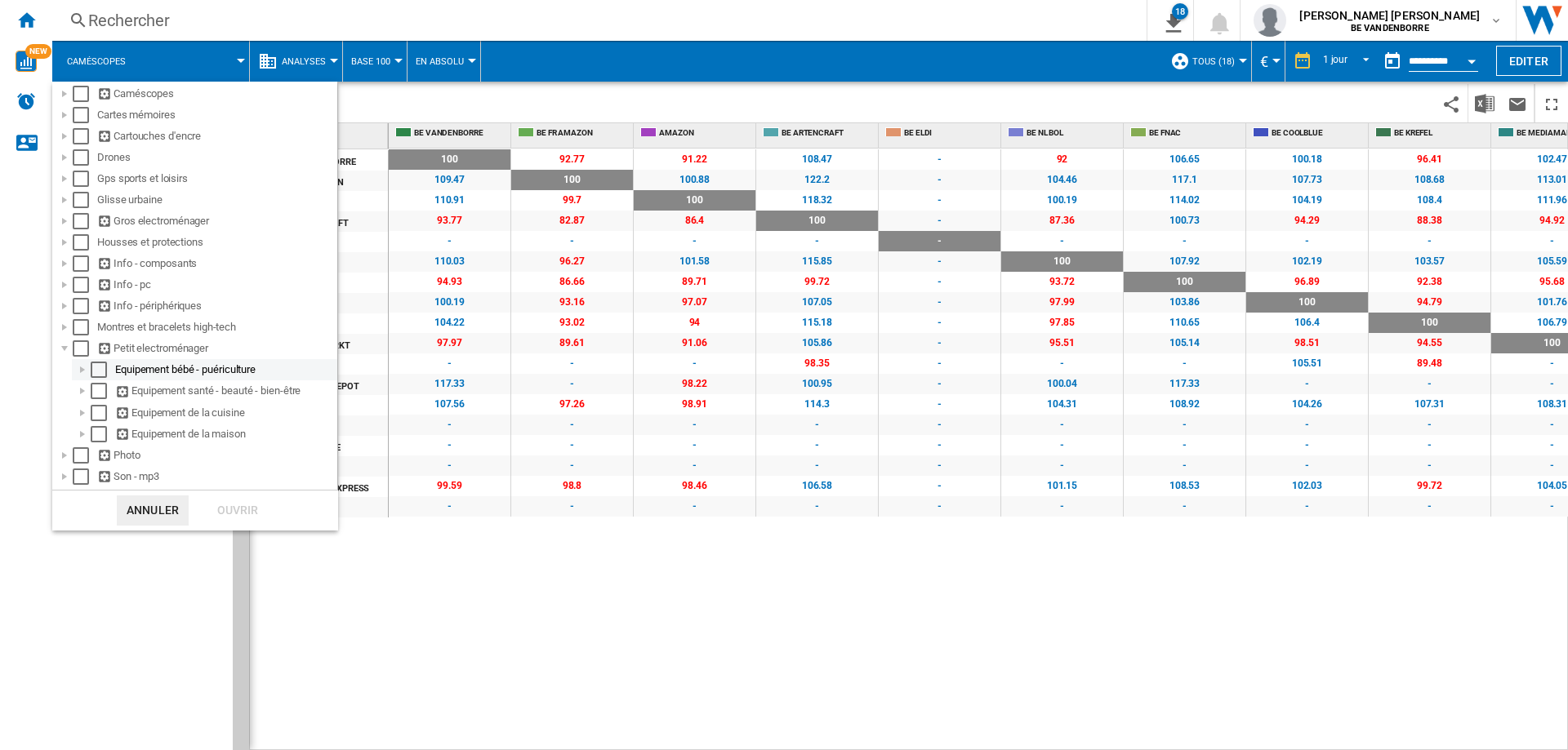
click at [86, 368] on div at bounding box center [82, 370] width 16 height 16
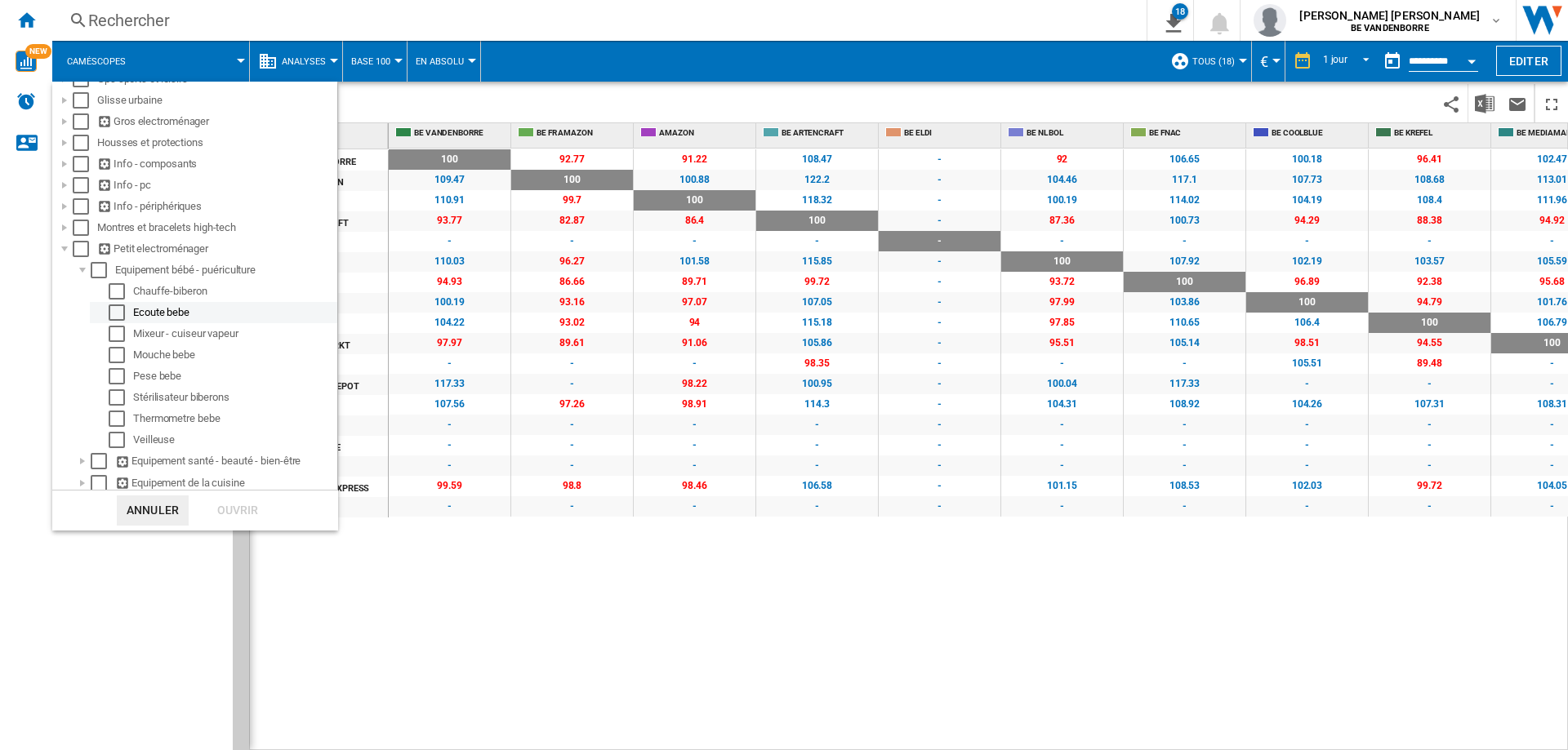
scroll to position [180, 0]
click at [106, 271] on div "Select" at bounding box center [98, 271] width 16 height 16
click at [235, 510] on div "Ouvrir" at bounding box center [238, 510] width 72 height 30
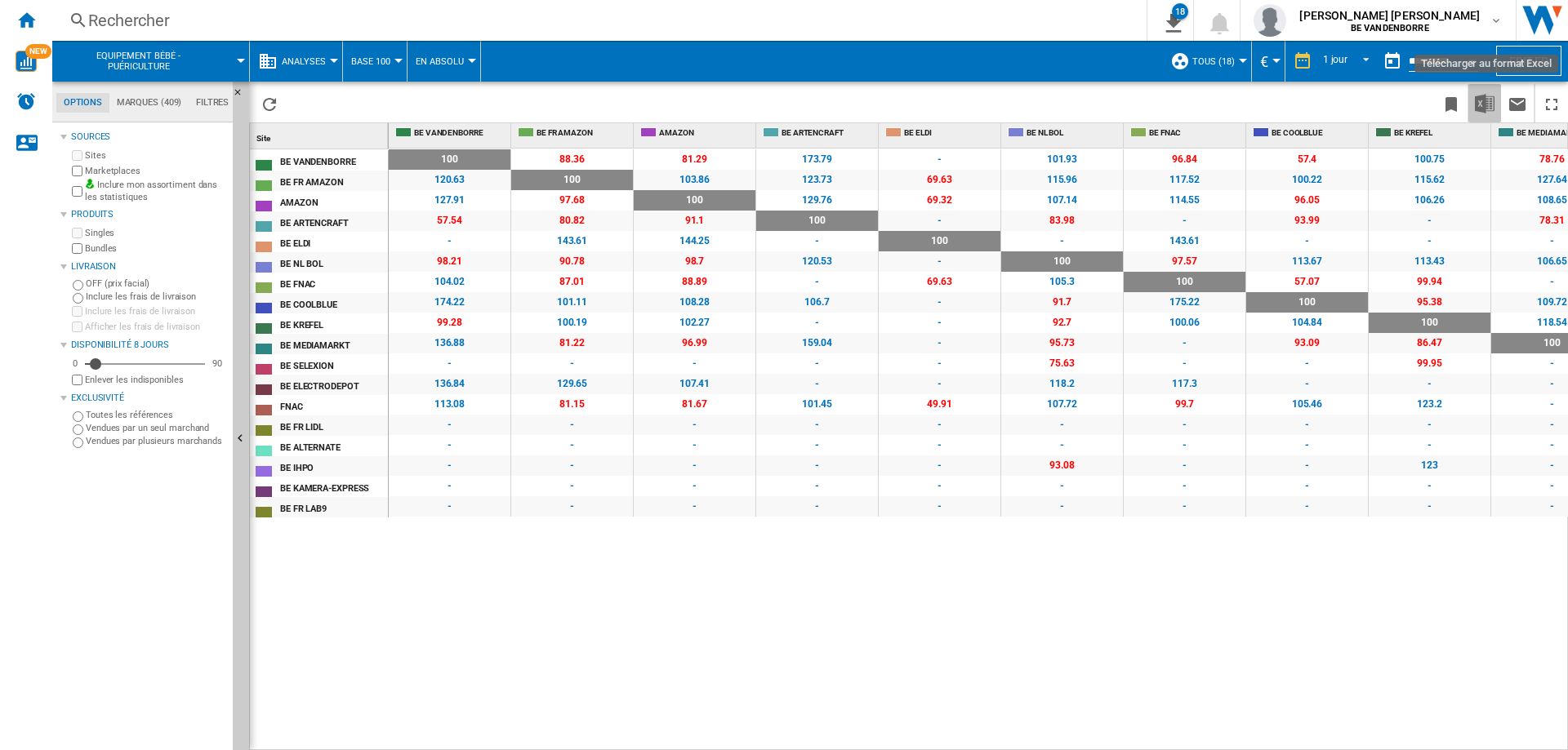
click at [1479, 91] on button "Télécharger au format Excel" at bounding box center [1485, 104] width 33 height 39
click at [167, 62] on span "Equipement bébé - puériculture" at bounding box center [138, 61] width 143 height 21
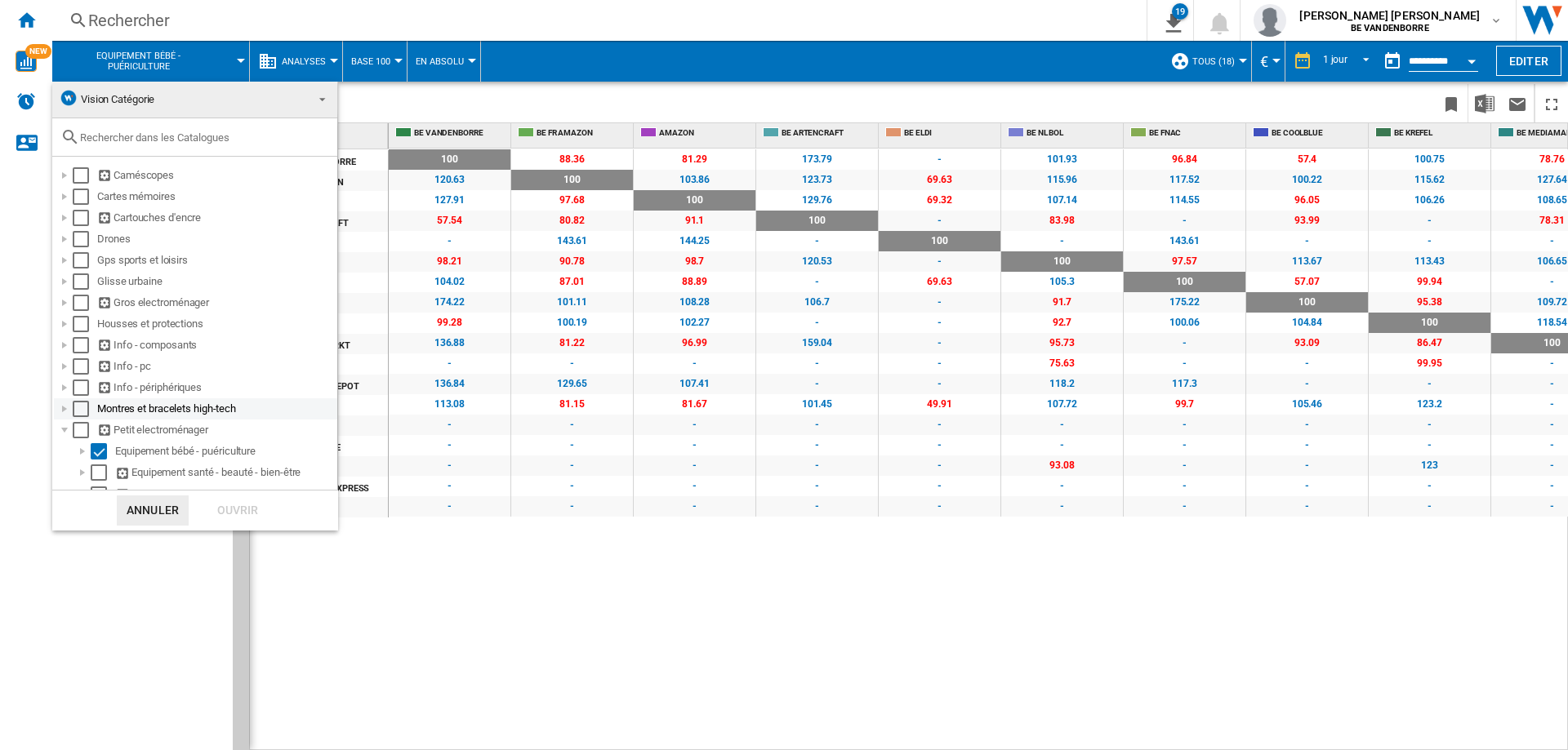
scroll to position [156, 0]
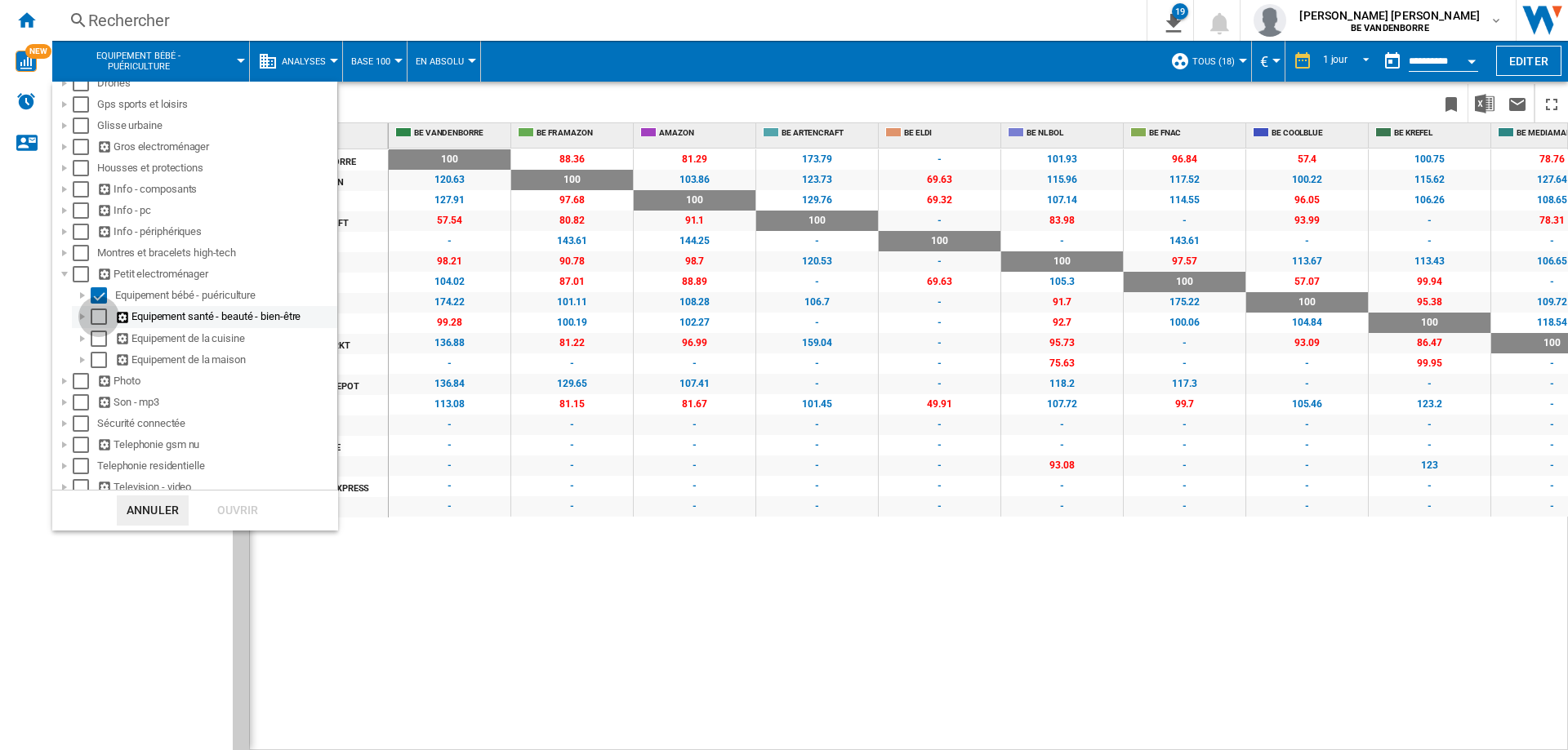
click at [93, 321] on div "Select" at bounding box center [98, 316] width 16 height 16
click at [97, 296] on div "Select" at bounding box center [98, 295] width 16 height 16
click at [229, 512] on div "Ouvrir" at bounding box center [238, 510] width 72 height 30
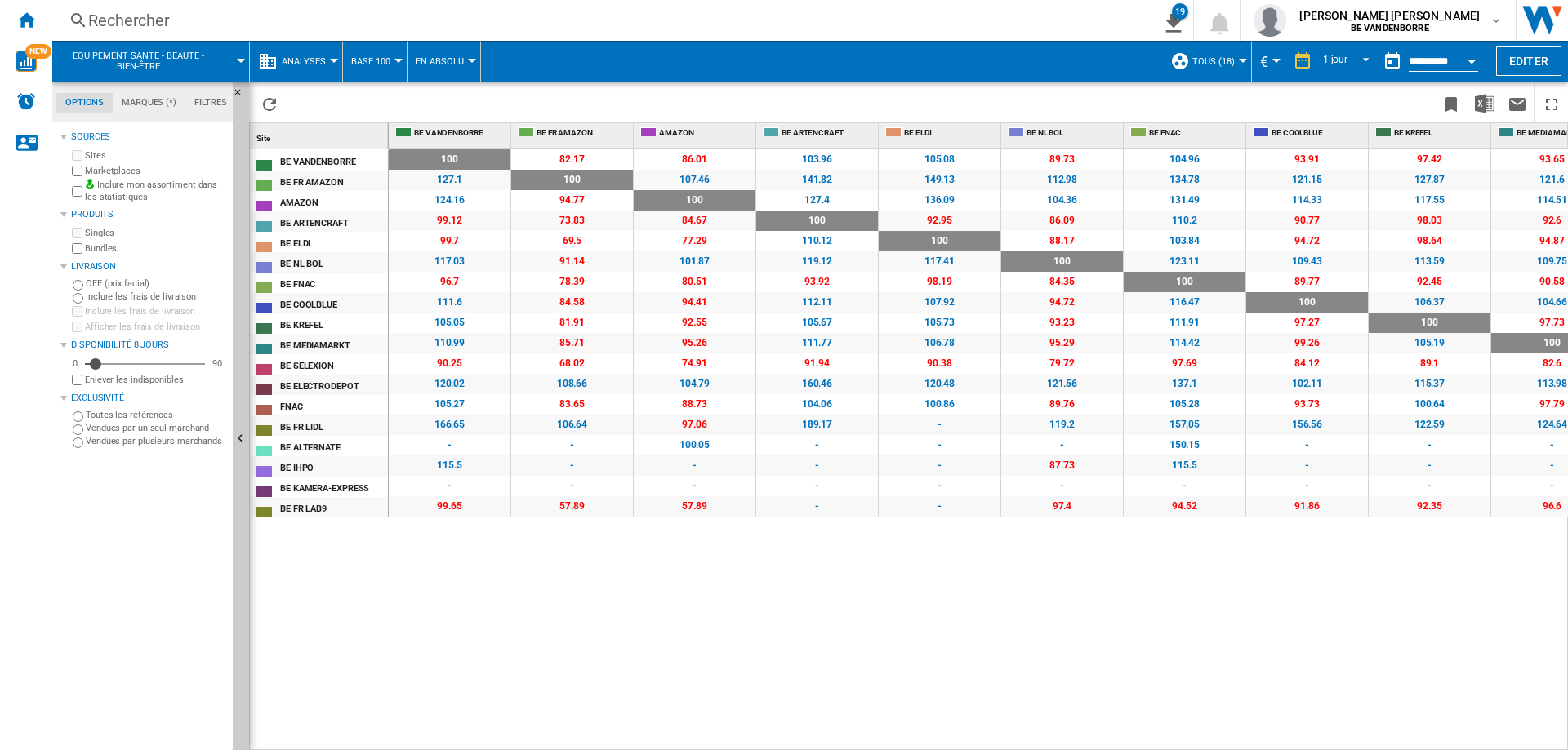
click at [169, 62] on span "Equipement santé - beauté - bien-être" at bounding box center [138, 61] width 143 height 21
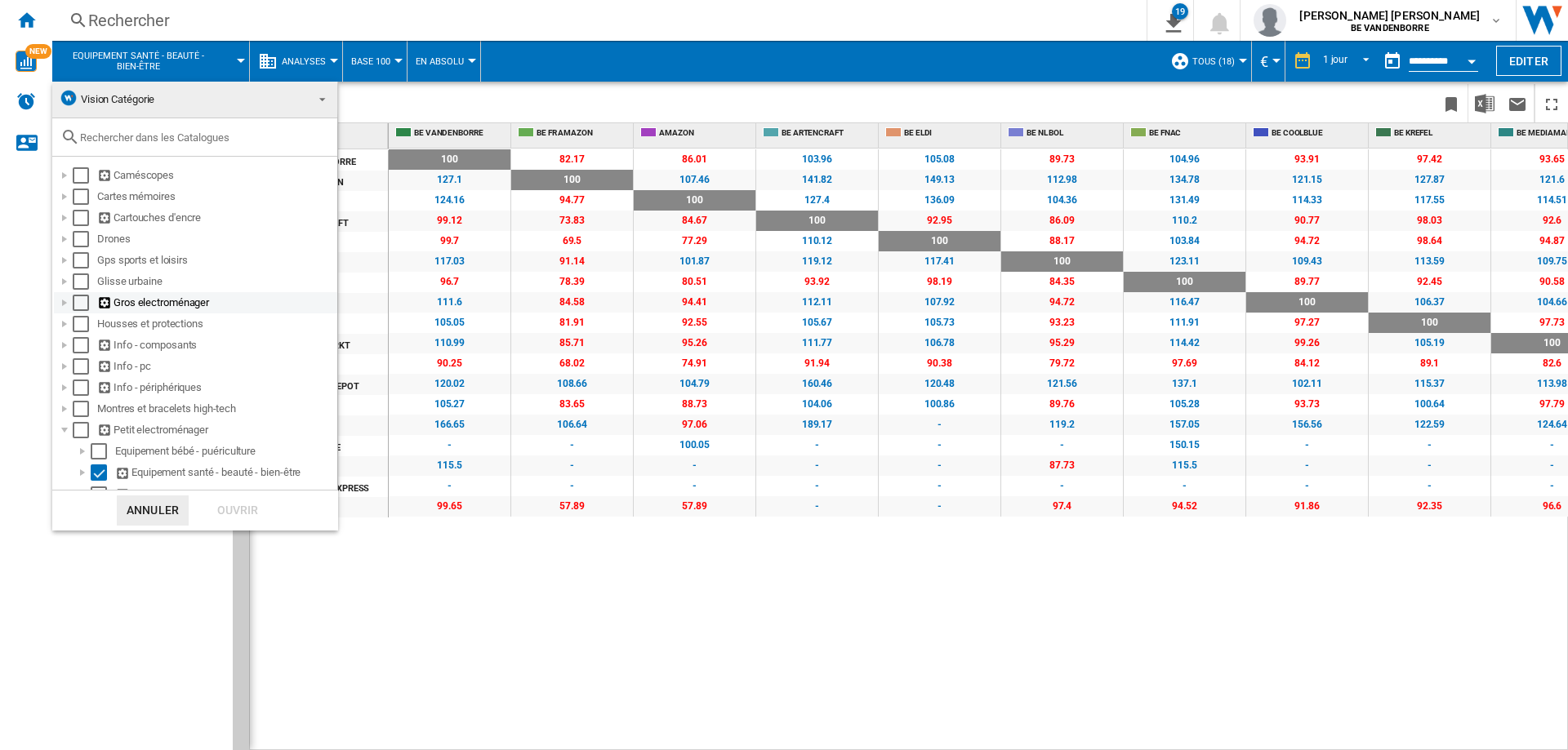
scroll to position [167, 0]
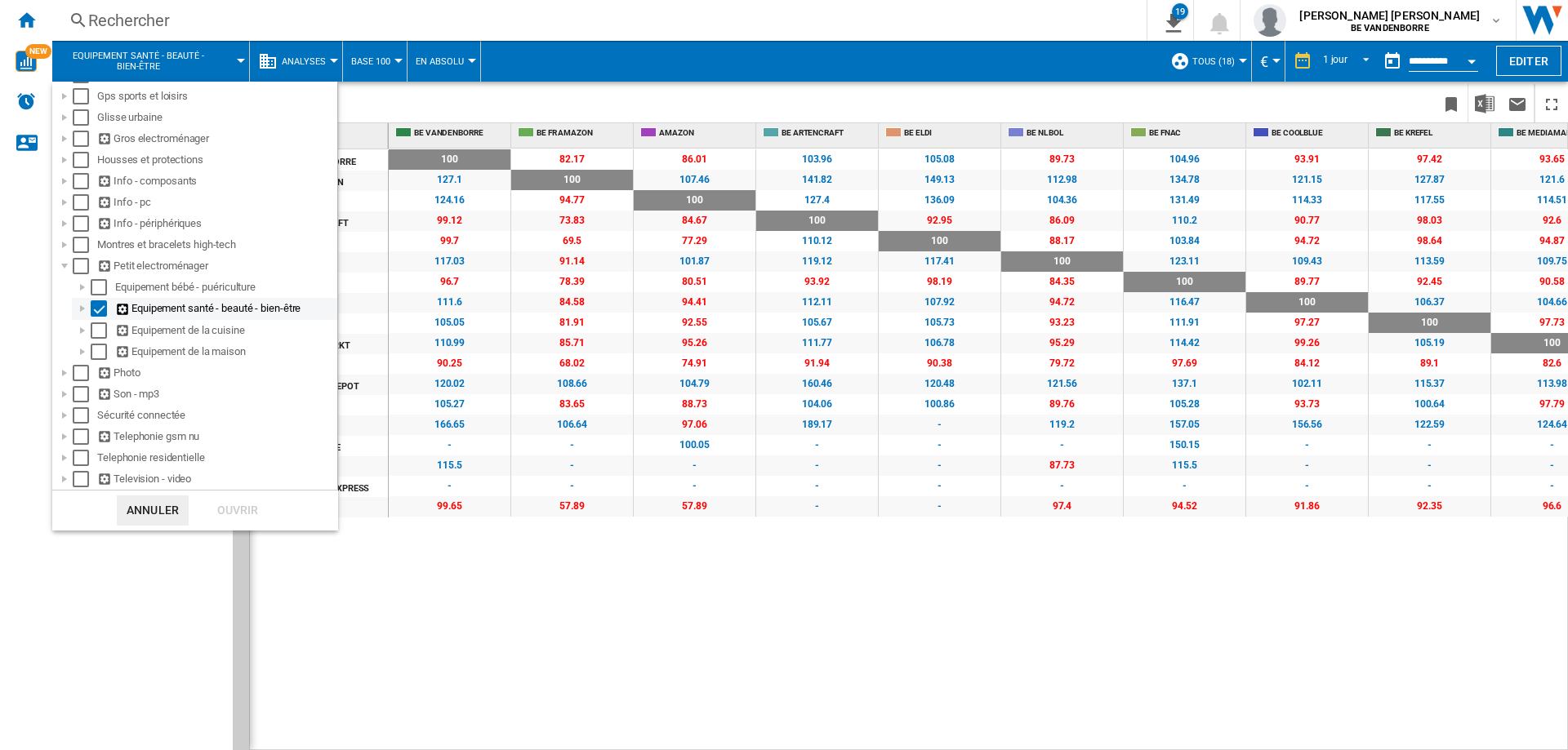
click at [82, 309] on div at bounding box center [82, 309] width 16 height 16
click at [82, 309] on div at bounding box center [82, 305] width 16 height 16
click at [1483, 112] on md-backdrop at bounding box center [784, 375] width 1568 height 750
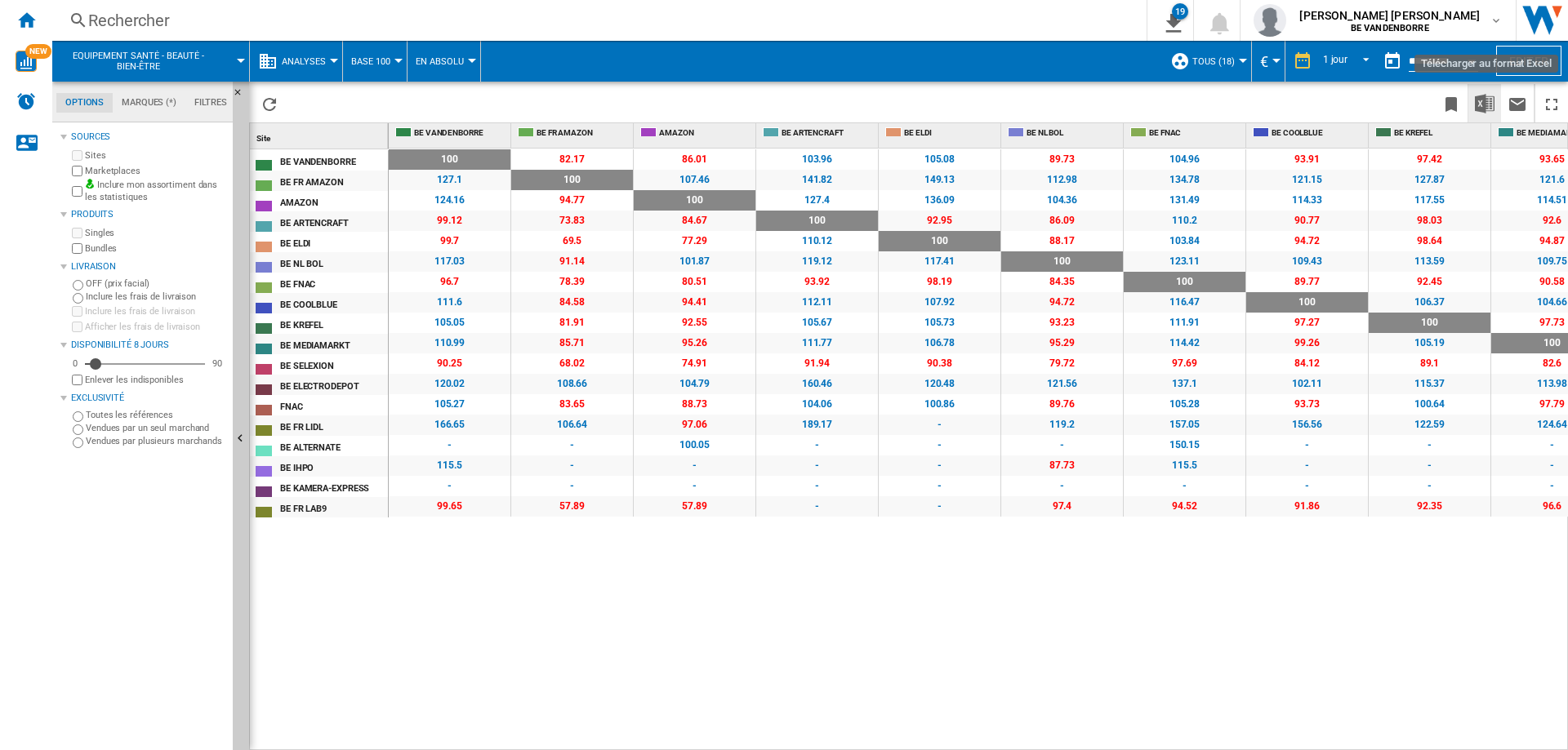
click at [1484, 107] on img "Télécharger au format Excel" at bounding box center [1485, 104] width 19 height 19
click at [148, 55] on span "Equipement santé - beauté - bien-être" at bounding box center [138, 61] width 143 height 21
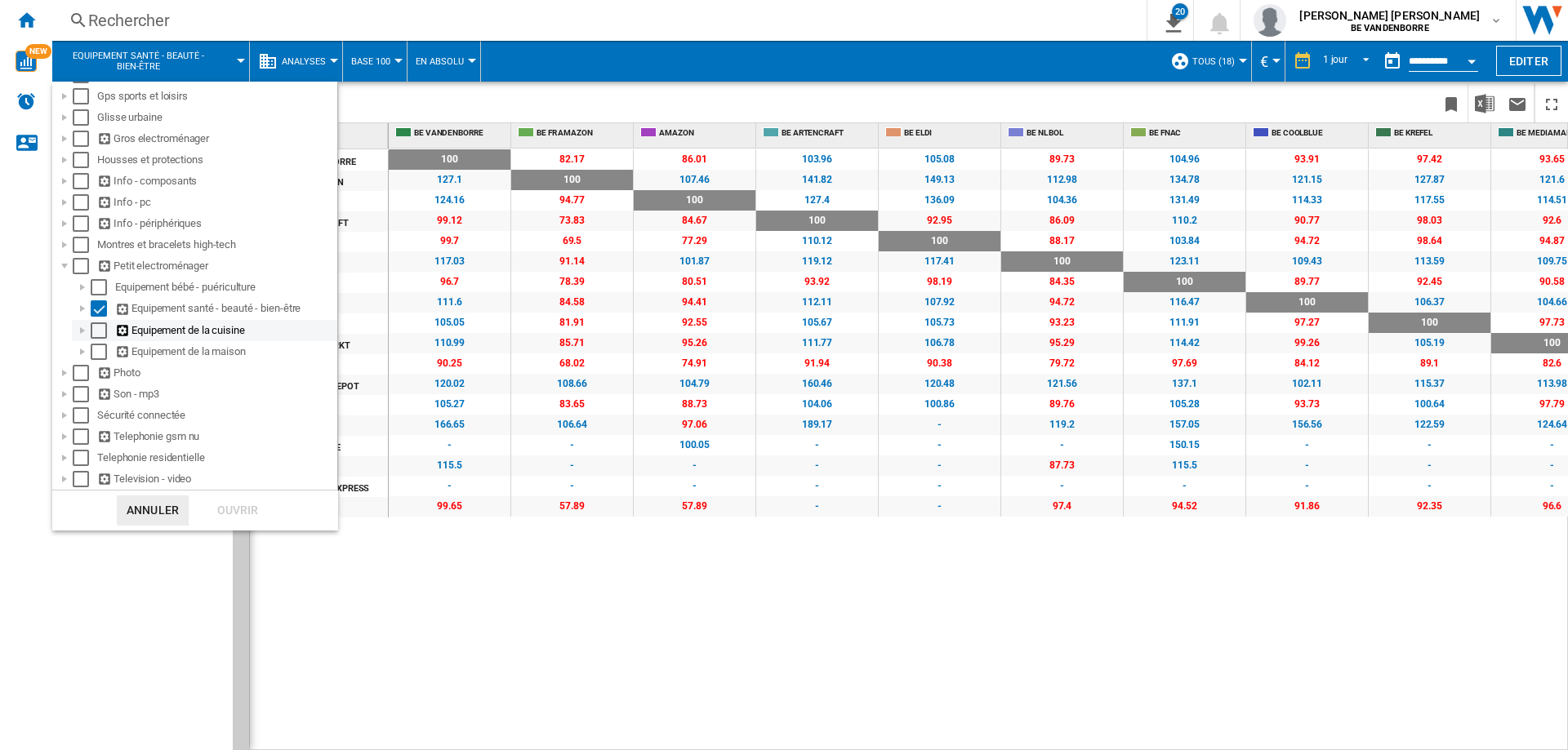
click at [99, 332] on div "Select" at bounding box center [98, 330] width 16 height 16
click at [96, 310] on div "Select" at bounding box center [98, 309] width 16 height 16
click at [251, 513] on div "Ouvrir" at bounding box center [238, 510] width 72 height 30
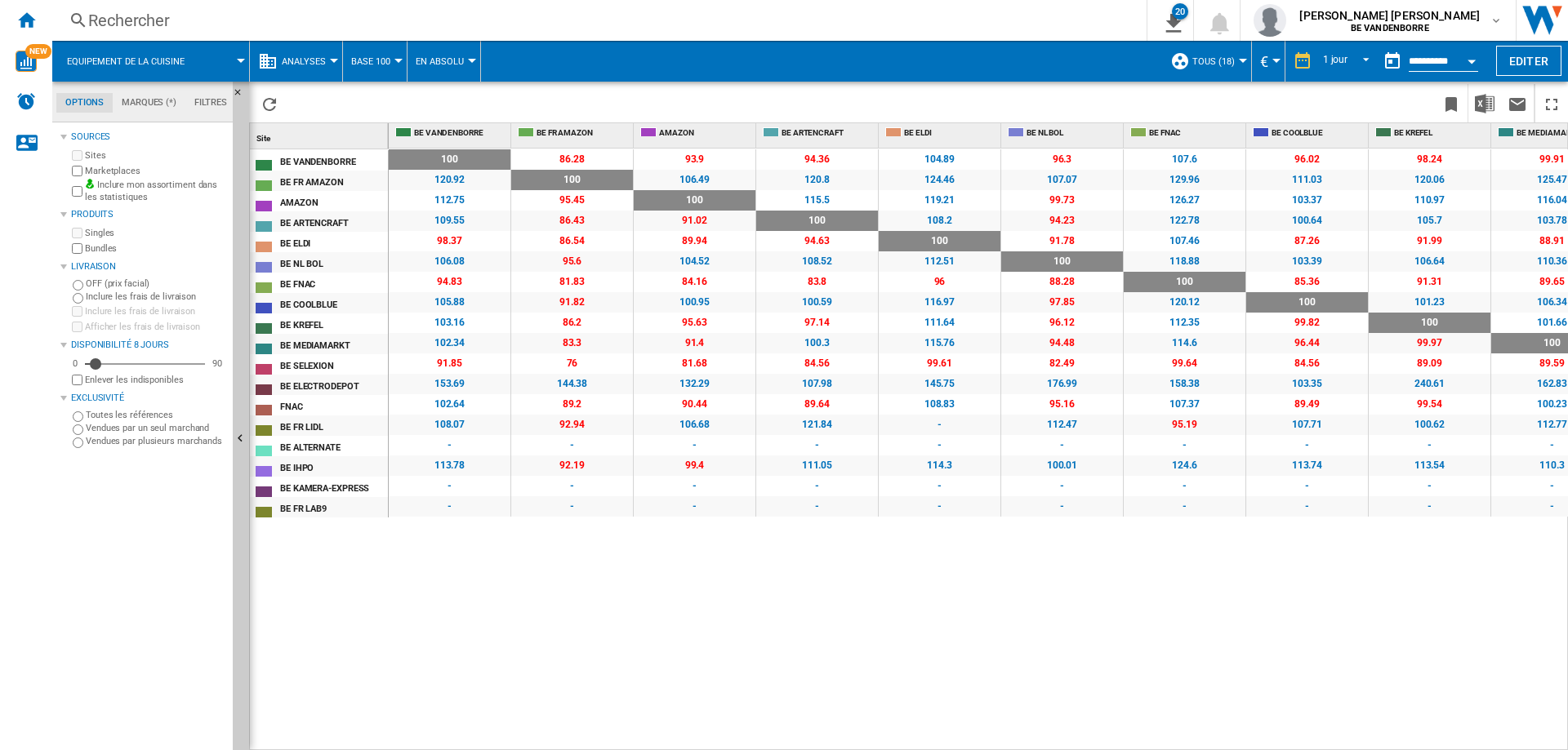
click at [188, 68] on button "Equipement de la cuisine" at bounding box center [134, 61] width 134 height 41
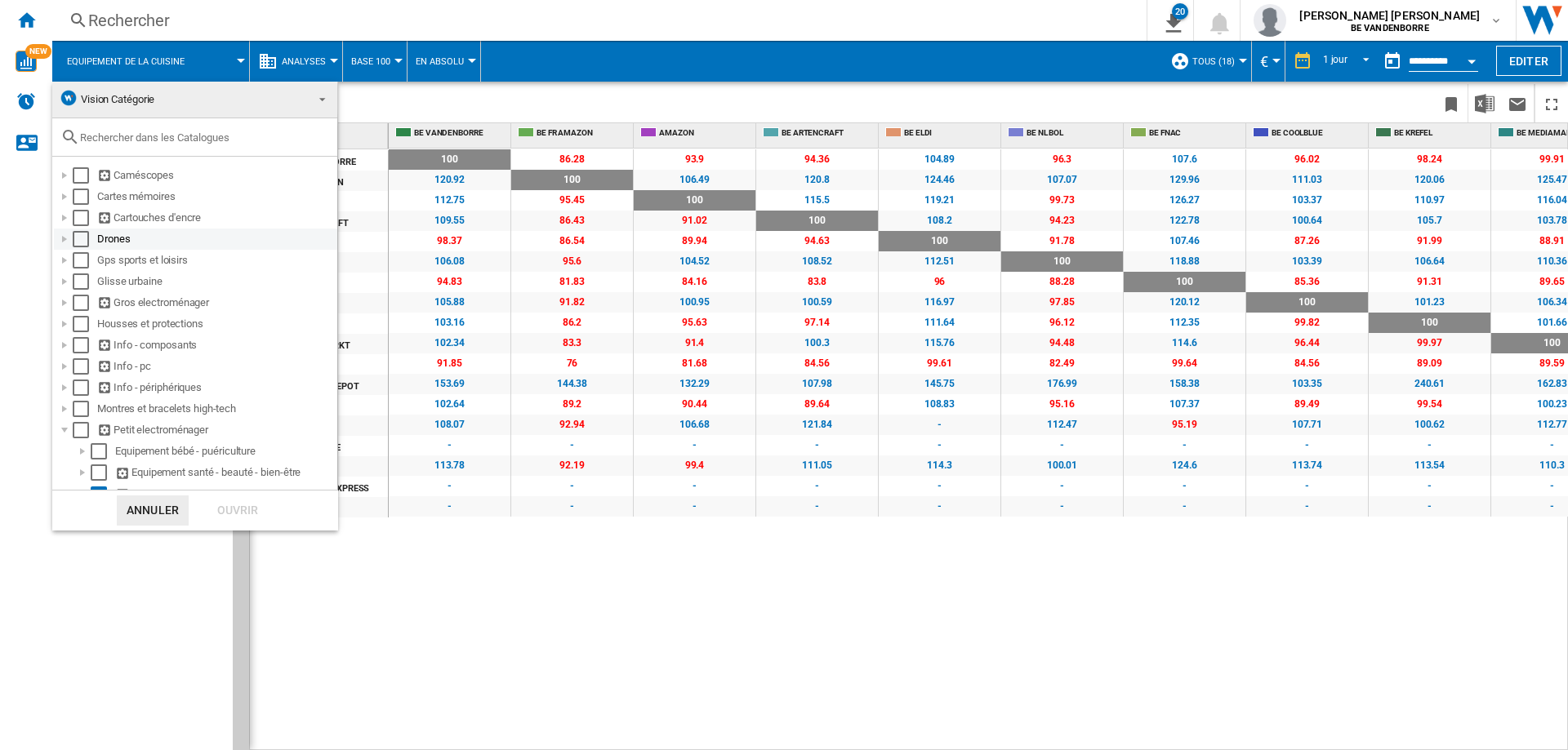
scroll to position [167, 0]
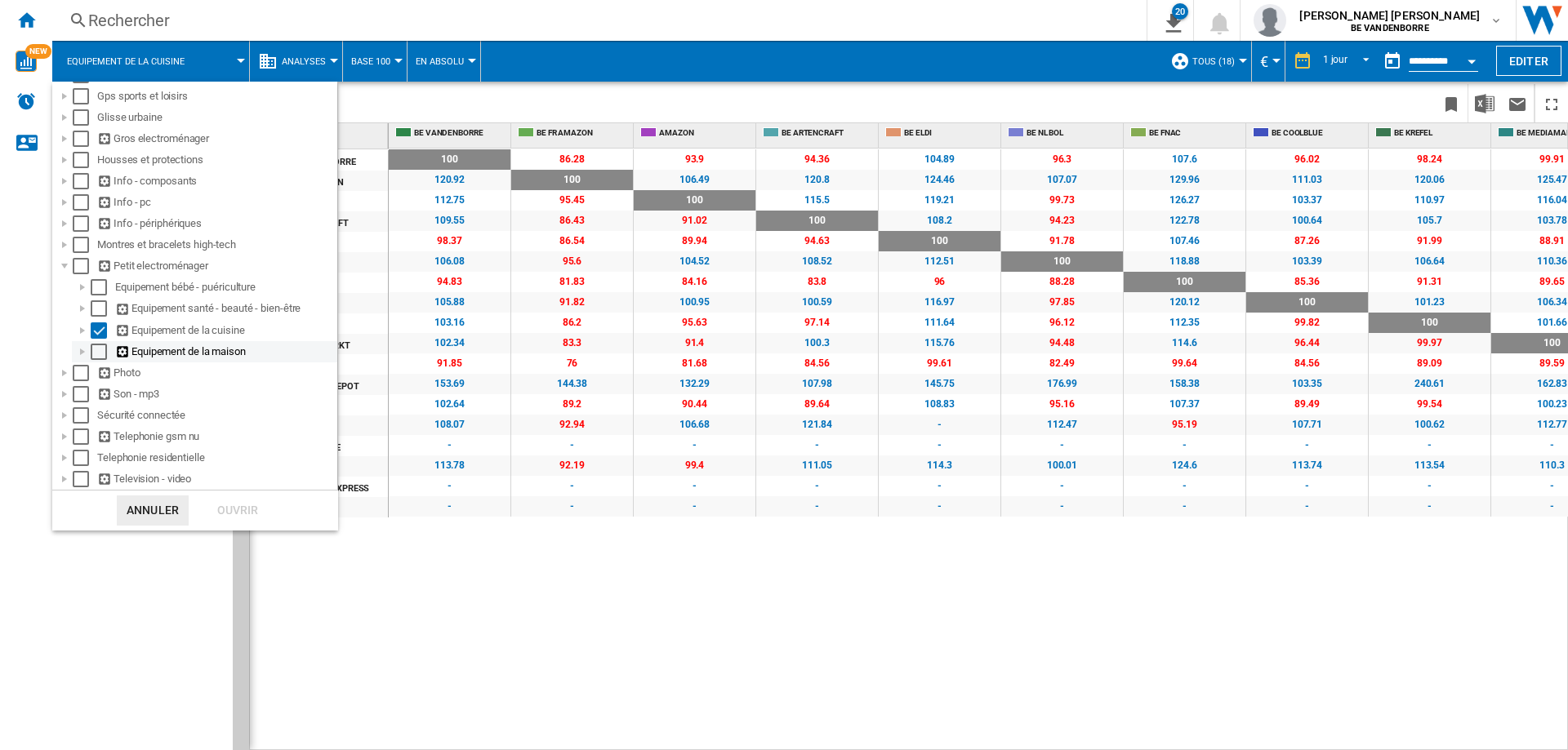
click at [96, 354] on div "Select" at bounding box center [98, 351] width 16 height 16
click at [100, 330] on div "Select" at bounding box center [98, 330] width 16 height 16
click at [240, 504] on div "Ouvrir" at bounding box center [238, 510] width 72 height 30
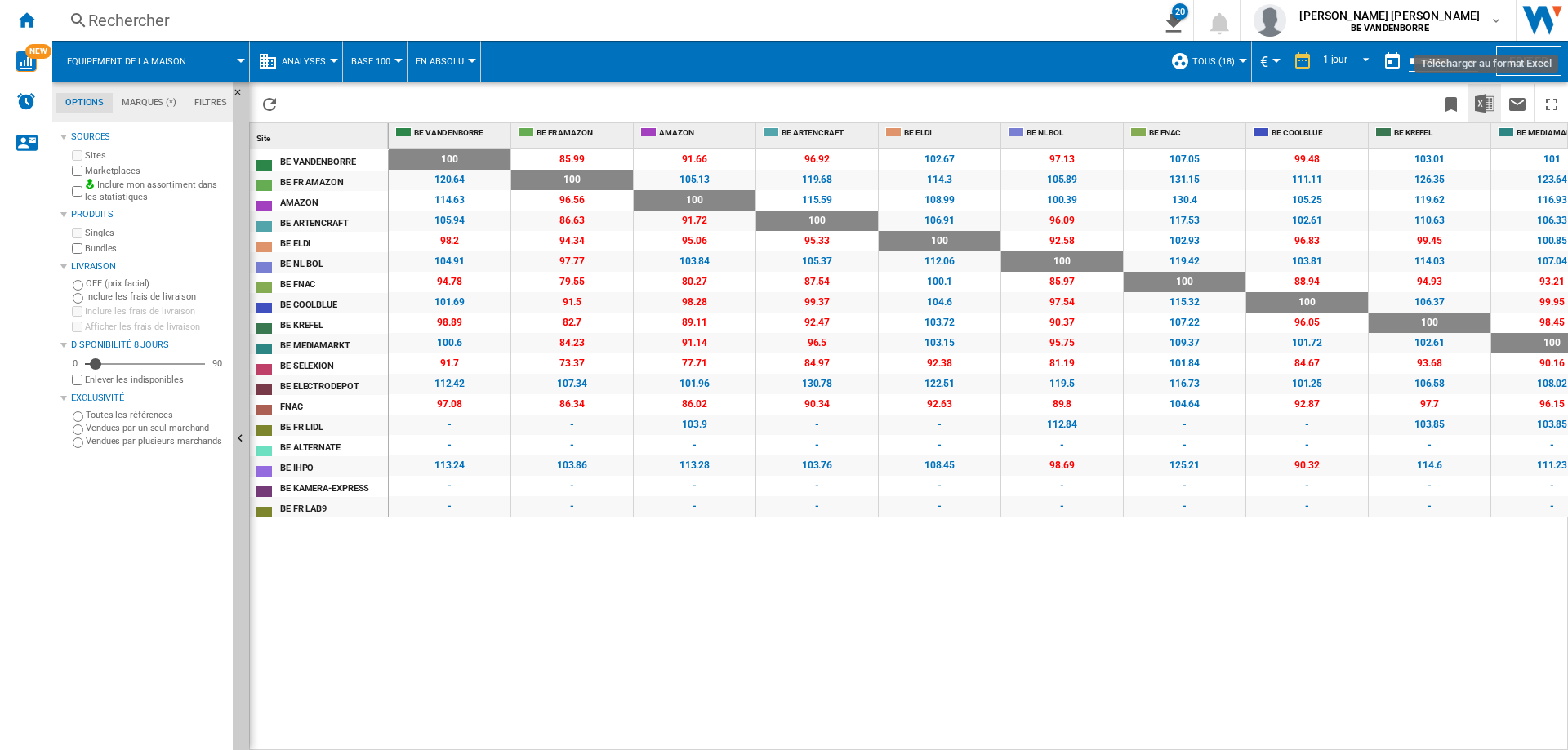
click at [1481, 112] on img "Télécharger au format Excel" at bounding box center [1485, 104] width 19 height 19
click at [180, 49] on button "Equipement de la maison" at bounding box center [135, 61] width 136 height 41
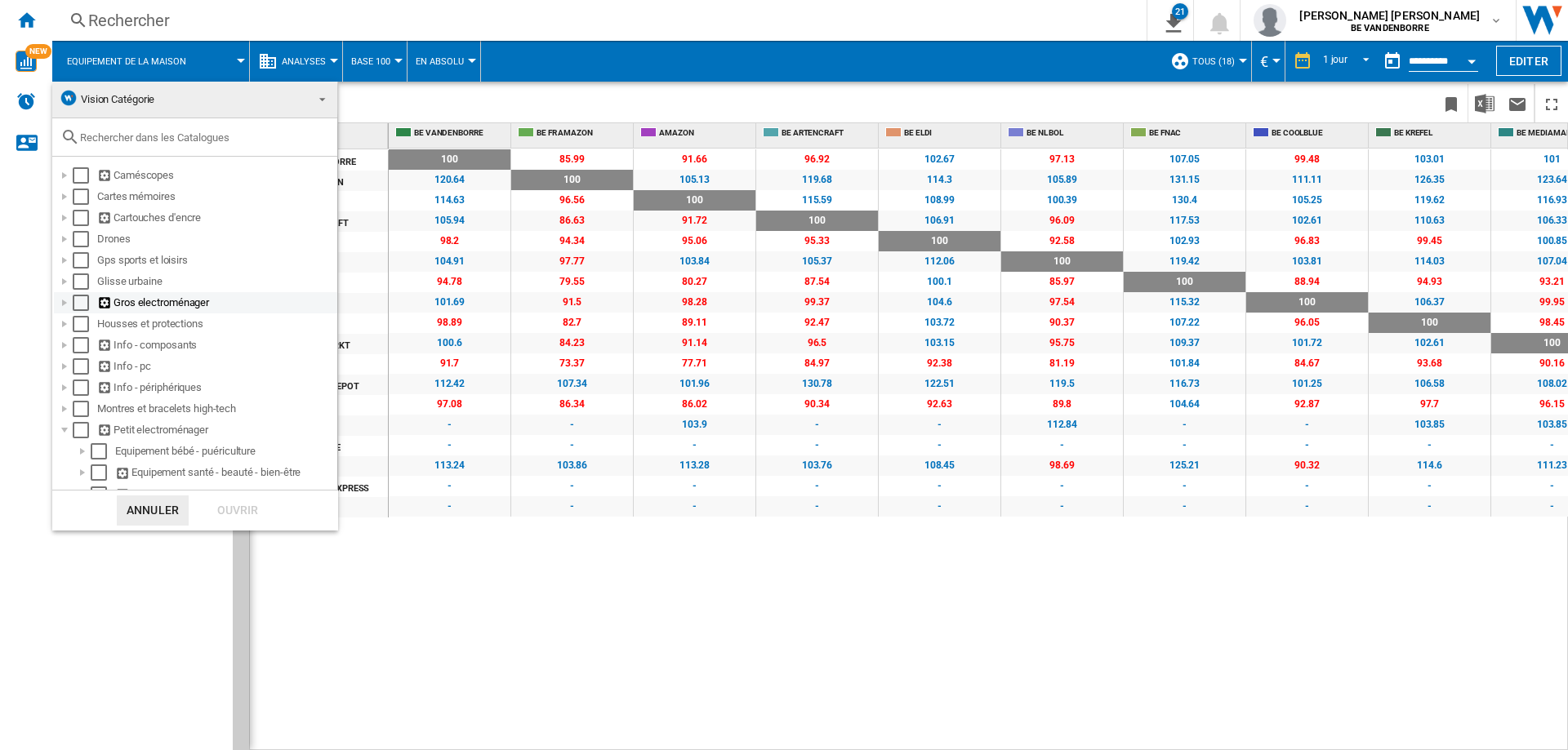
scroll to position [167, 0]
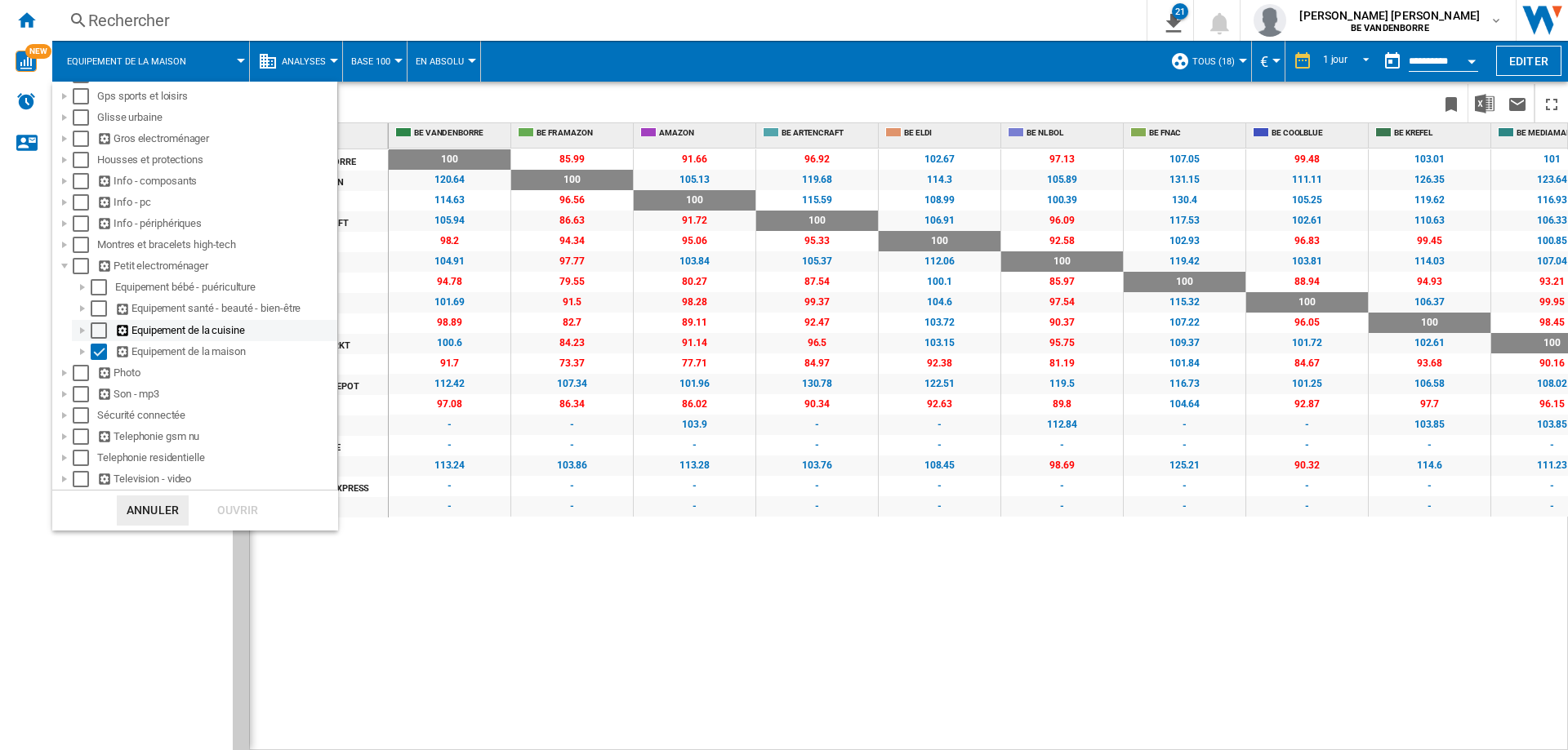
click at [98, 332] on div "Select" at bounding box center [98, 330] width 16 height 16
click at [101, 352] on div "Select" at bounding box center [98, 351] width 16 height 16
click at [236, 512] on div "Ouvrir" at bounding box center [238, 510] width 72 height 30
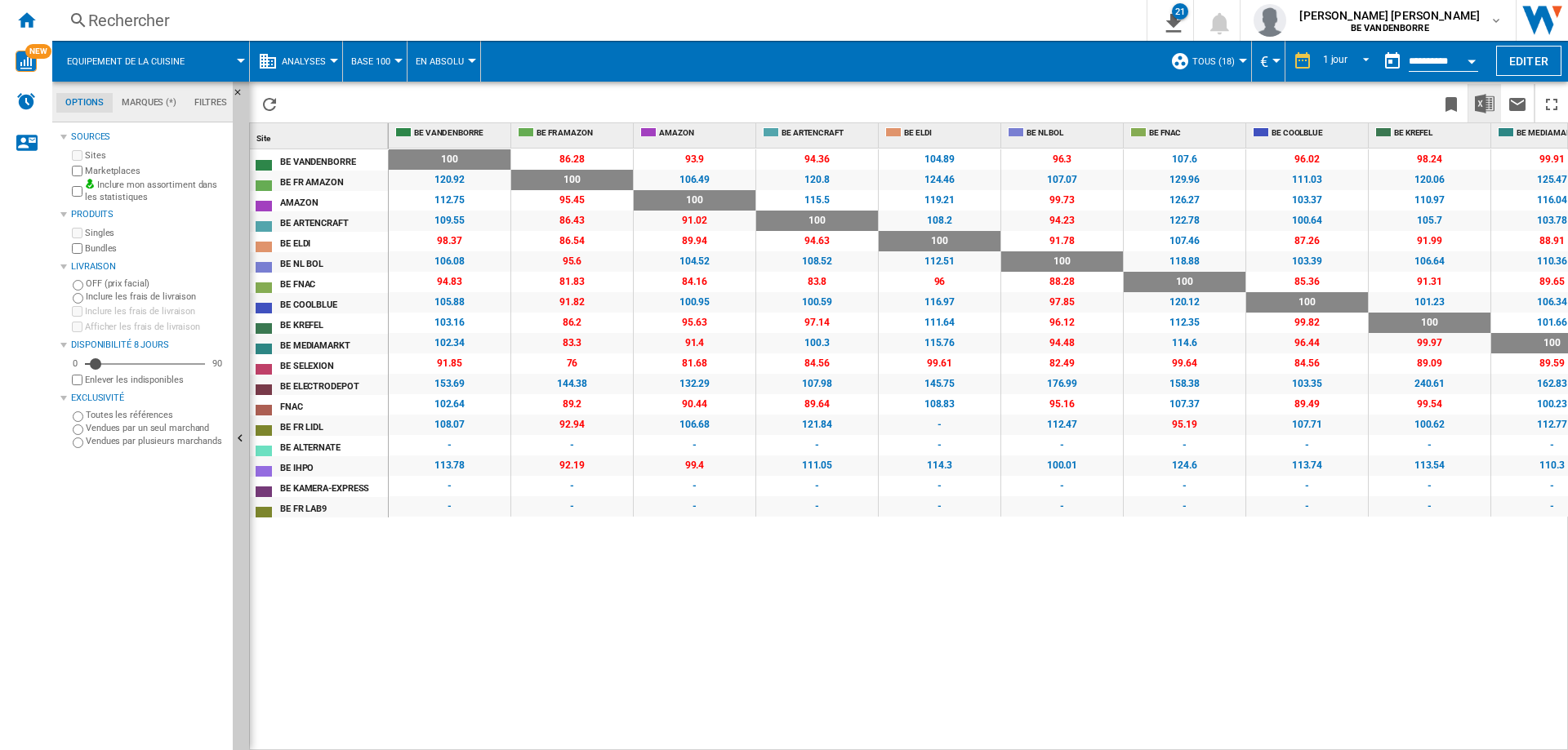
click at [1488, 90] on button "Télécharger au format Excel" at bounding box center [1485, 104] width 33 height 39
click at [173, 60] on span "Equipement de la cuisine" at bounding box center [125, 61] width 117 height 11
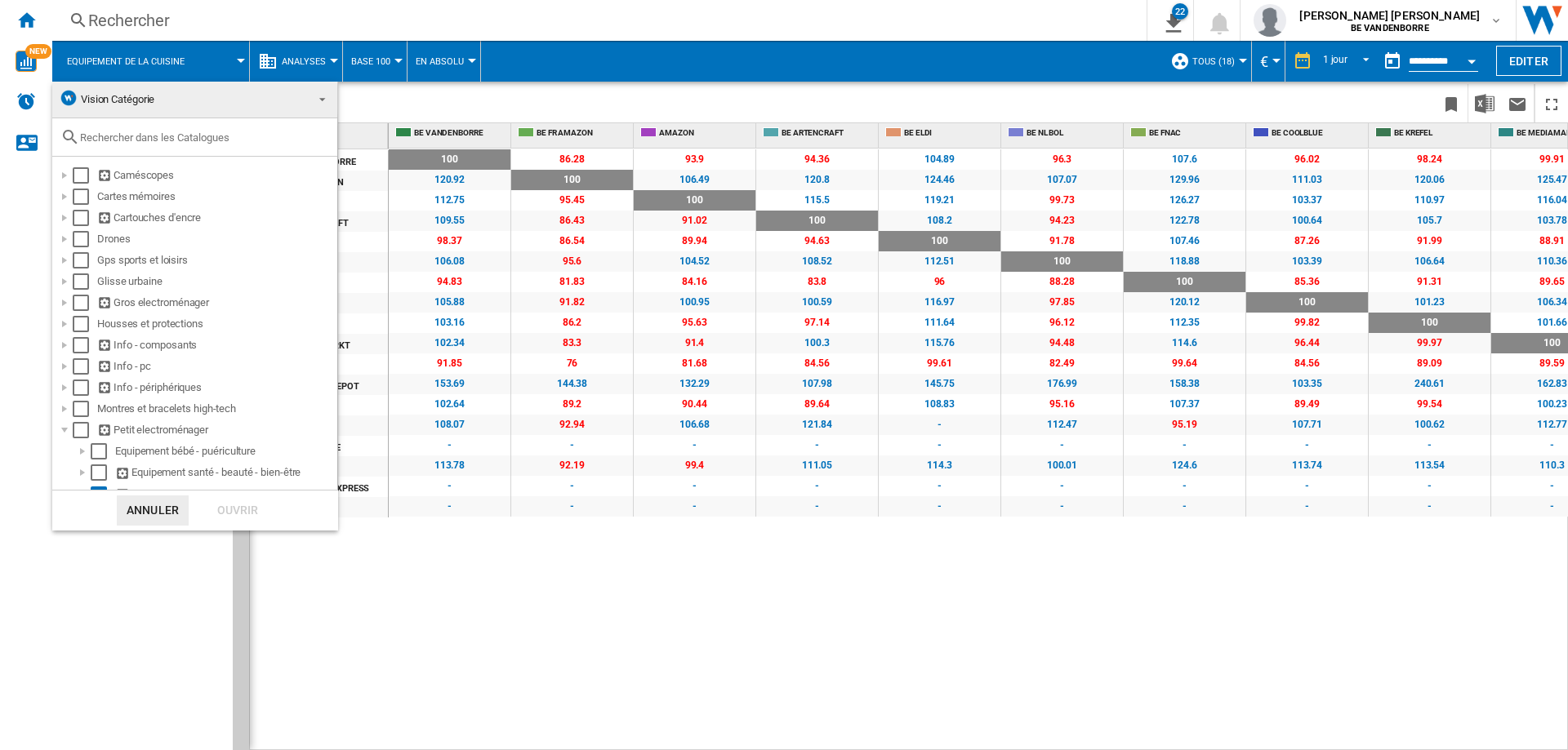
click at [173, 60] on md-backdrop at bounding box center [784, 375] width 1568 height 750
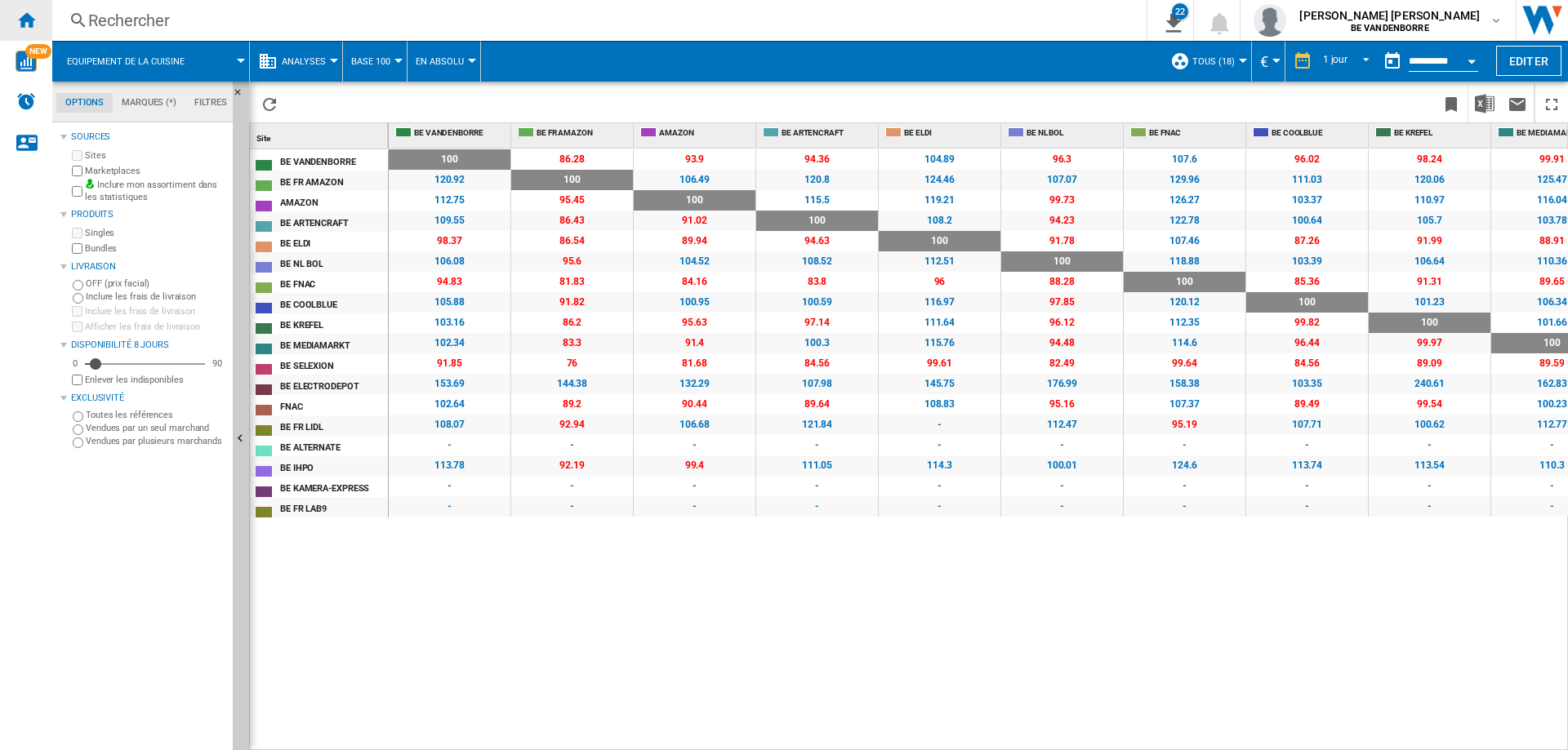
click at [28, 23] on ng-md-icon "Accueil" at bounding box center [26, 19] width 19 height 19
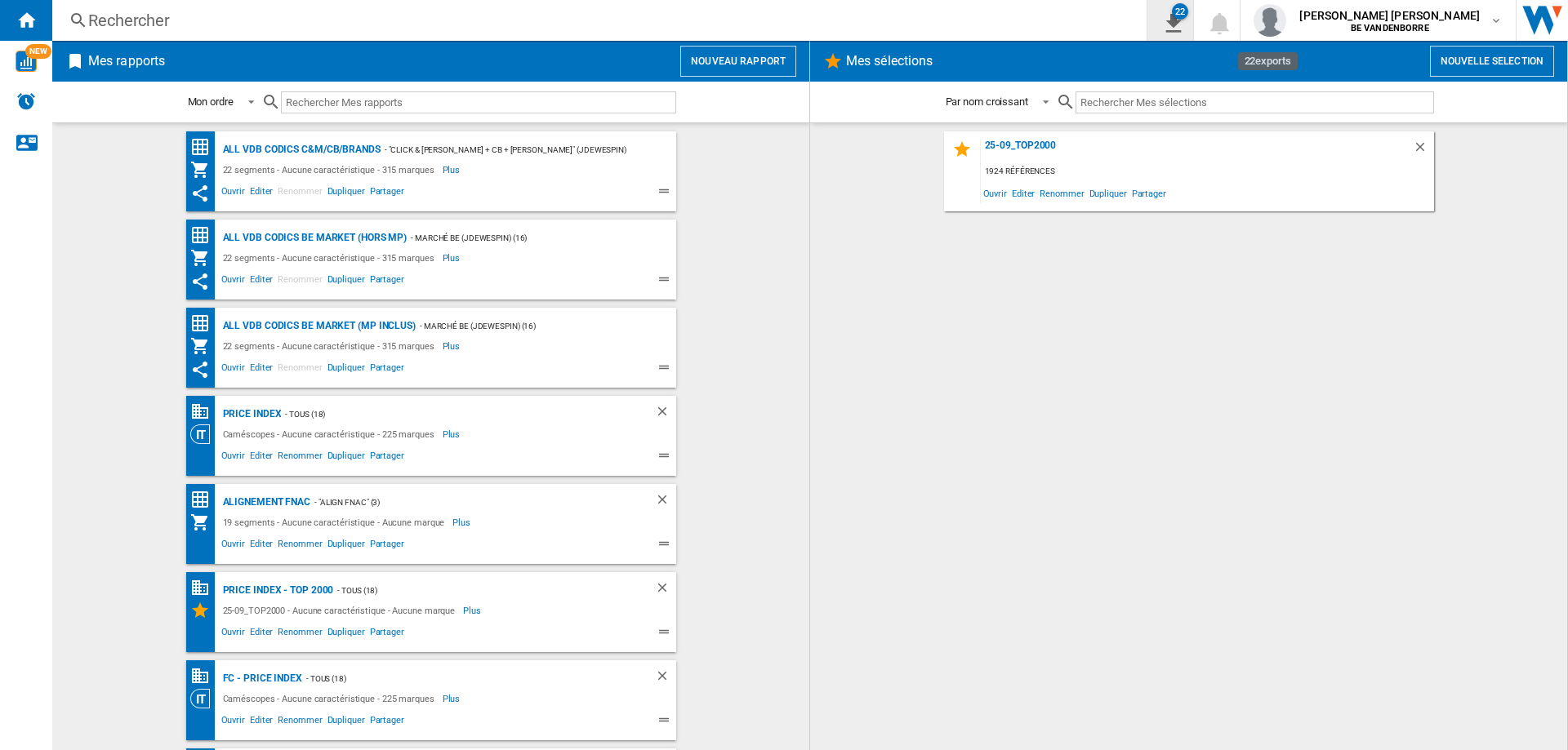
click at [1180, 25] on ng-md-icon "22\a exports" at bounding box center [1170, 20] width 19 height 20
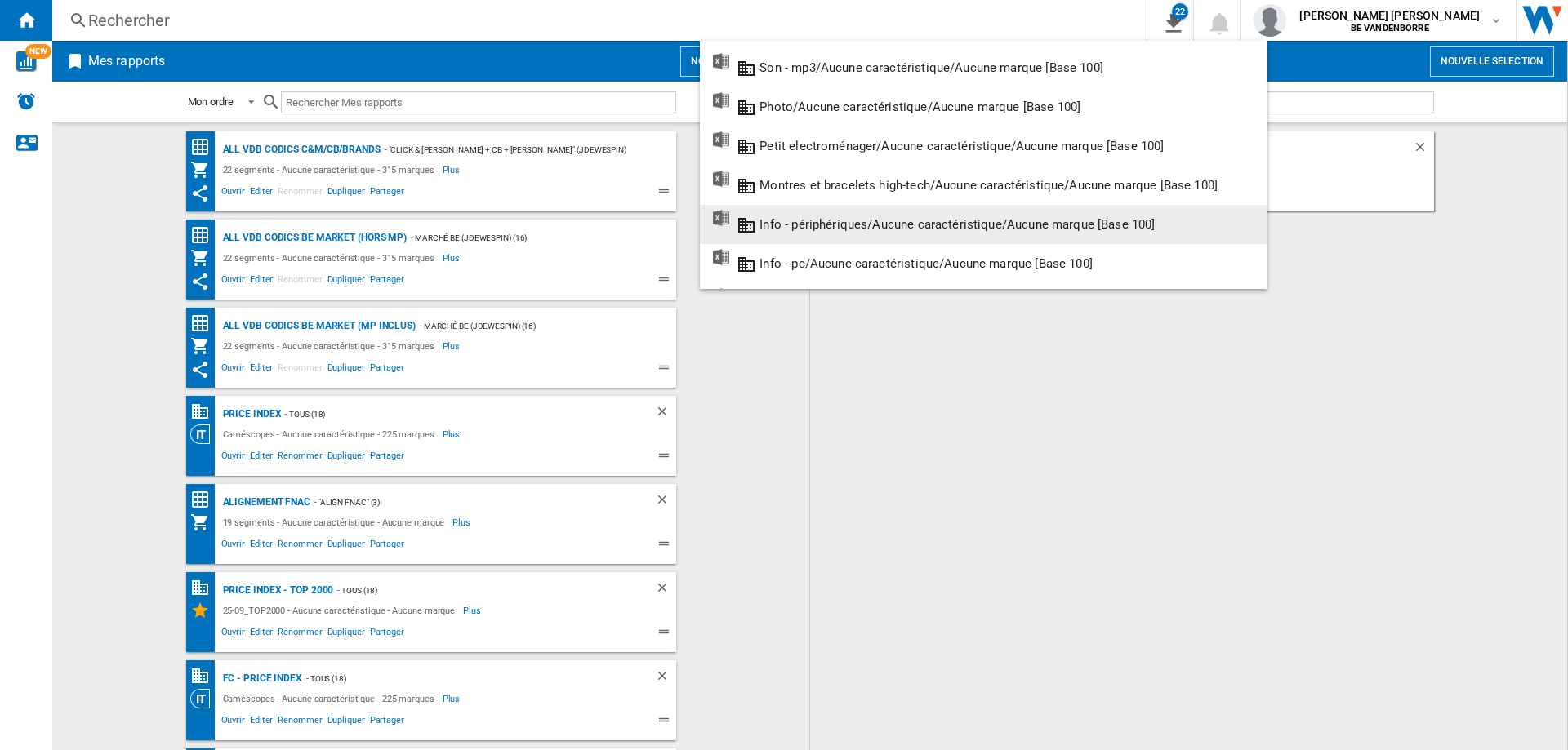
scroll to position [667, 0]
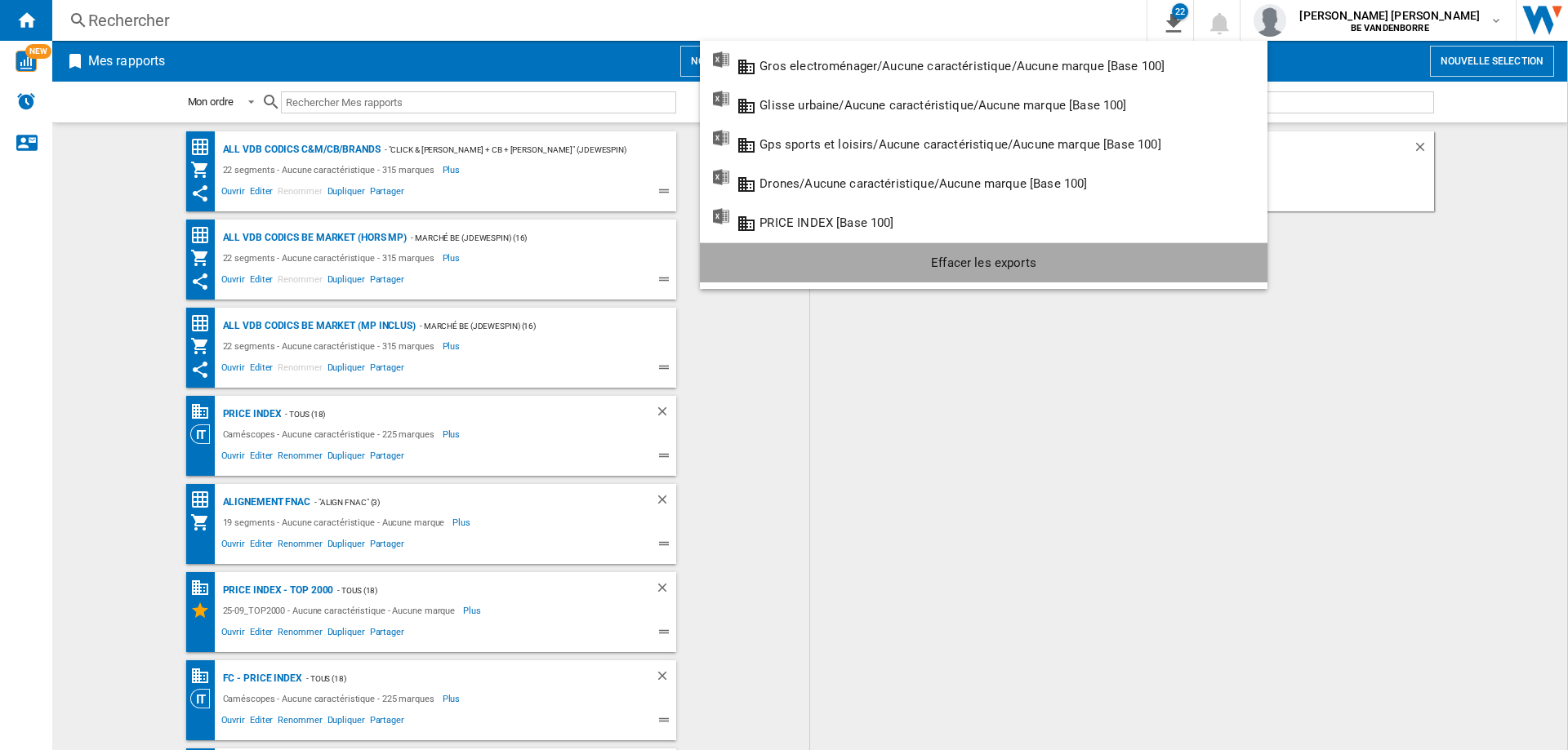
click at [1029, 272] on div "Effacer les exports" at bounding box center [984, 263] width 541 height 29
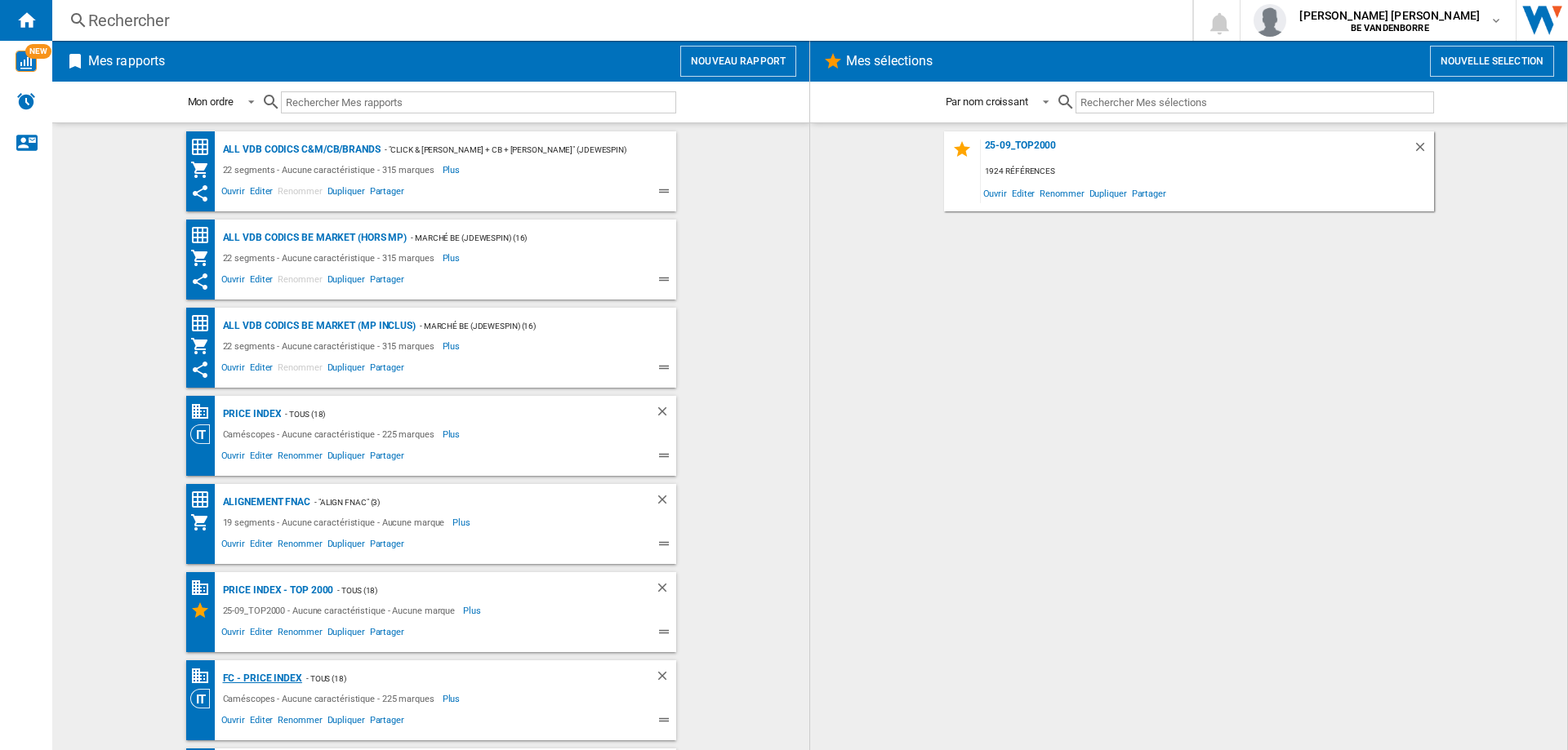
click at [242, 675] on div "FC - PRICE INDEX" at bounding box center [260, 678] width 83 height 20
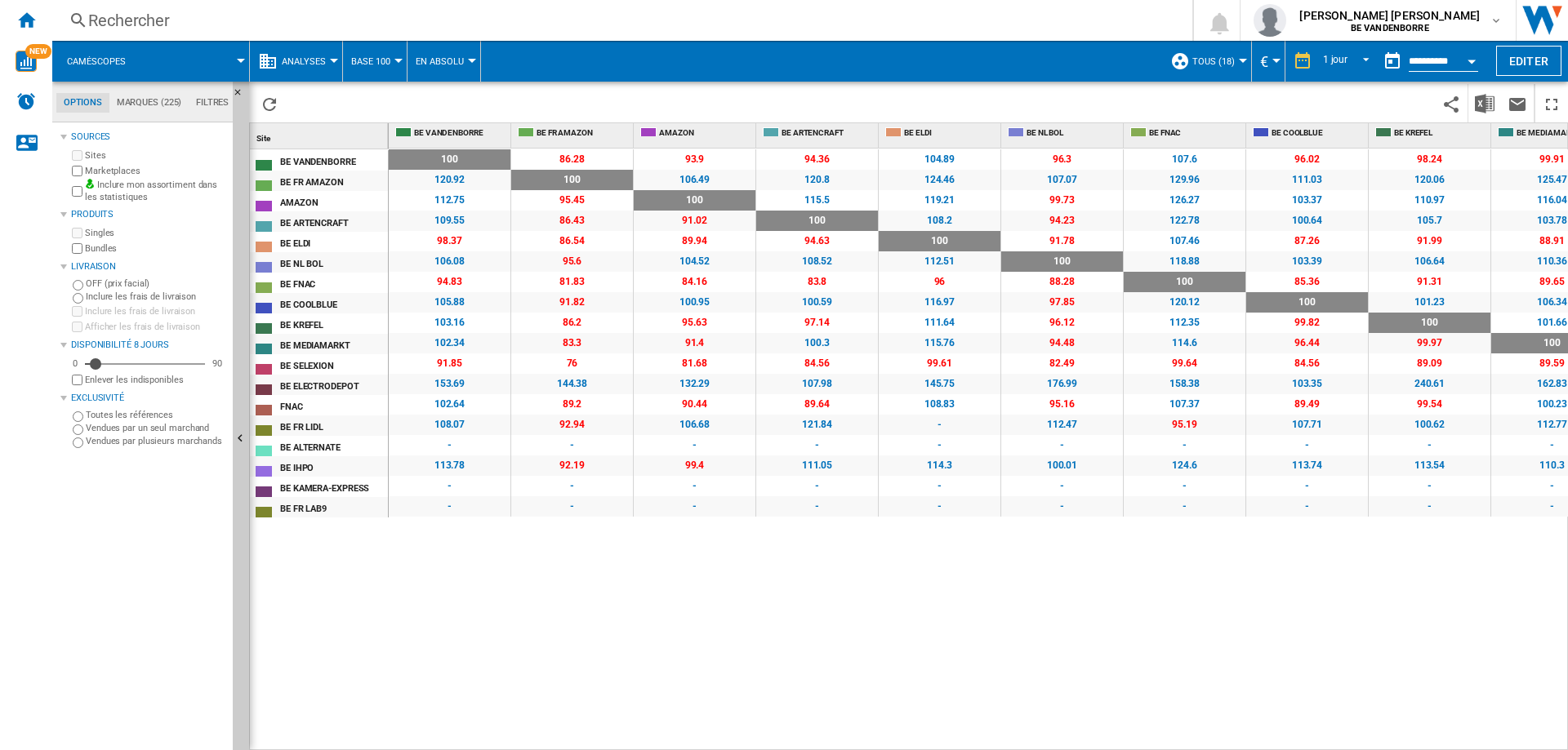
click at [132, 56] on button "Caméscopes" at bounding box center [104, 61] width 75 height 41
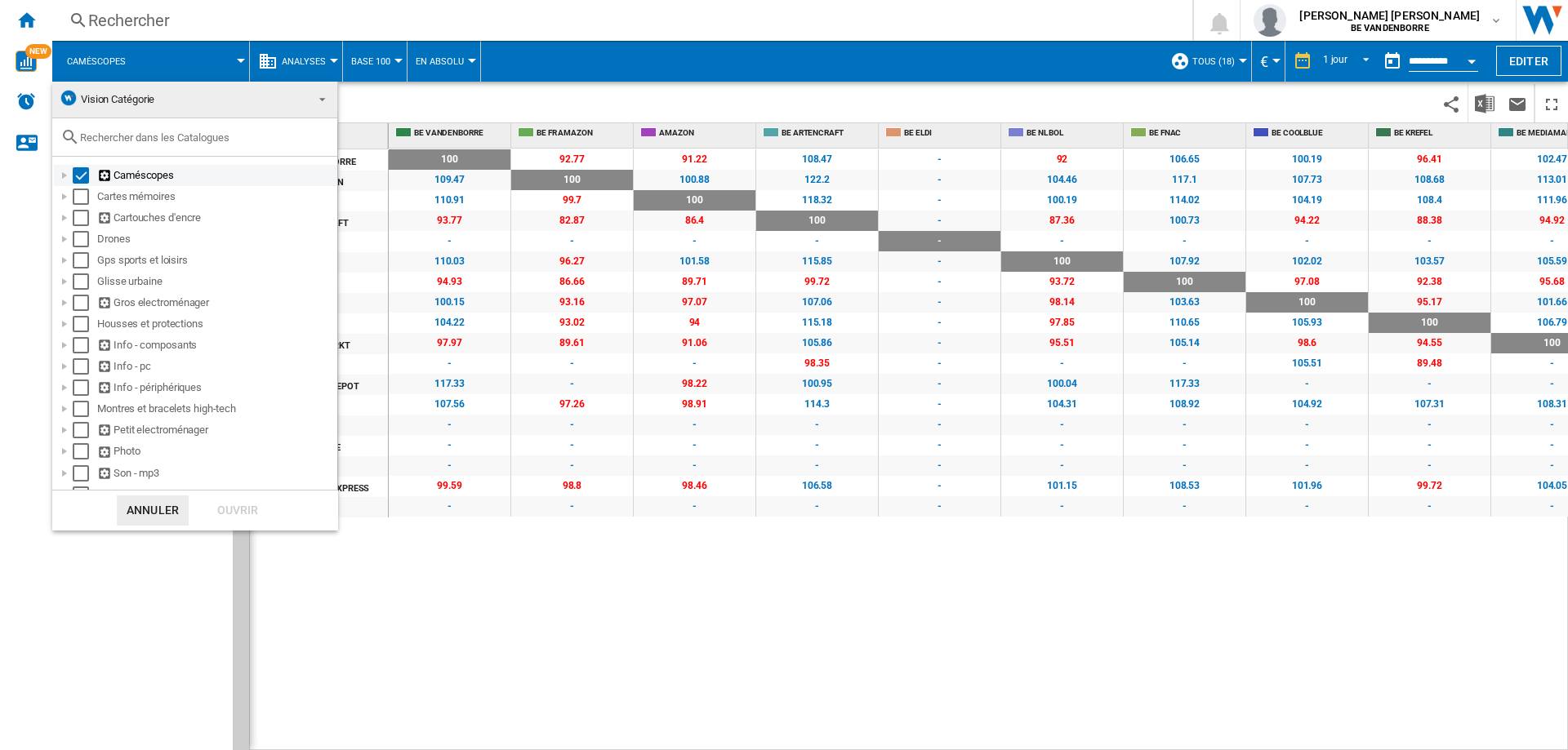
click at [81, 181] on div "Select" at bounding box center [81, 175] width 16 height 16
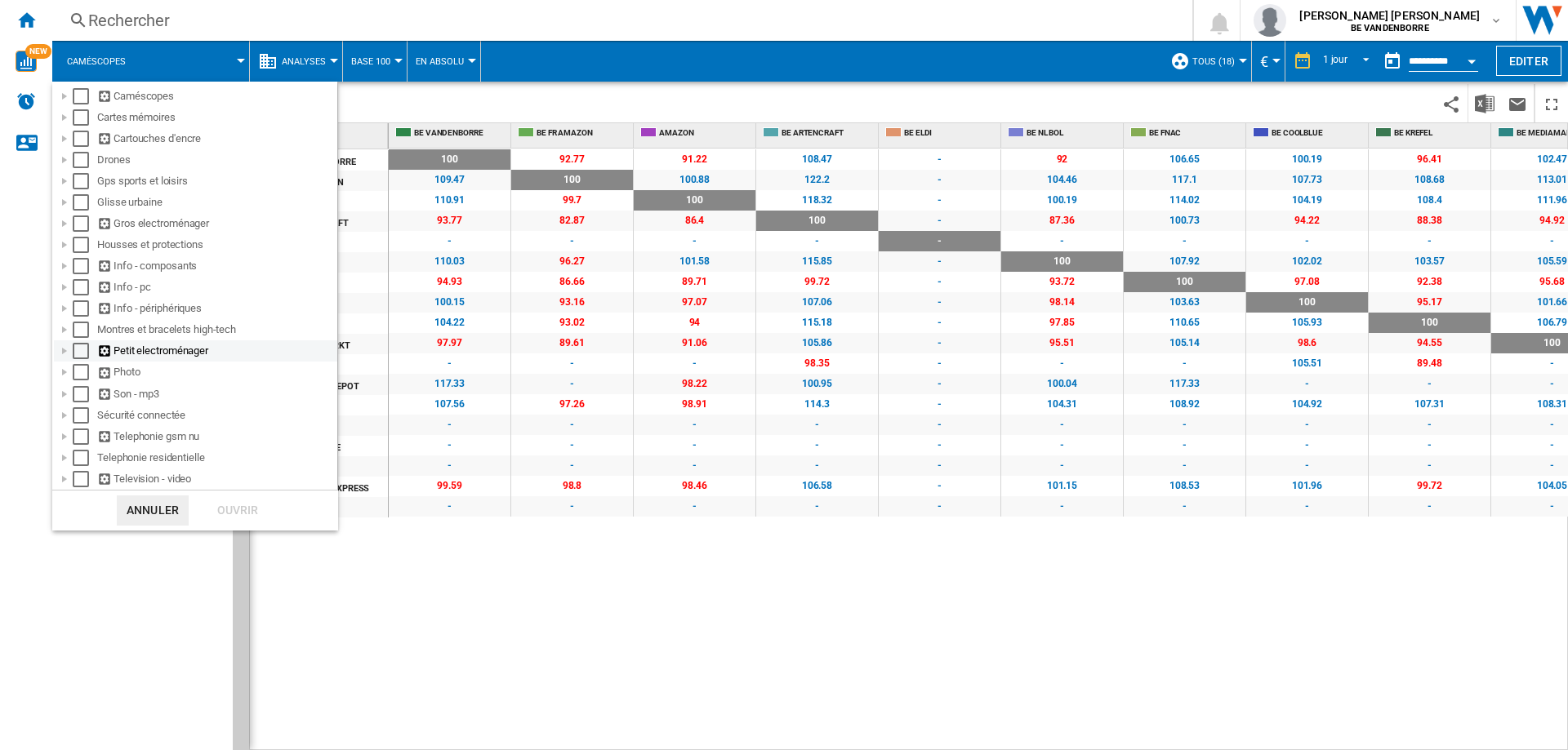
click at [61, 346] on div at bounding box center [64, 350] width 16 height 16
click at [99, 367] on div "Select" at bounding box center [98, 370] width 16 height 16
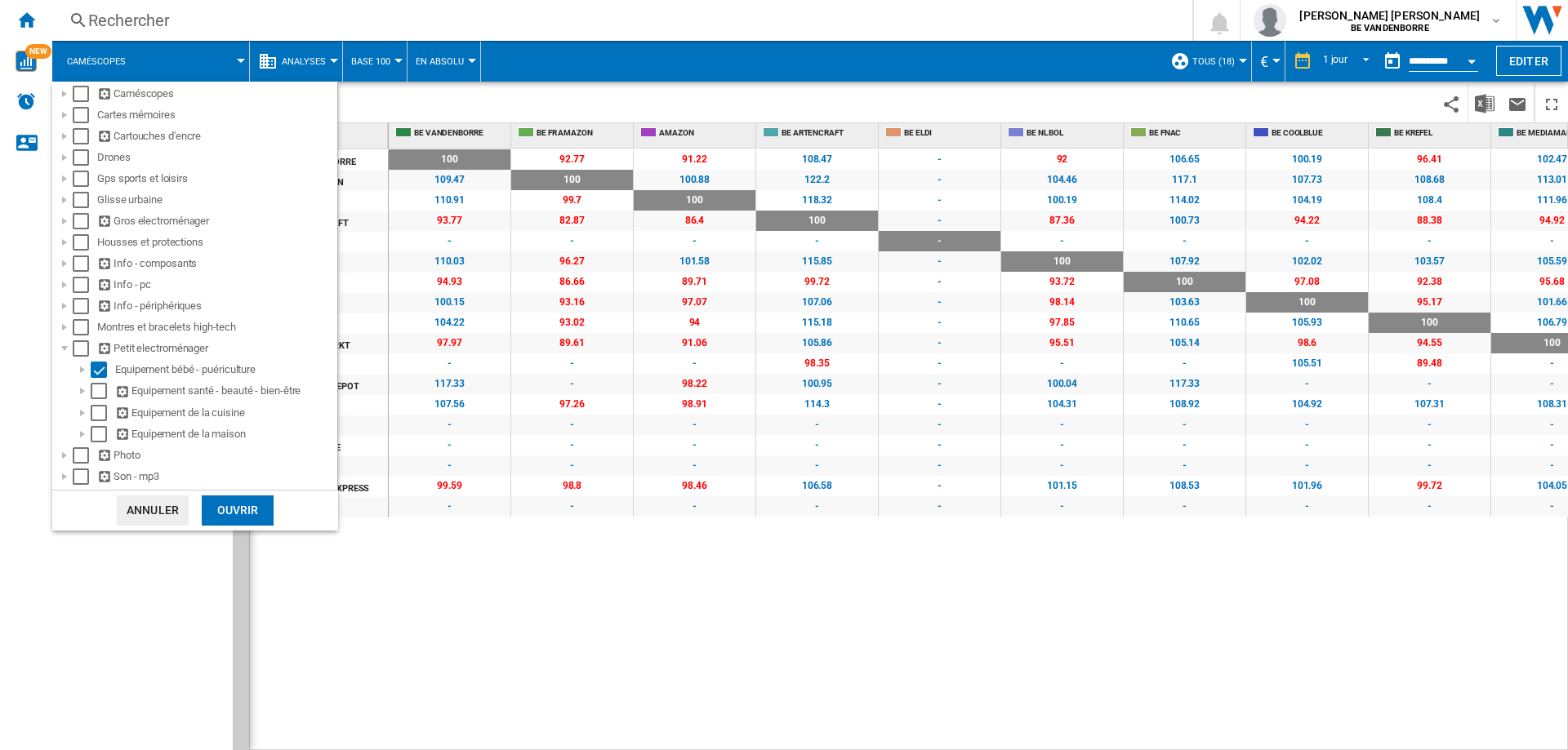
click at [229, 512] on div "Ouvrir" at bounding box center [238, 510] width 72 height 30
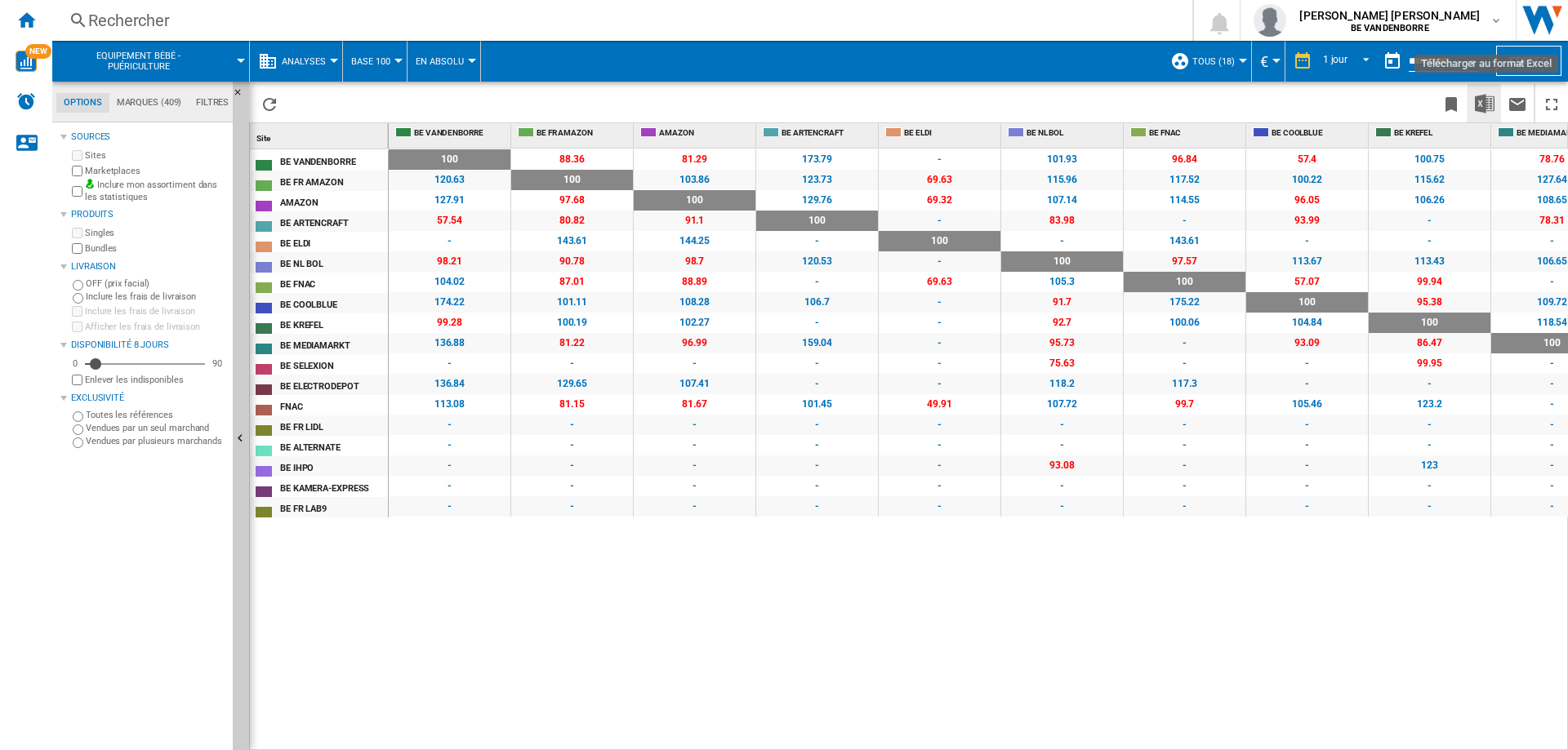
click at [1490, 111] on img "Télécharger au format Excel" at bounding box center [1485, 104] width 19 height 19
click at [178, 52] on span "Equipement bébé - puériculture" at bounding box center [138, 61] width 143 height 21
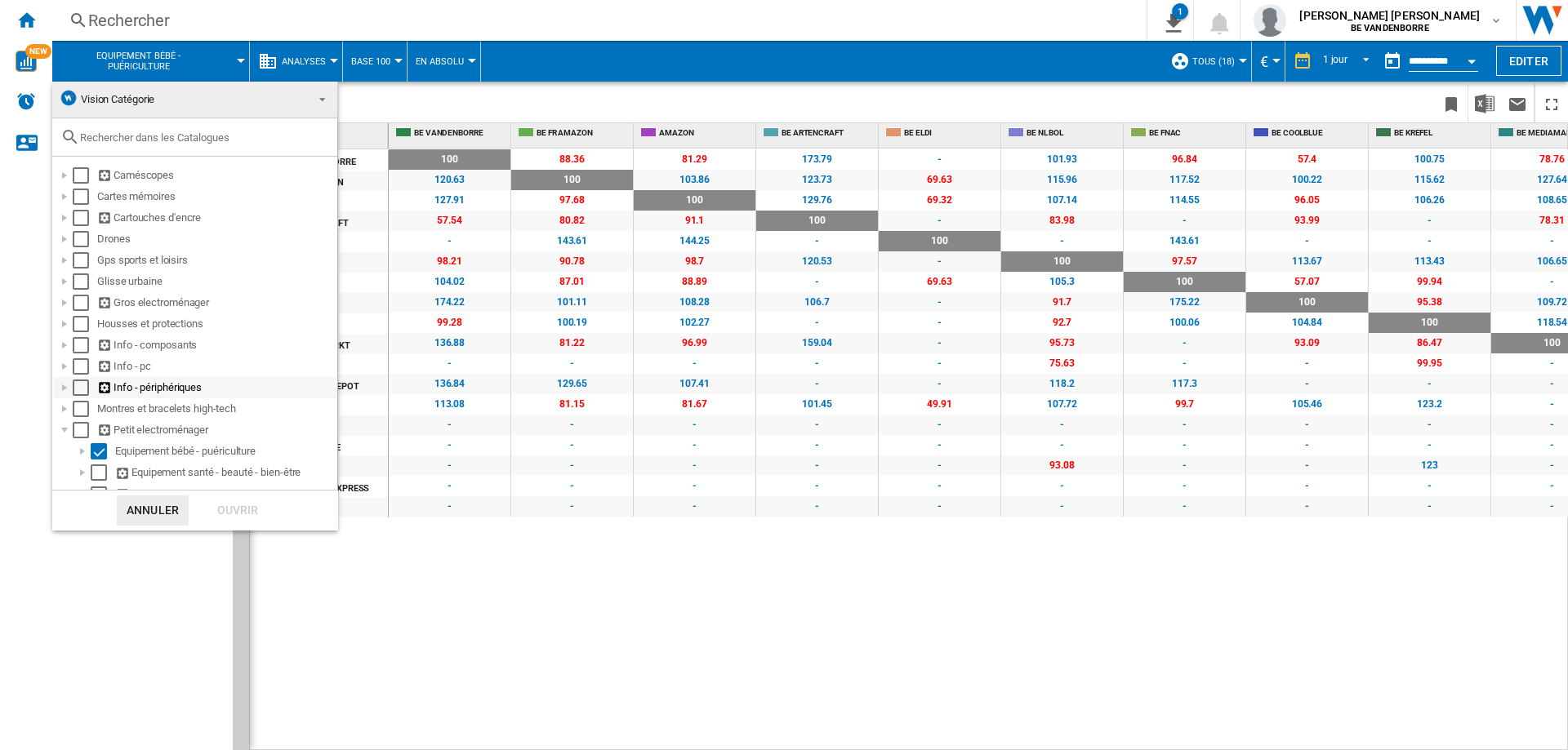
scroll to position [167, 0]
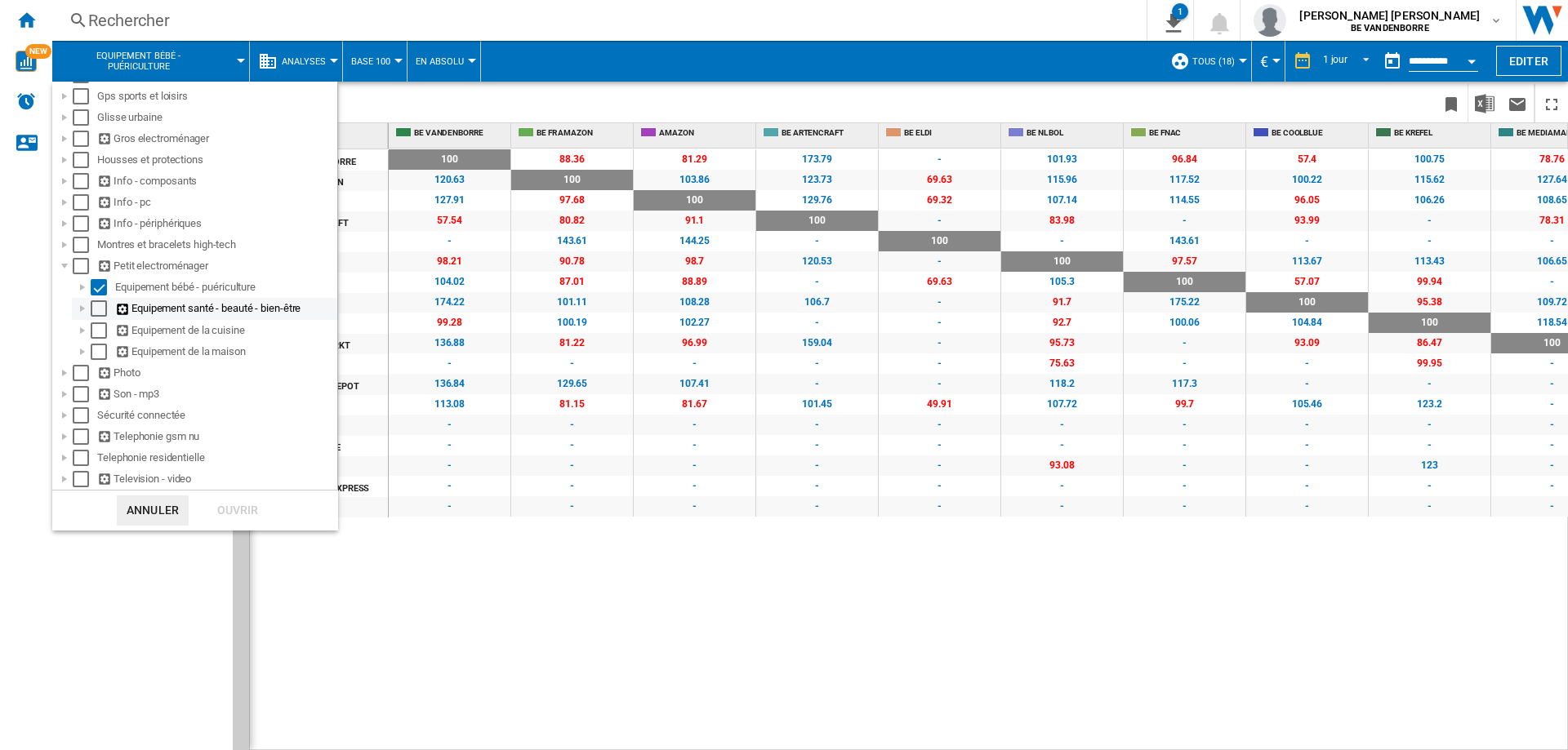
click at [106, 298] on div "Equipement santé - beauté - bien-être" at bounding box center [204, 309] width 265 height 21
click at [95, 306] on div "Select" at bounding box center [98, 309] width 16 height 16
click at [95, 290] on div "Select" at bounding box center [98, 287] width 16 height 16
click at [249, 521] on div "Ouvrir" at bounding box center [238, 510] width 72 height 30
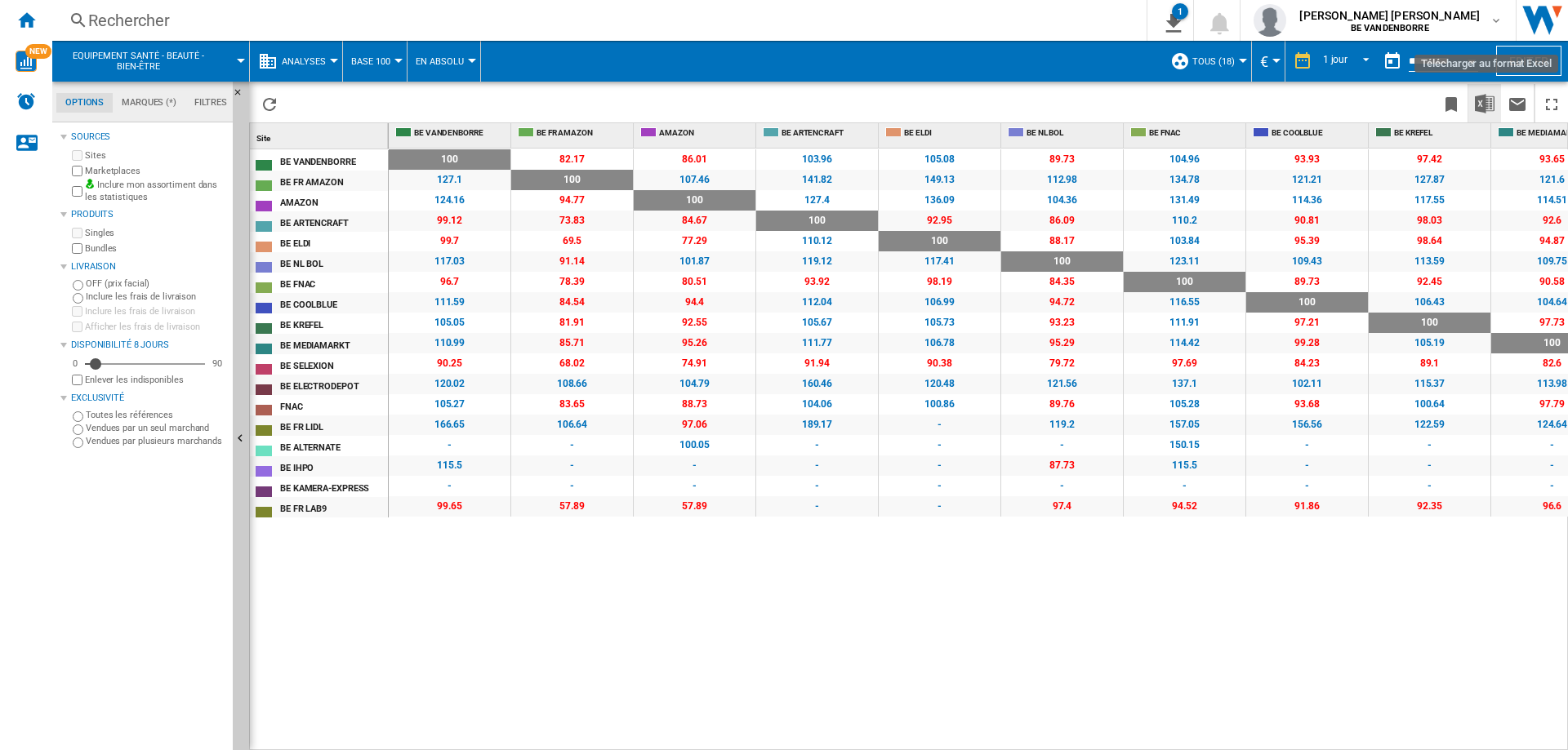
click at [1490, 97] on img "Télécharger au format Excel" at bounding box center [1485, 104] width 19 height 19
click at [147, 60] on span "Equipement santé - beauté - bien-être" at bounding box center [138, 61] width 143 height 21
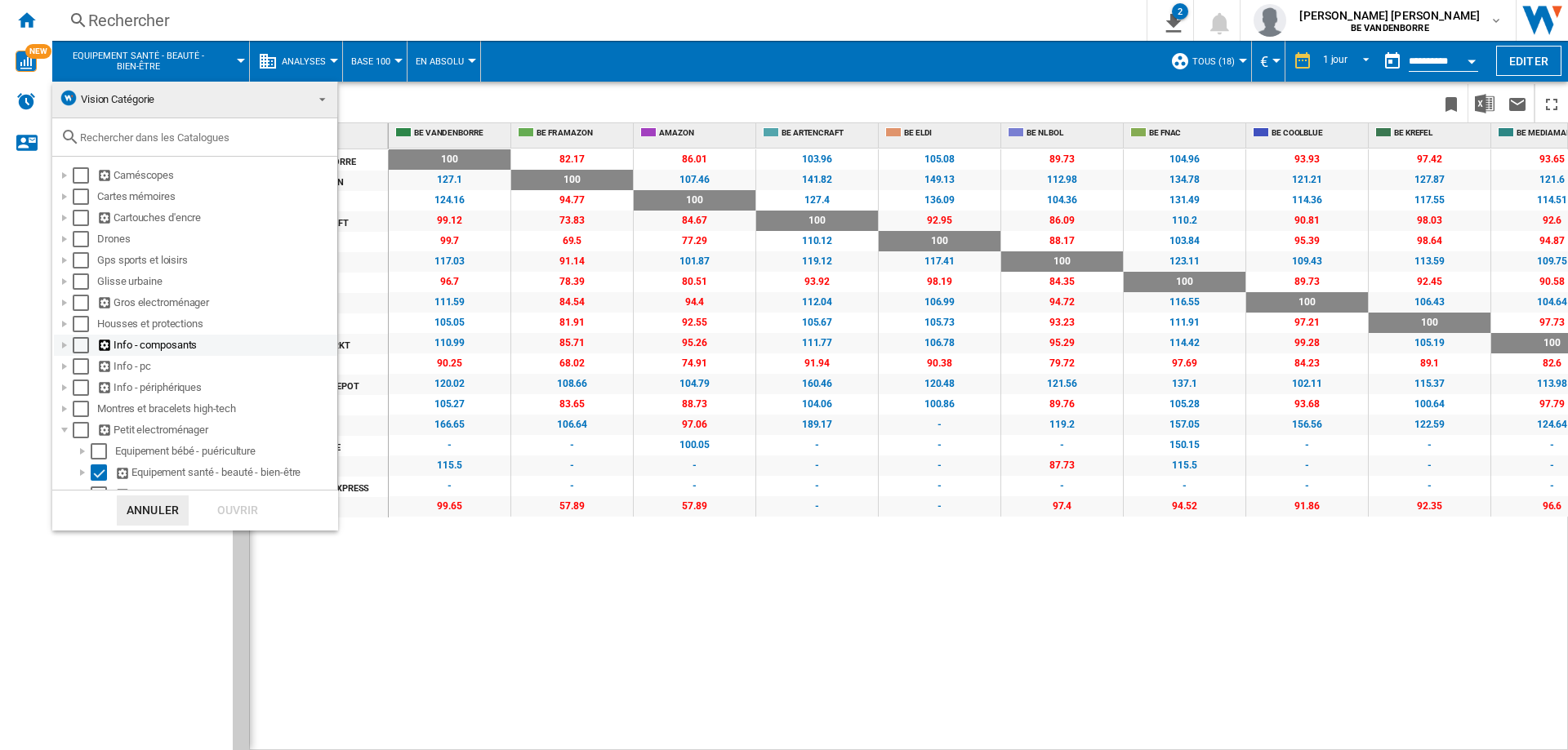
scroll to position [167, 0]
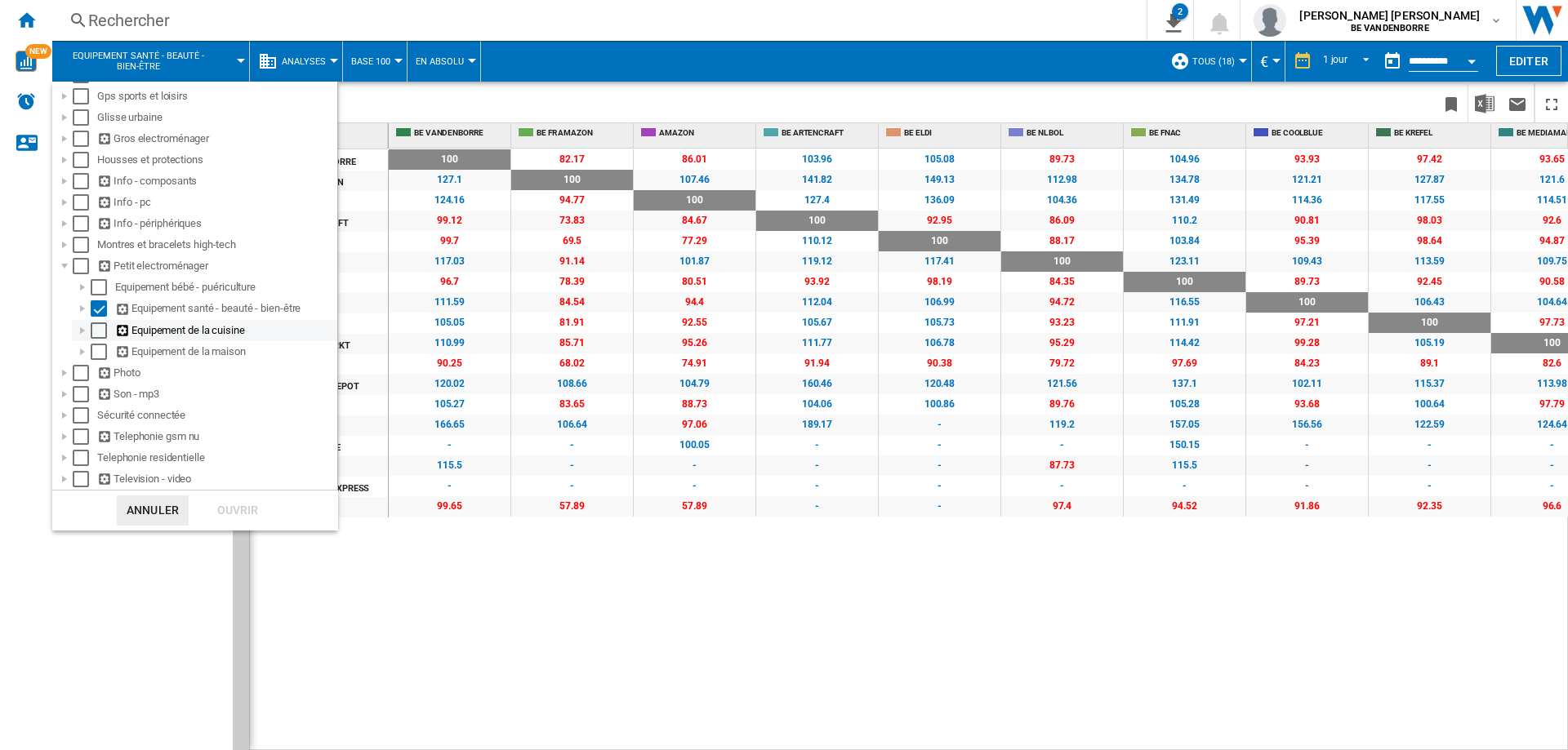
click at [95, 331] on div "Select" at bounding box center [98, 330] width 16 height 16
click at [94, 310] on div "Select" at bounding box center [98, 309] width 16 height 16
click at [234, 503] on div "Ouvrir" at bounding box center [238, 510] width 72 height 30
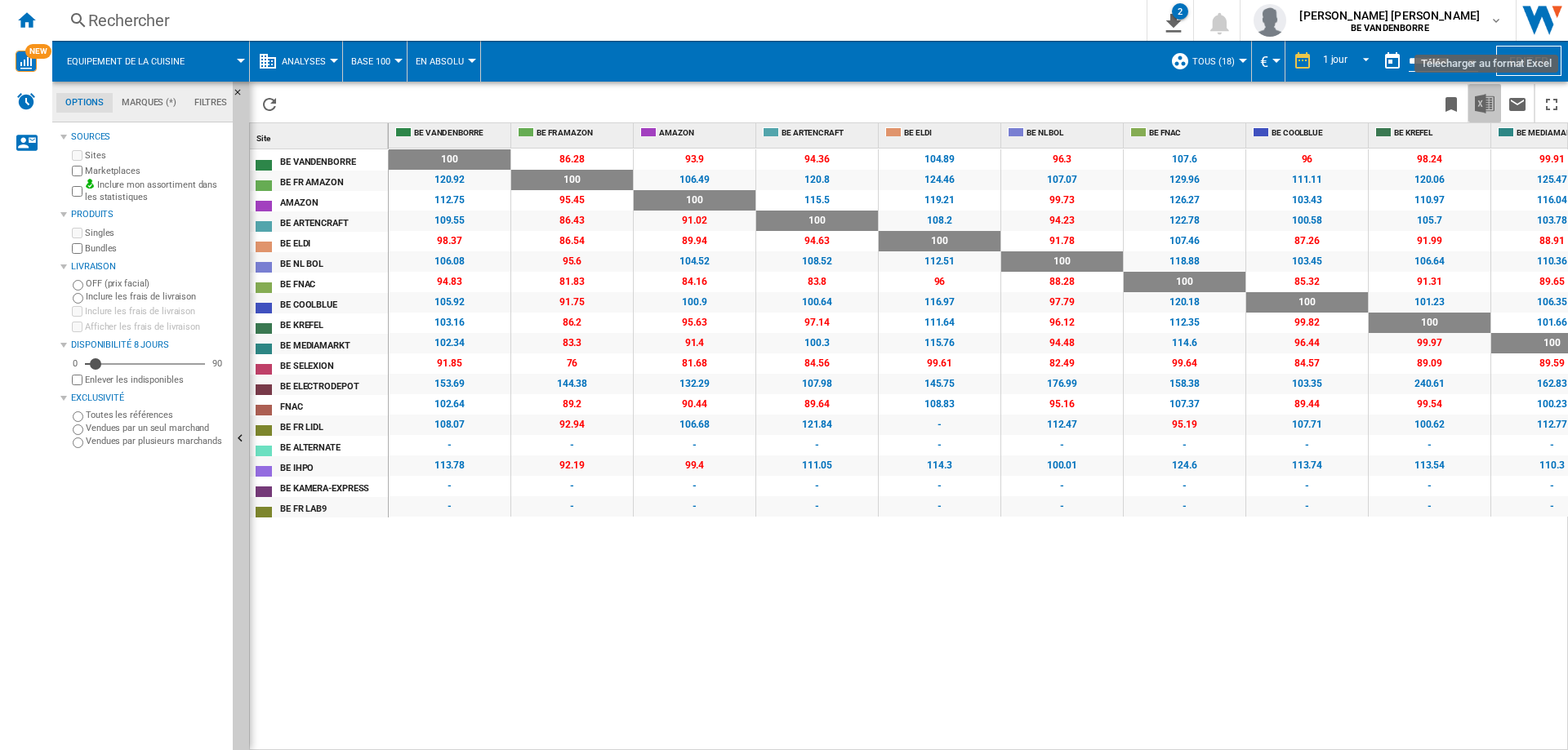
click at [1486, 101] on img "Télécharger au format Excel" at bounding box center [1485, 104] width 19 height 19
click at [147, 63] on span "Equipement de la cuisine" at bounding box center [125, 61] width 117 height 11
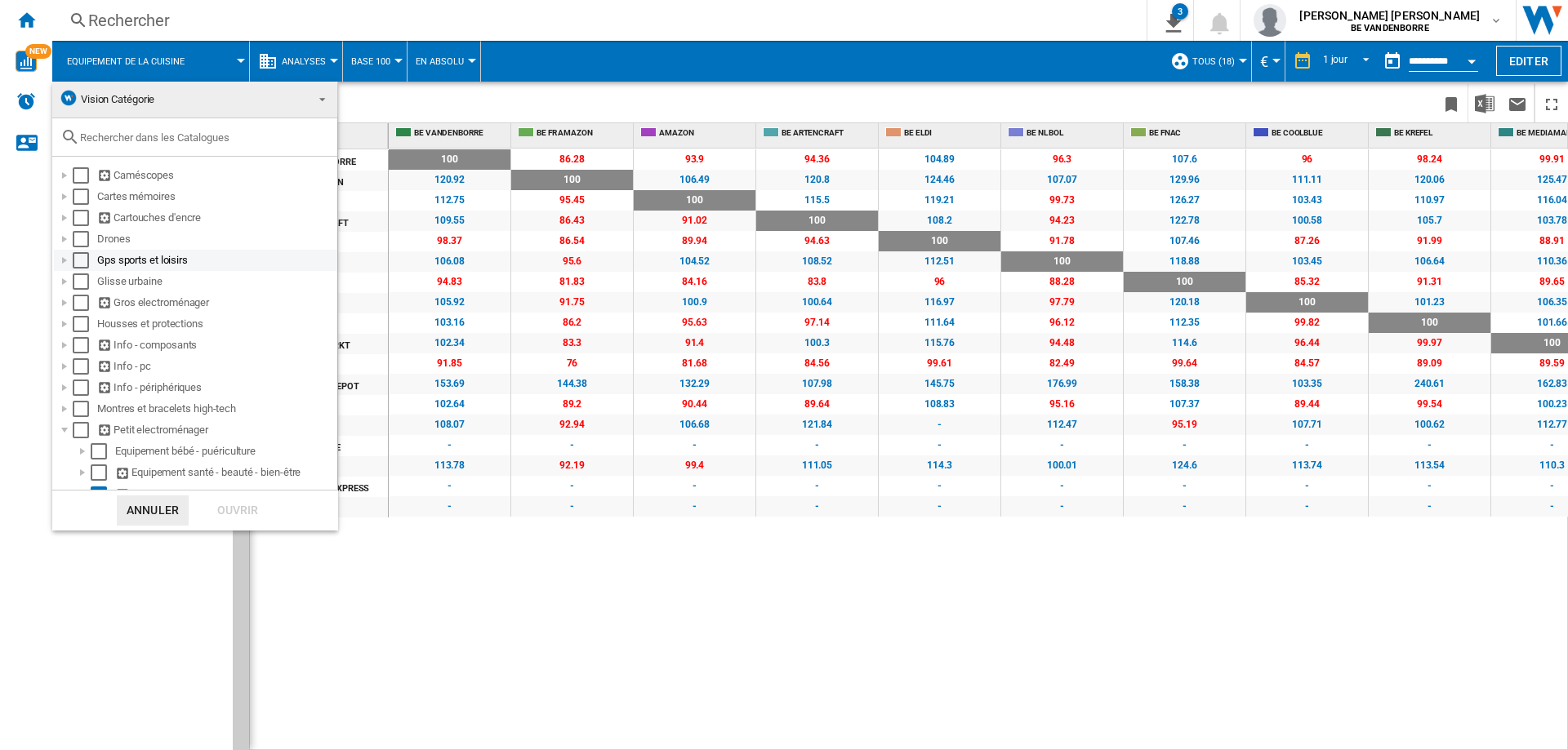
scroll to position [167, 0]
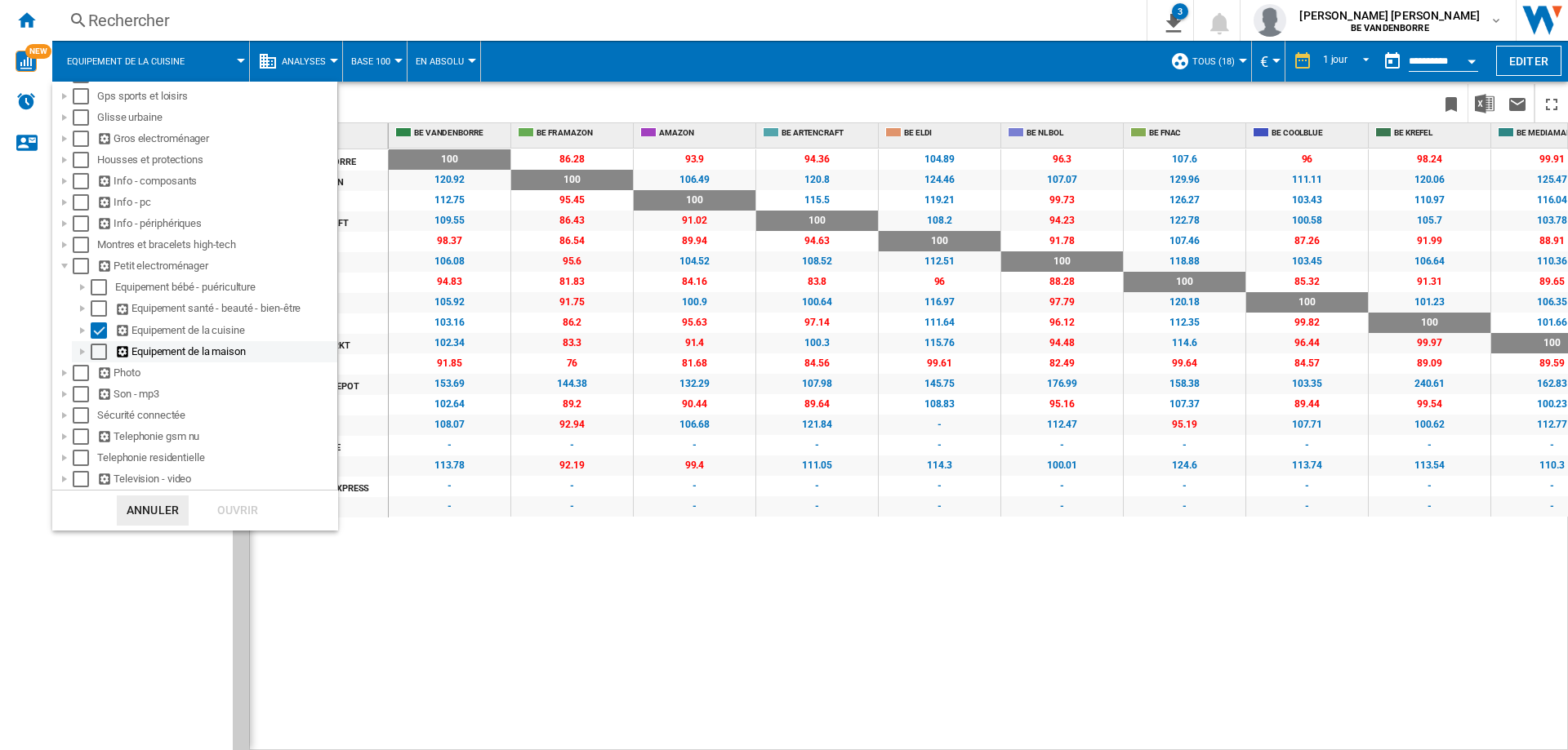
click at [98, 351] on div "Select" at bounding box center [98, 351] width 16 height 16
click at [100, 334] on div "Select" at bounding box center [98, 330] width 16 height 16
click at [219, 512] on div "Ouvrir" at bounding box center [238, 510] width 72 height 30
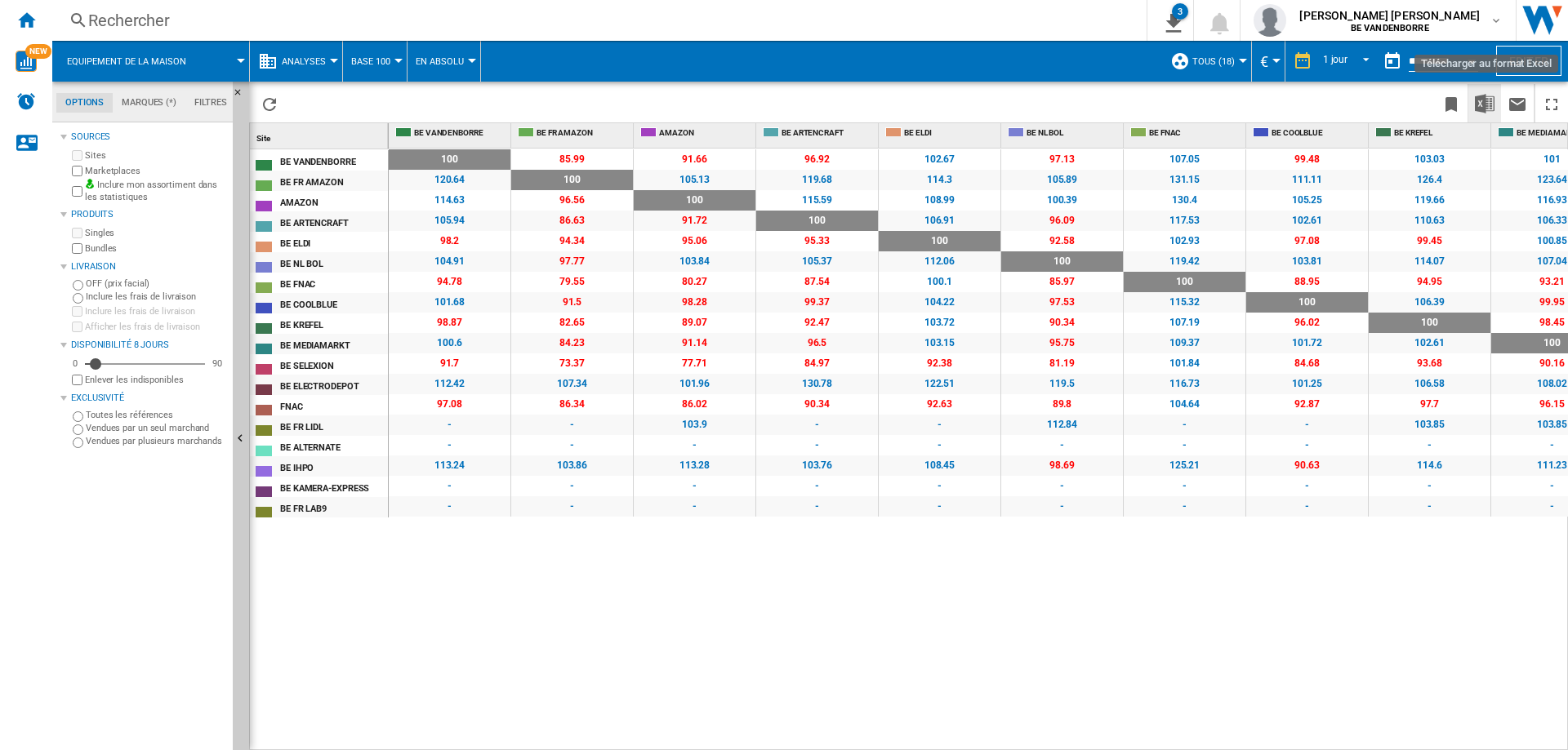
click at [1486, 101] on img "Télécharger au format Excel" at bounding box center [1485, 104] width 19 height 19
click at [184, 58] on button "Equipement de la maison" at bounding box center [135, 61] width 136 height 41
